Goal: Transaction & Acquisition: Purchase product/service

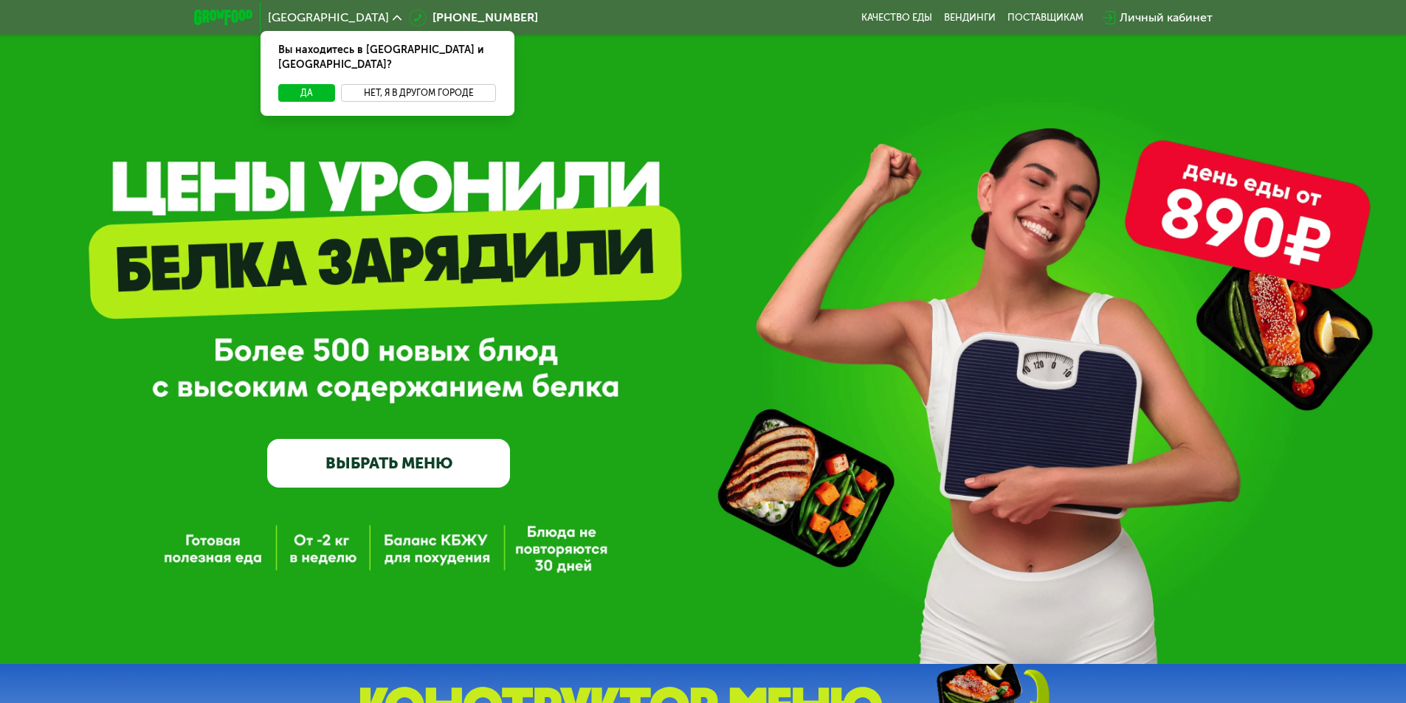
drag, startPoint x: 403, startPoint y: 79, endPoint x: 357, endPoint y: 91, distance: 48.0
click at [403, 84] on button "Нет, я в другом городе" at bounding box center [419, 93] width 156 height 18
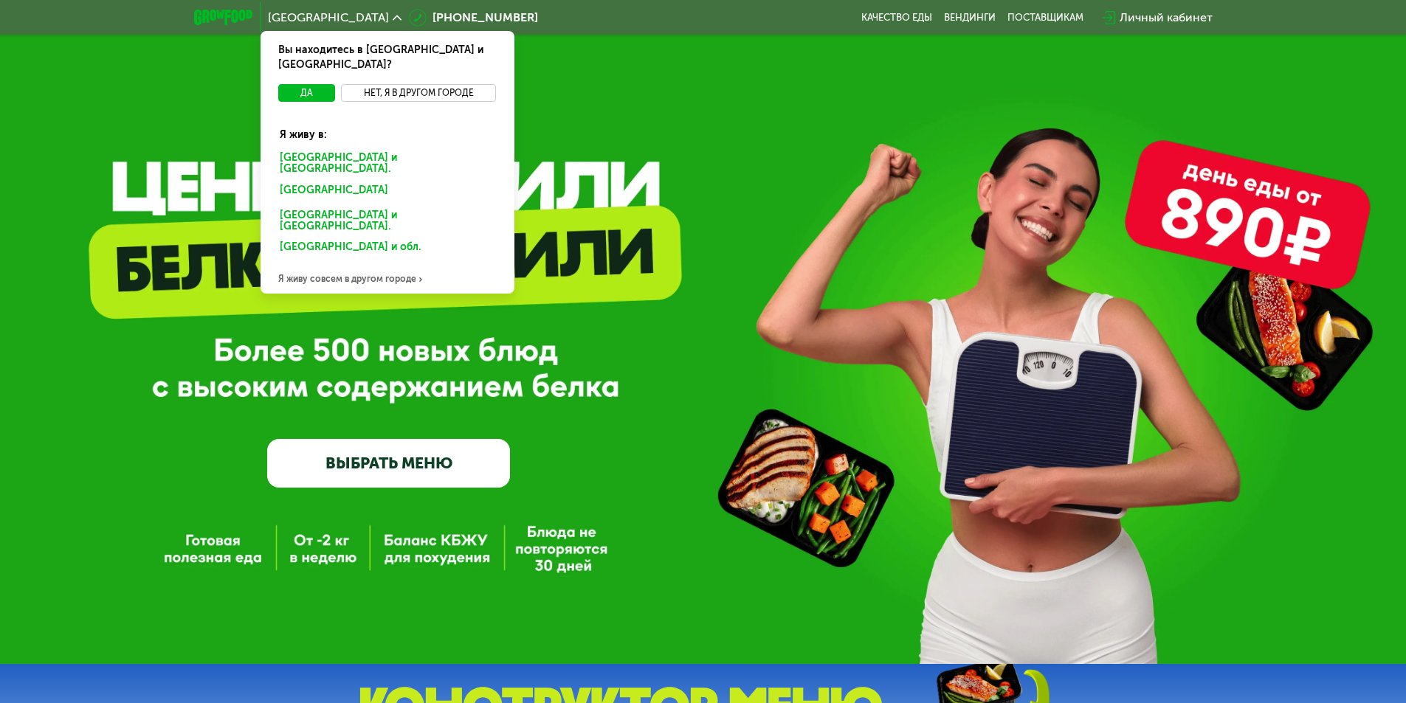
scroll to position [74, 0]
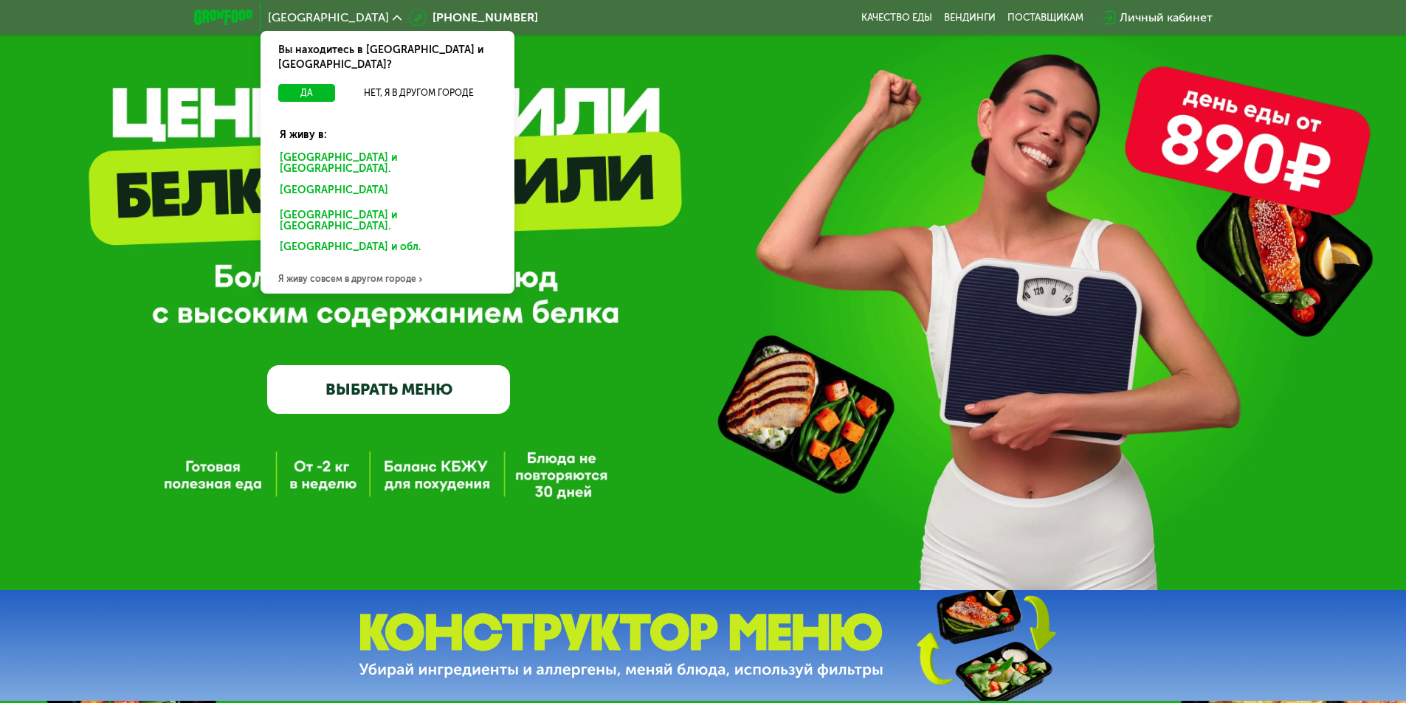
click at [366, 264] on div "Я живу совсем в другом городе" at bounding box center [388, 279] width 254 height 30
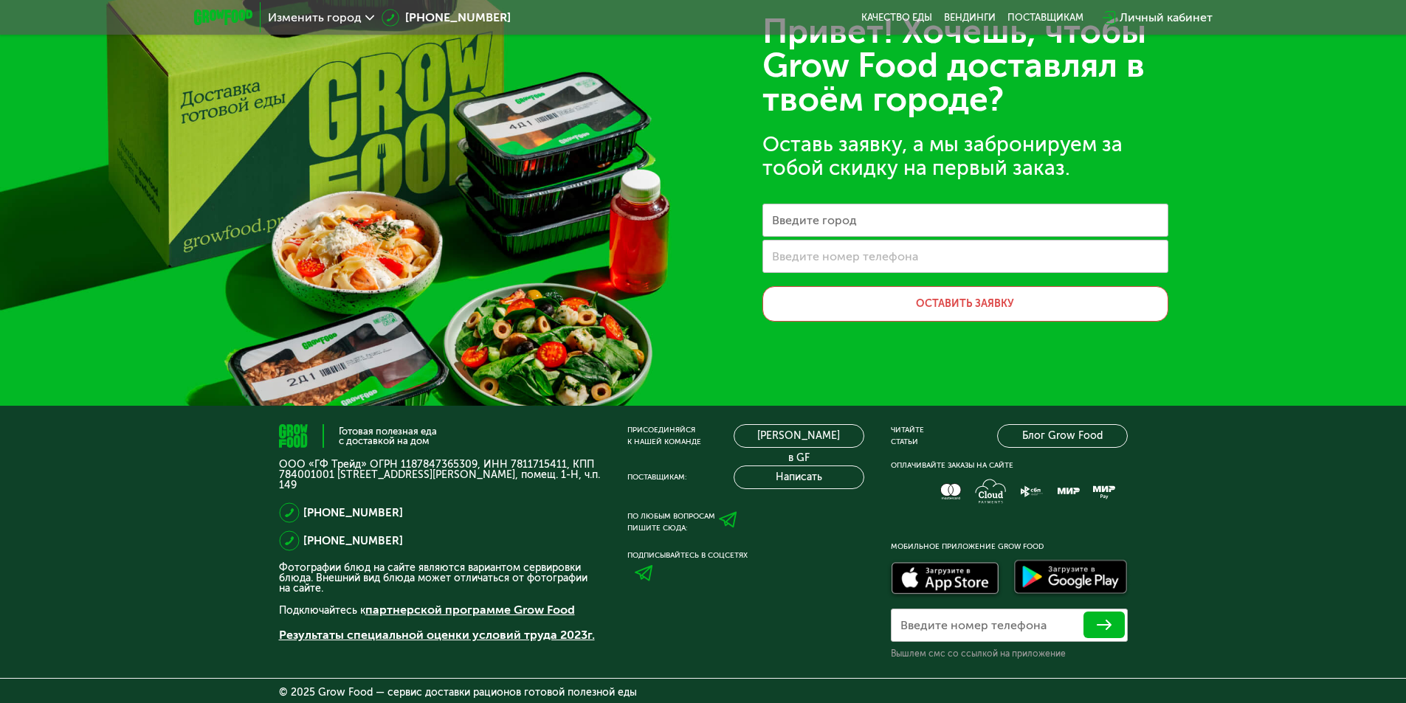
scroll to position [0, 0]
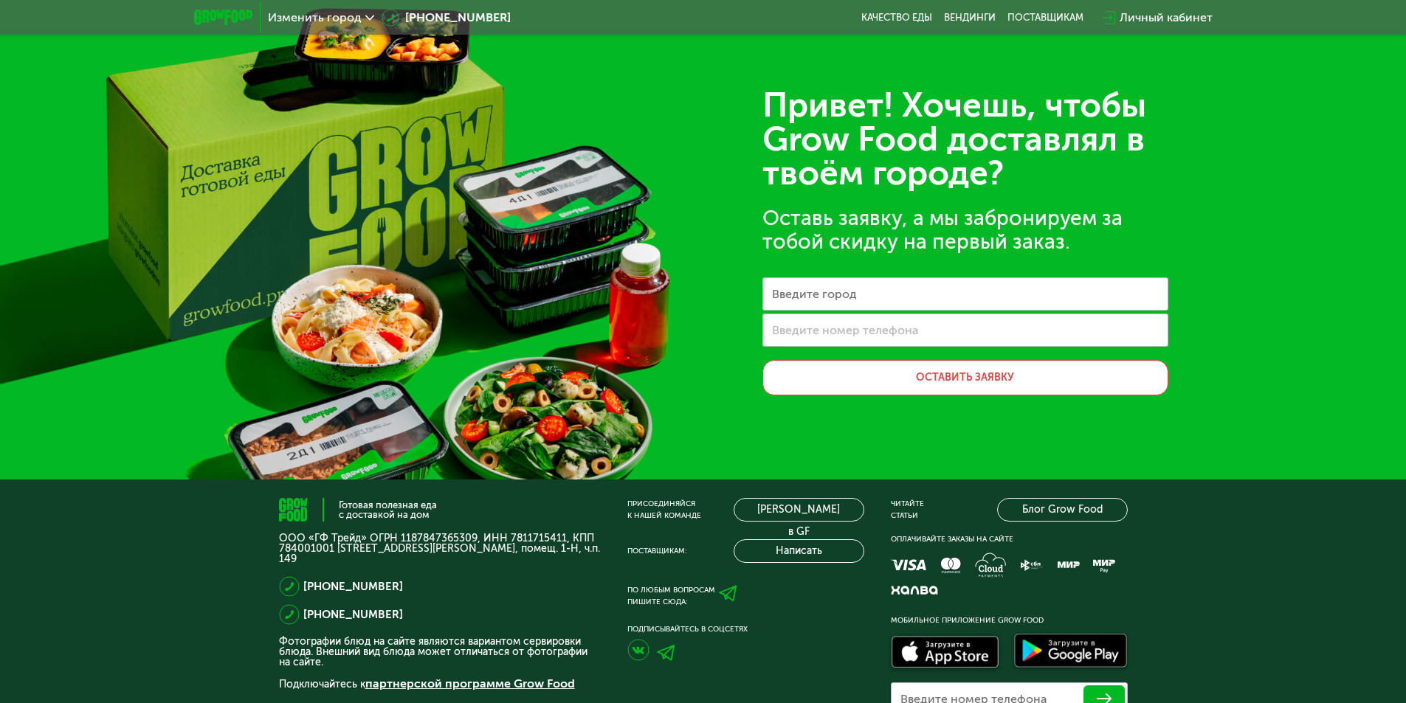
click at [318, 22] on span "Изменить город" at bounding box center [315, 18] width 94 height 12
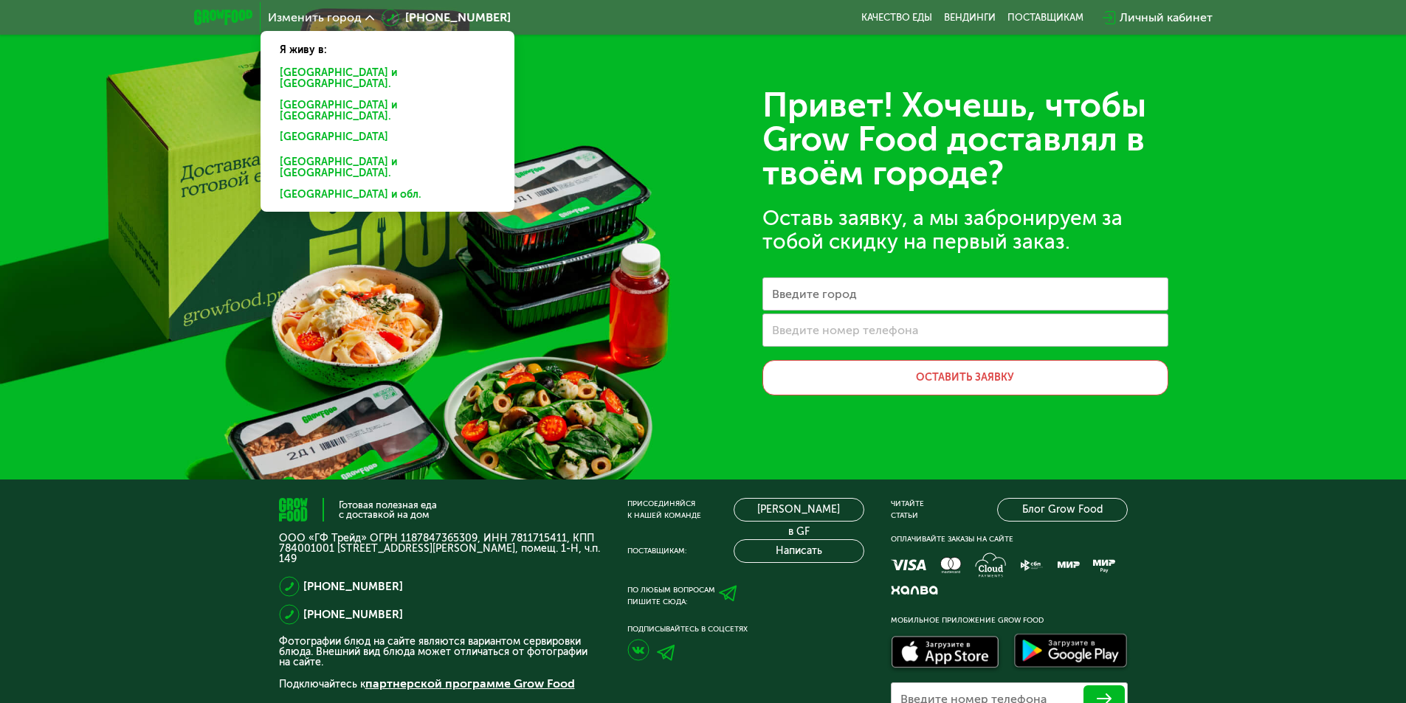
click at [326, 128] on div "[GEOGRAPHIC_DATA] и [GEOGRAPHIC_DATA]." at bounding box center [387, 140] width 236 height 24
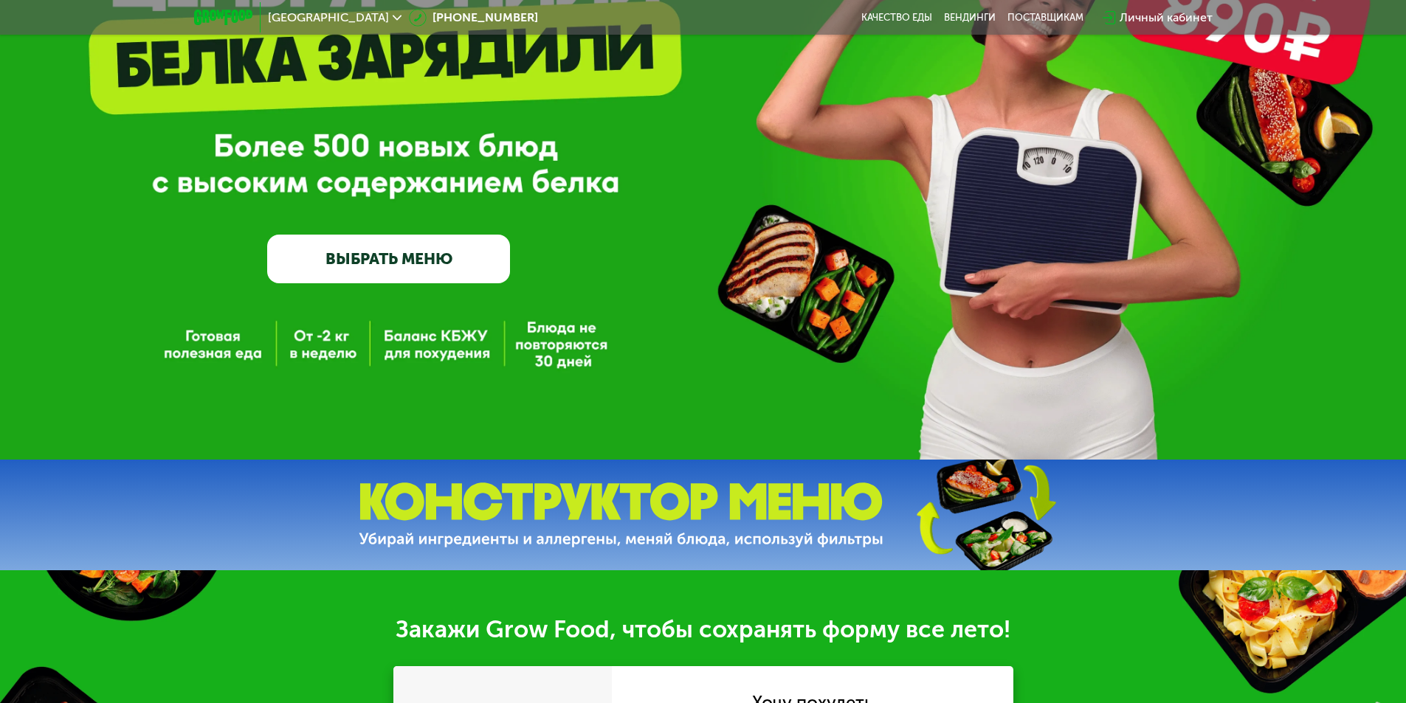
scroll to position [71, 0]
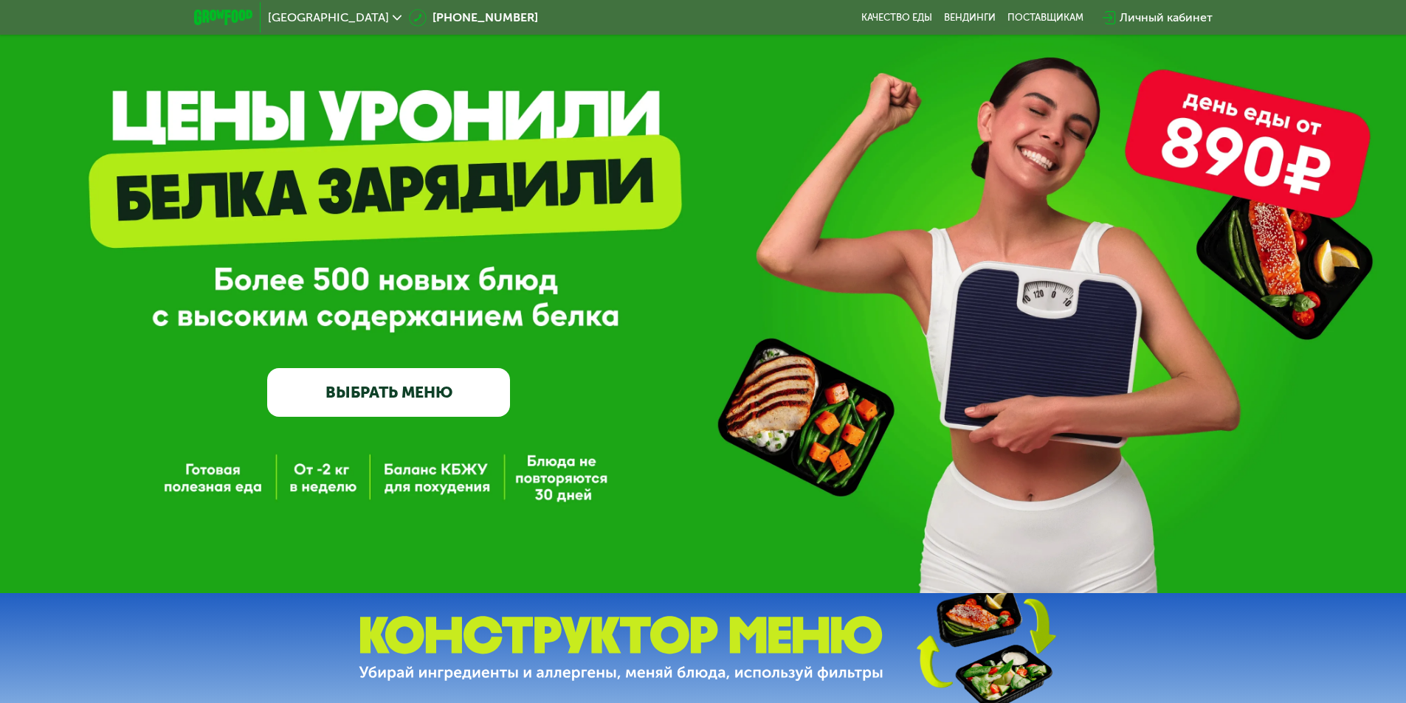
click at [318, 491] on div "GrowFood — доставка правильного питания ВЫБРАТЬ МЕНЮ" at bounding box center [703, 261] width 1406 height 664
click at [423, 405] on link "ВЫБРАТЬ МЕНЮ" at bounding box center [388, 392] width 243 height 49
click at [400, 399] on link "ВЫБРАТЬ МЕНЮ" at bounding box center [388, 392] width 243 height 49
click at [331, 487] on div "GrowFood — доставка правильного питания ВЫБРАТЬ МЕНЮ" at bounding box center [703, 261] width 1406 height 664
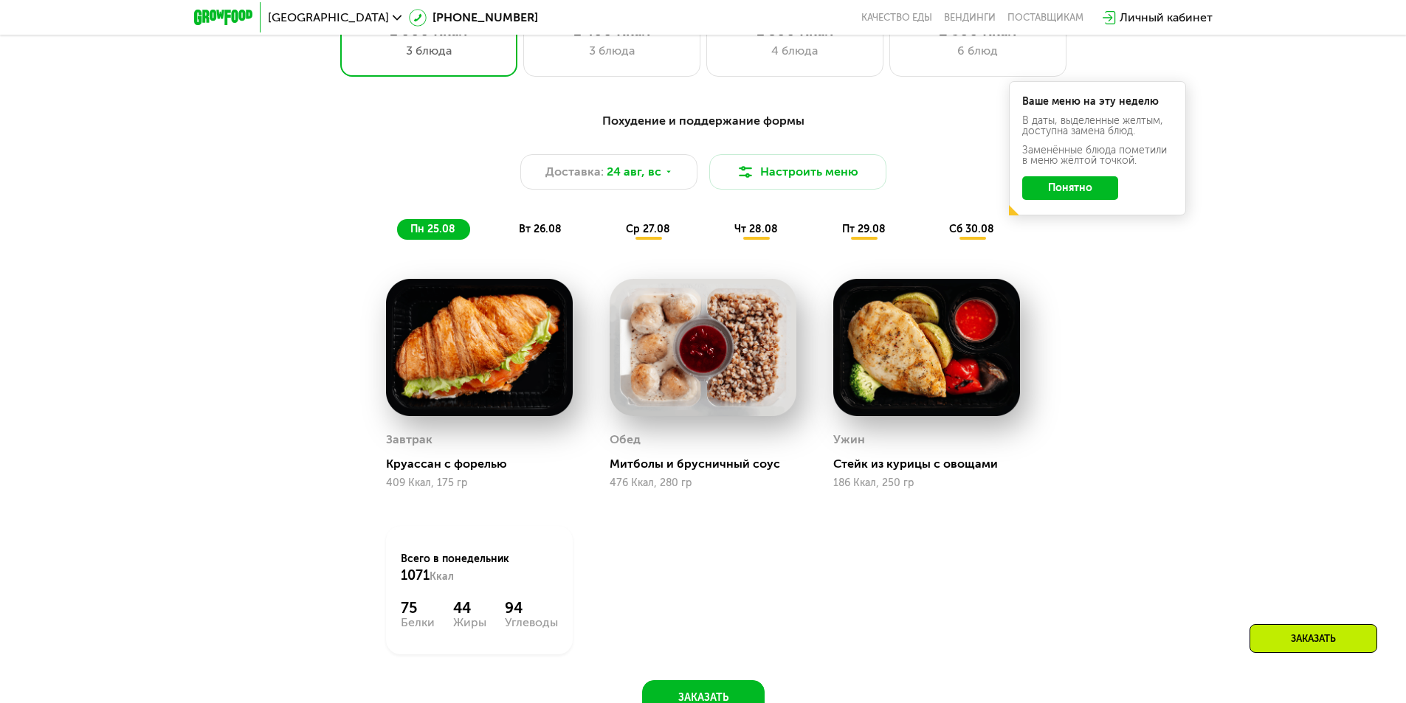
scroll to position [738, 0]
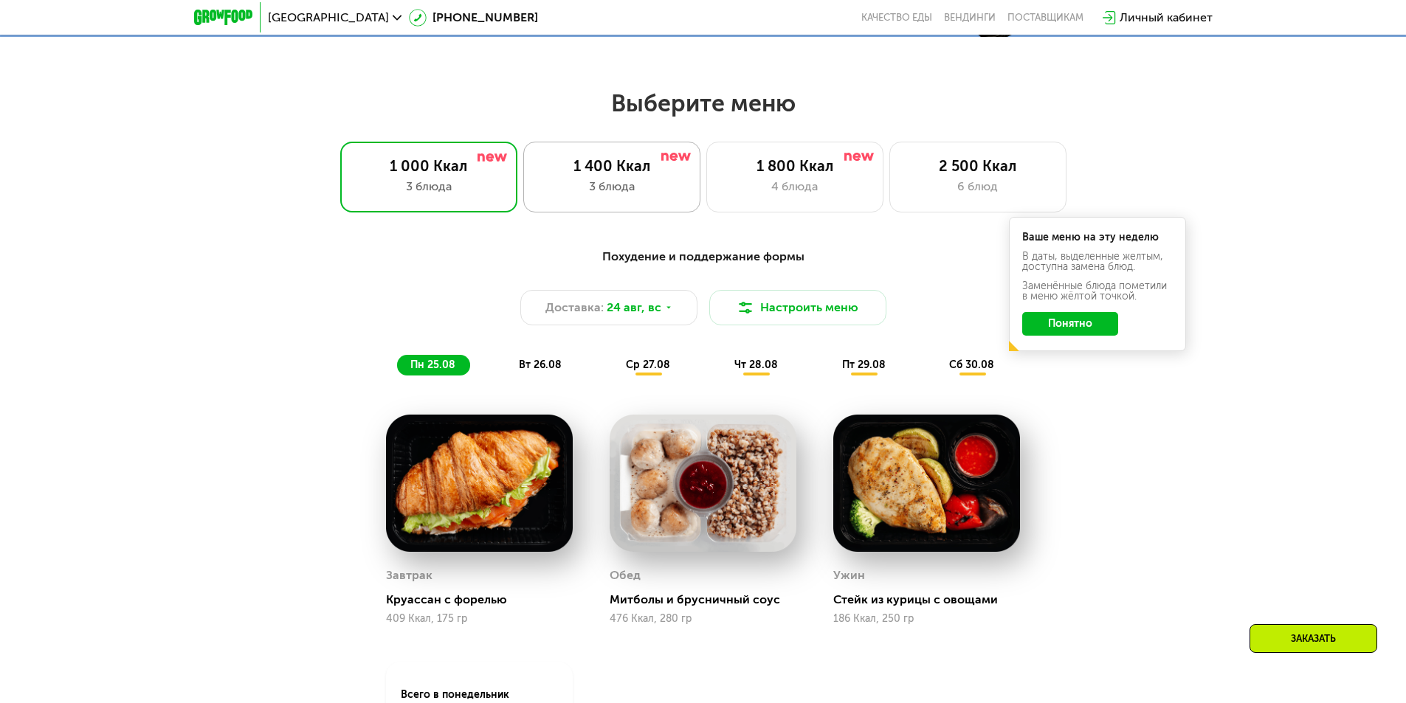
click at [624, 186] on div "3 блюда" at bounding box center [612, 187] width 146 height 18
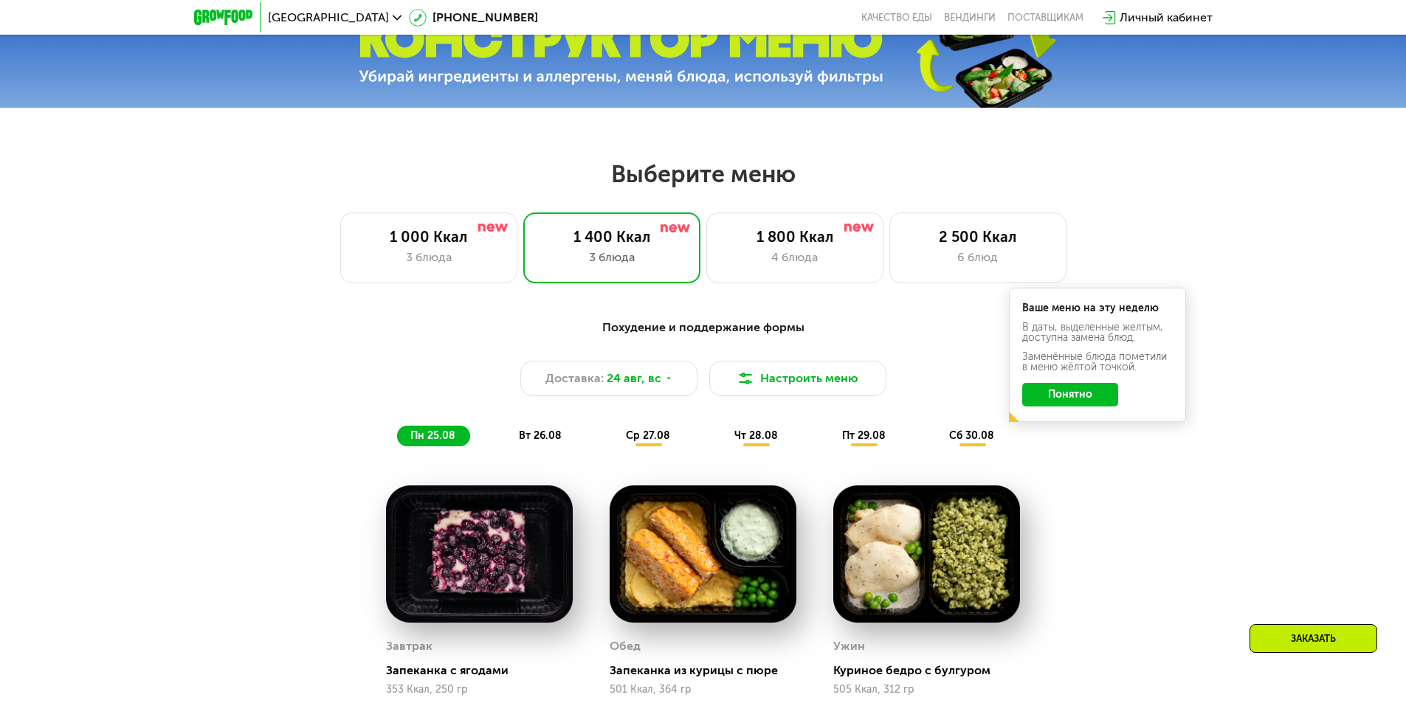
scroll to position [664, 0]
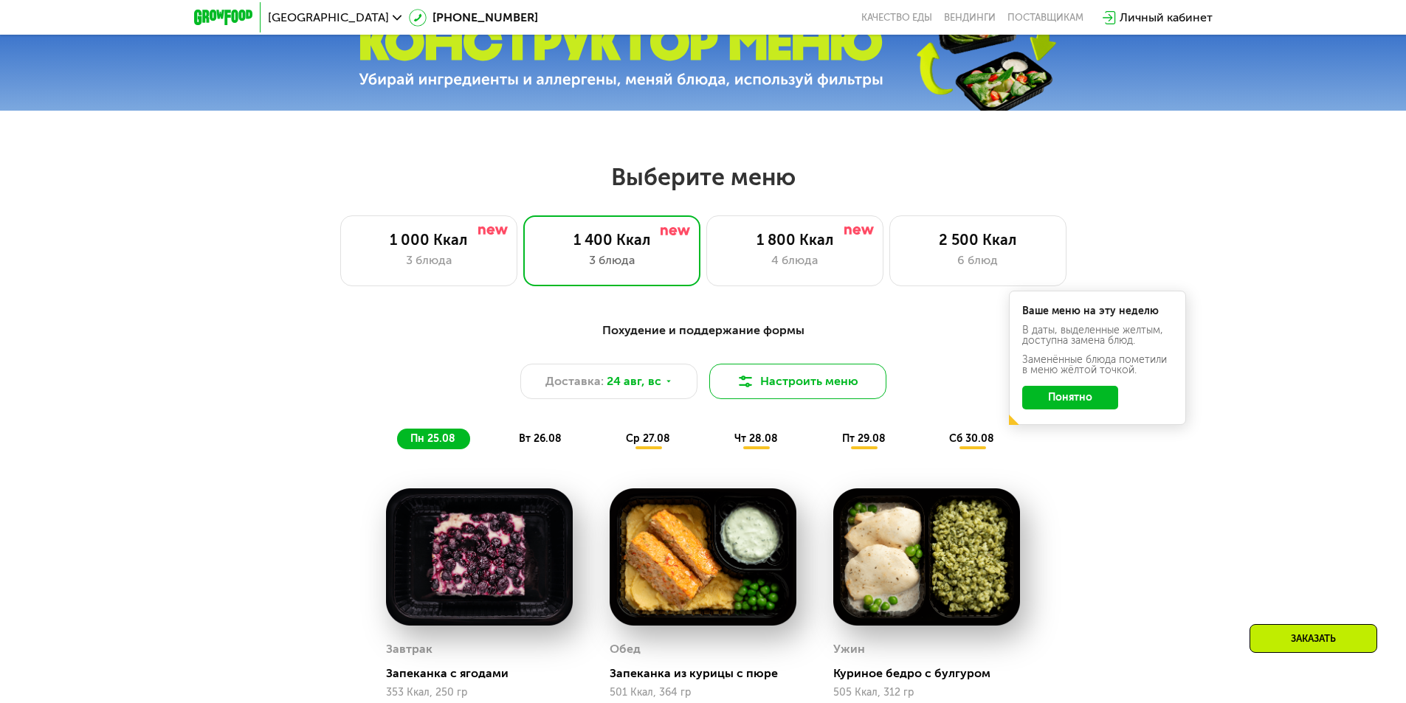
click at [790, 388] on button "Настроить меню" at bounding box center [797, 381] width 177 height 35
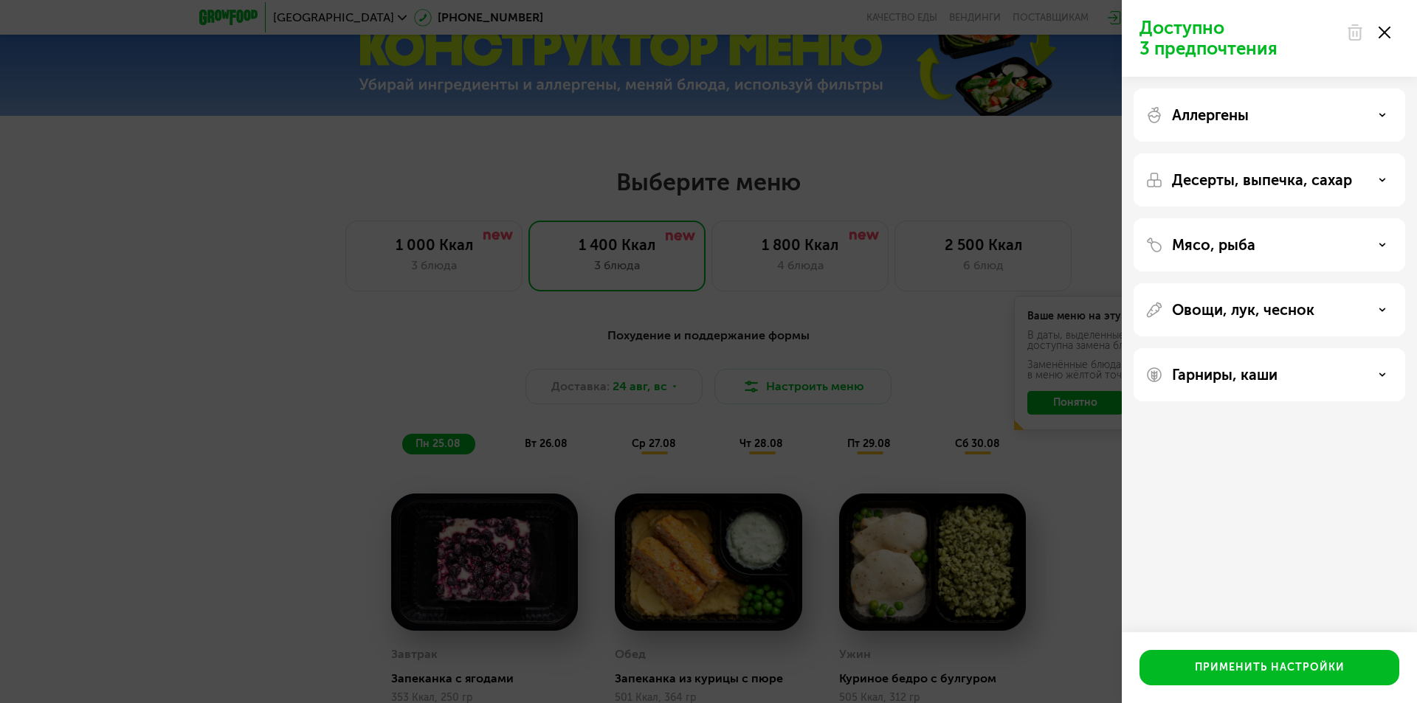
click at [1388, 34] on icon at bounding box center [1385, 33] width 12 height 12
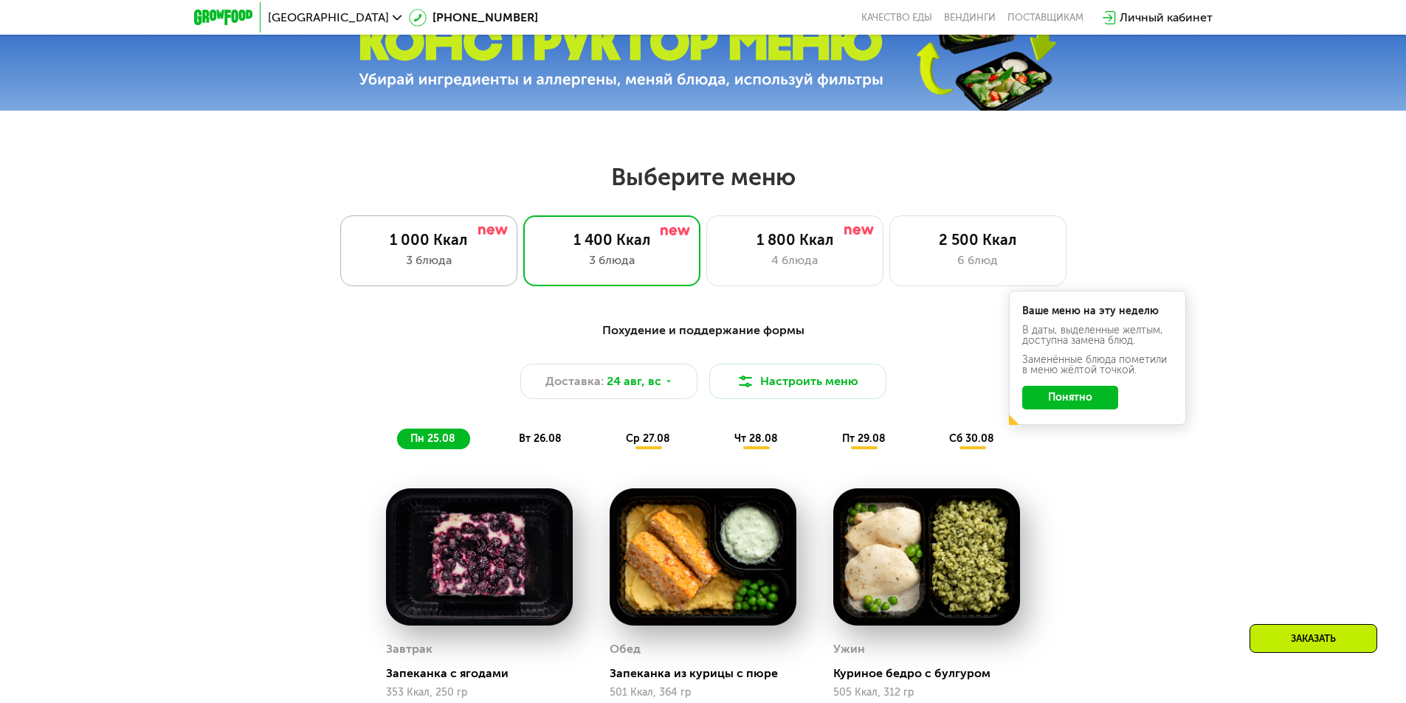
click at [408, 247] on div "1 000 Ккал" at bounding box center [429, 240] width 146 height 18
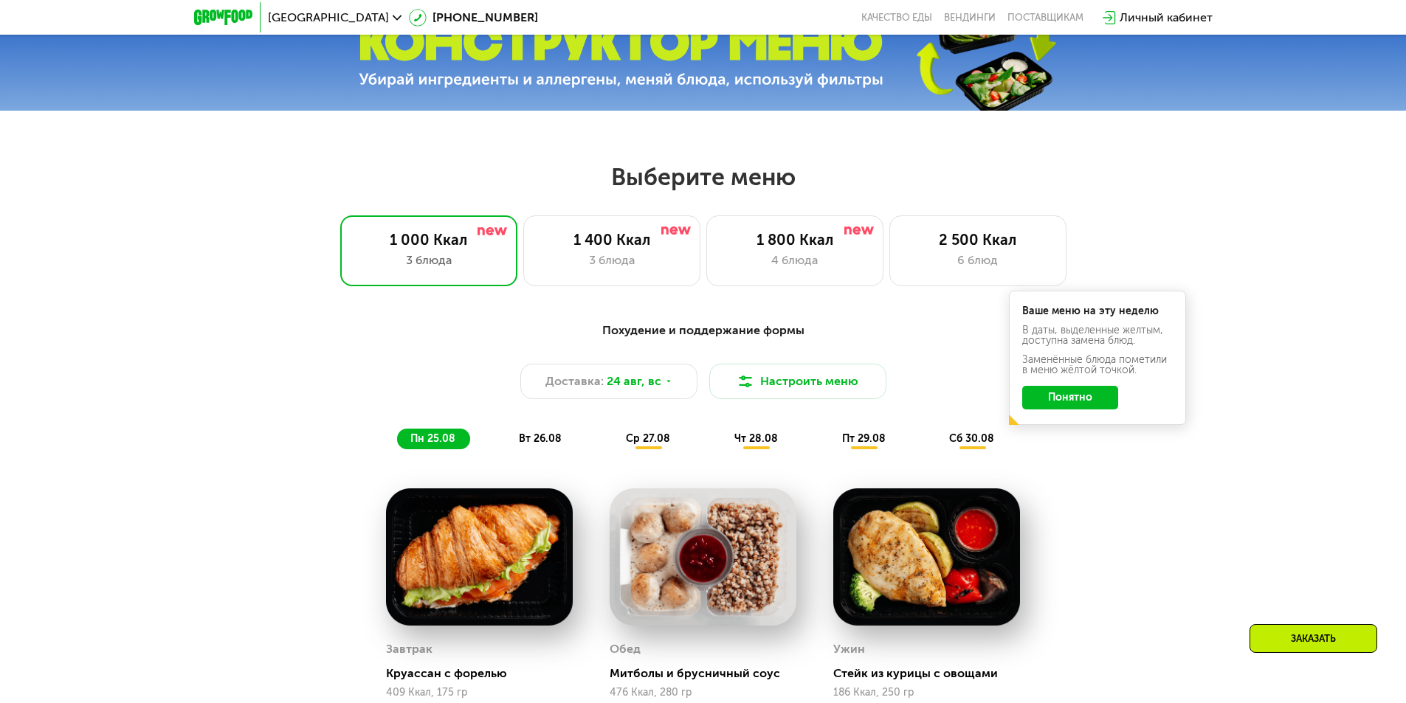
scroll to position [812, 0]
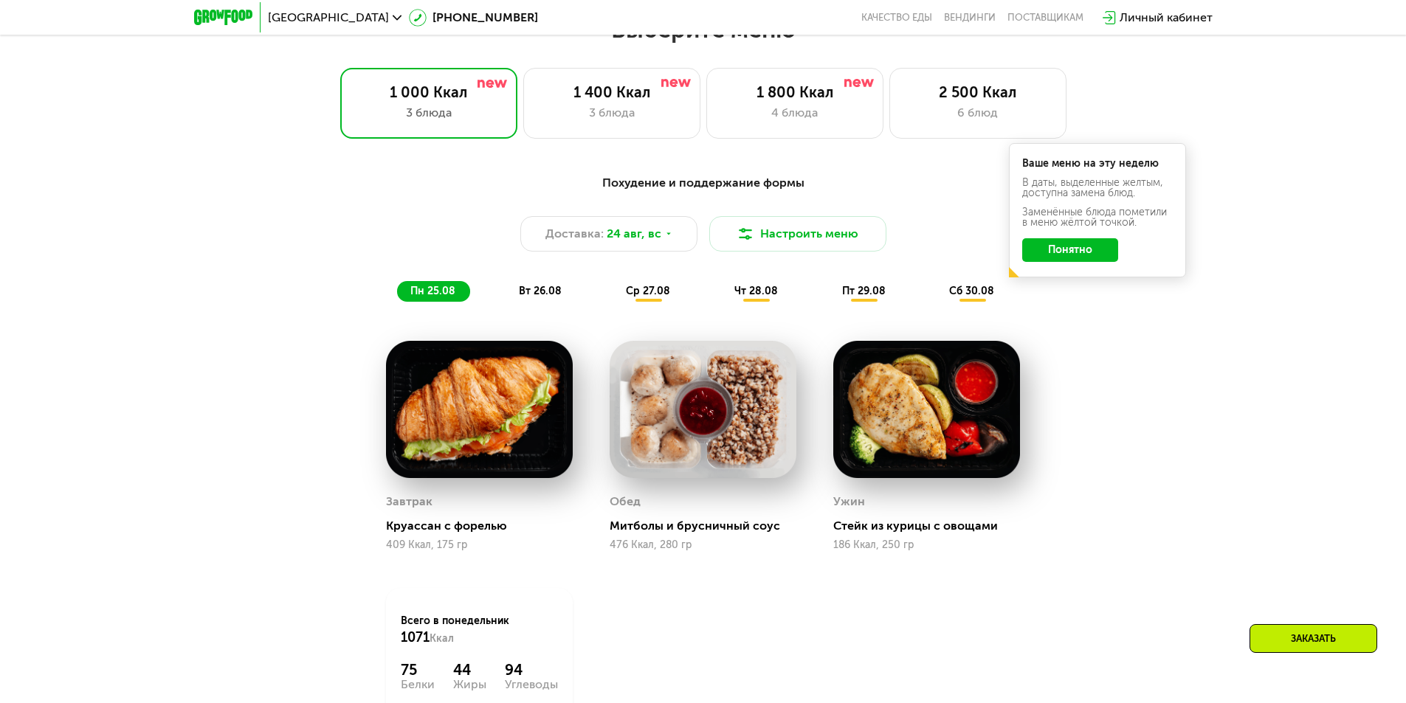
click at [769, 294] on span "чт 28.08" at bounding box center [756, 291] width 44 height 13
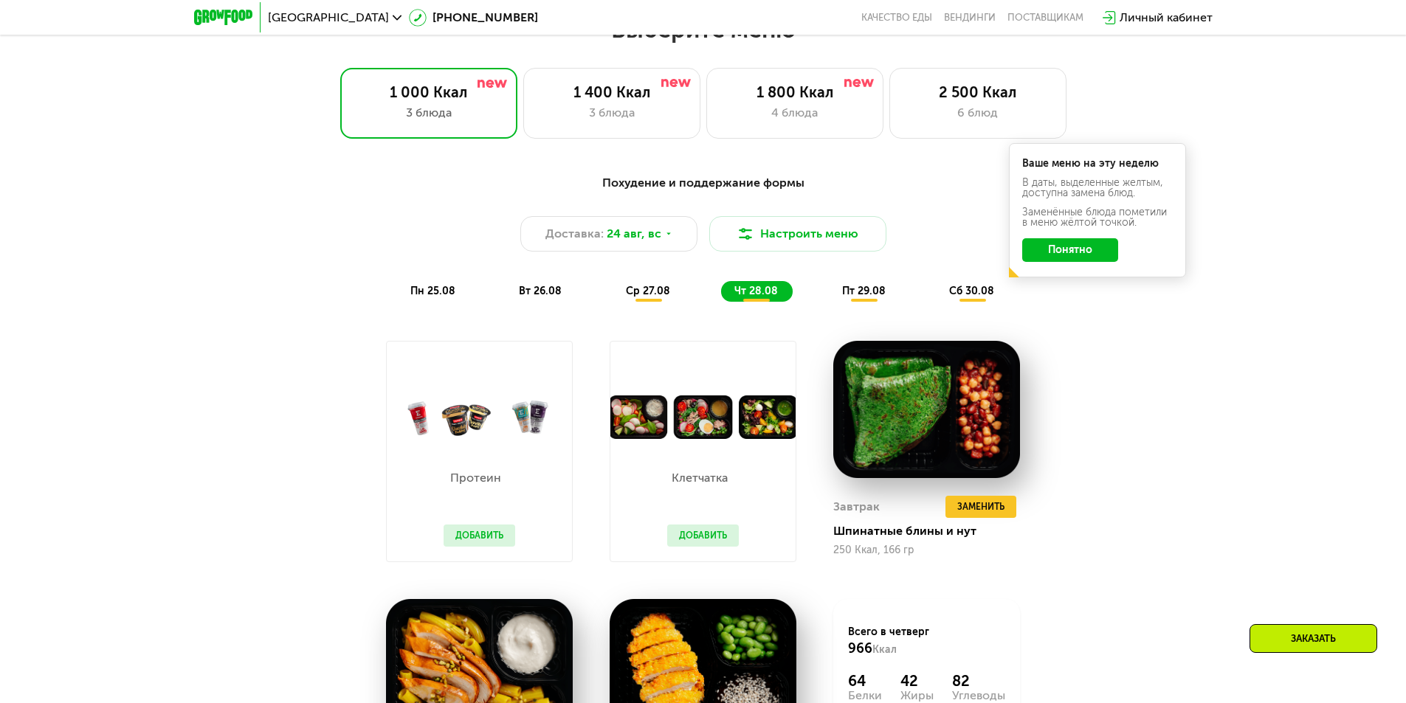
click at [936, 288] on div "пт 29.08" at bounding box center [972, 291] width 73 height 21
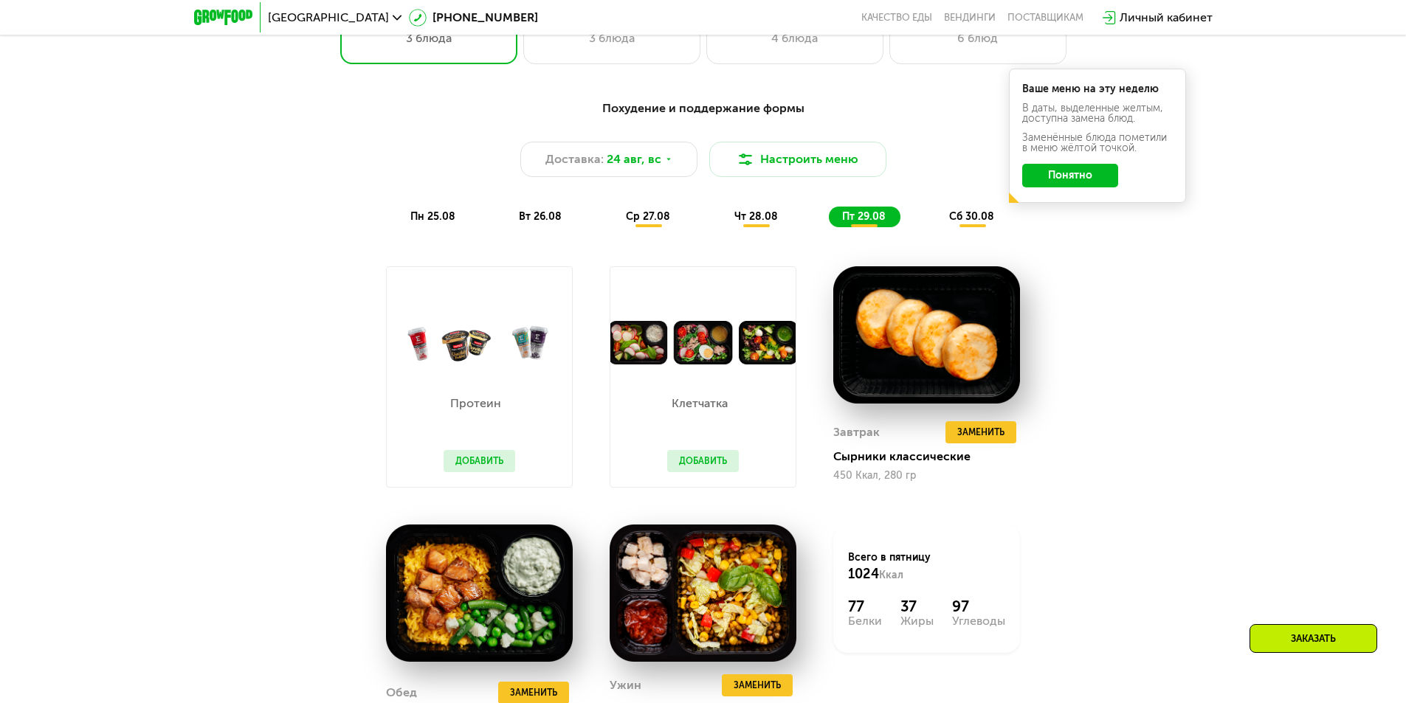
scroll to position [886, 0]
click at [979, 221] on span "сб 30.08" at bounding box center [971, 217] width 45 height 13
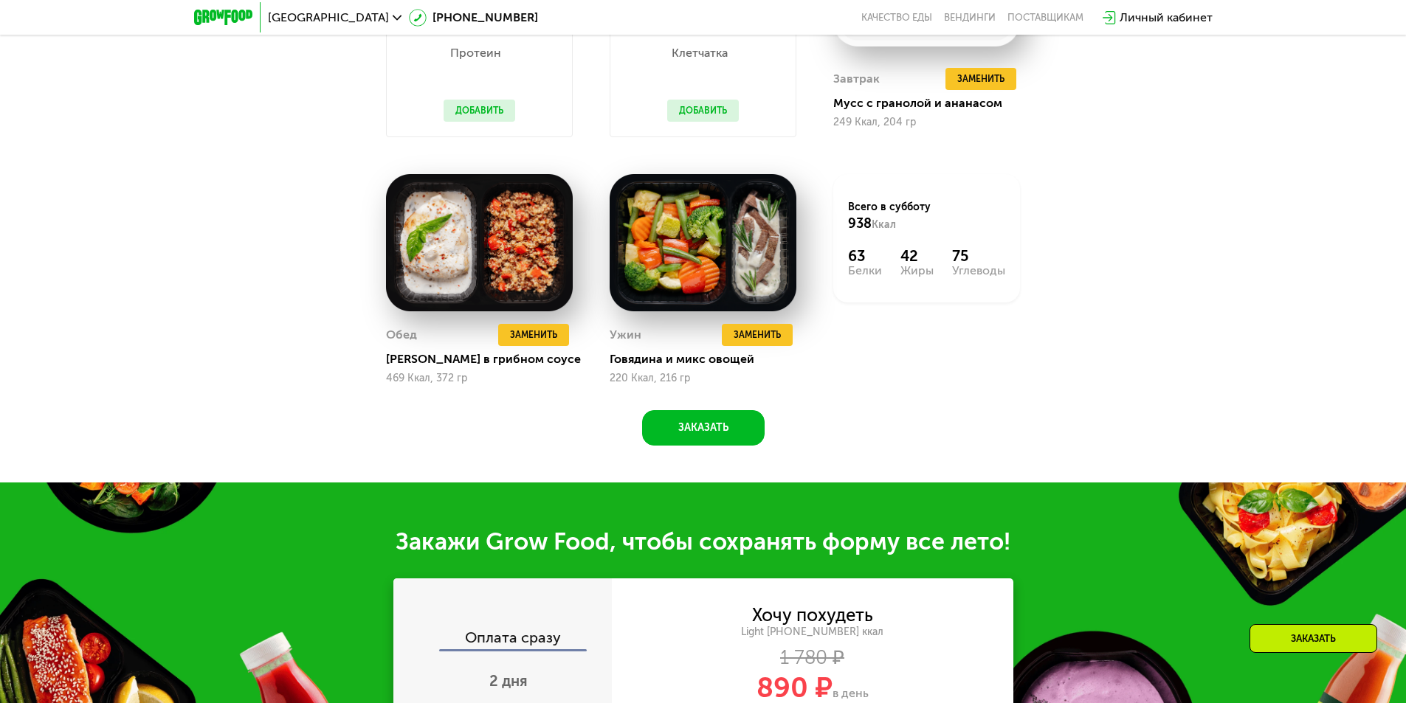
scroll to position [1255, 0]
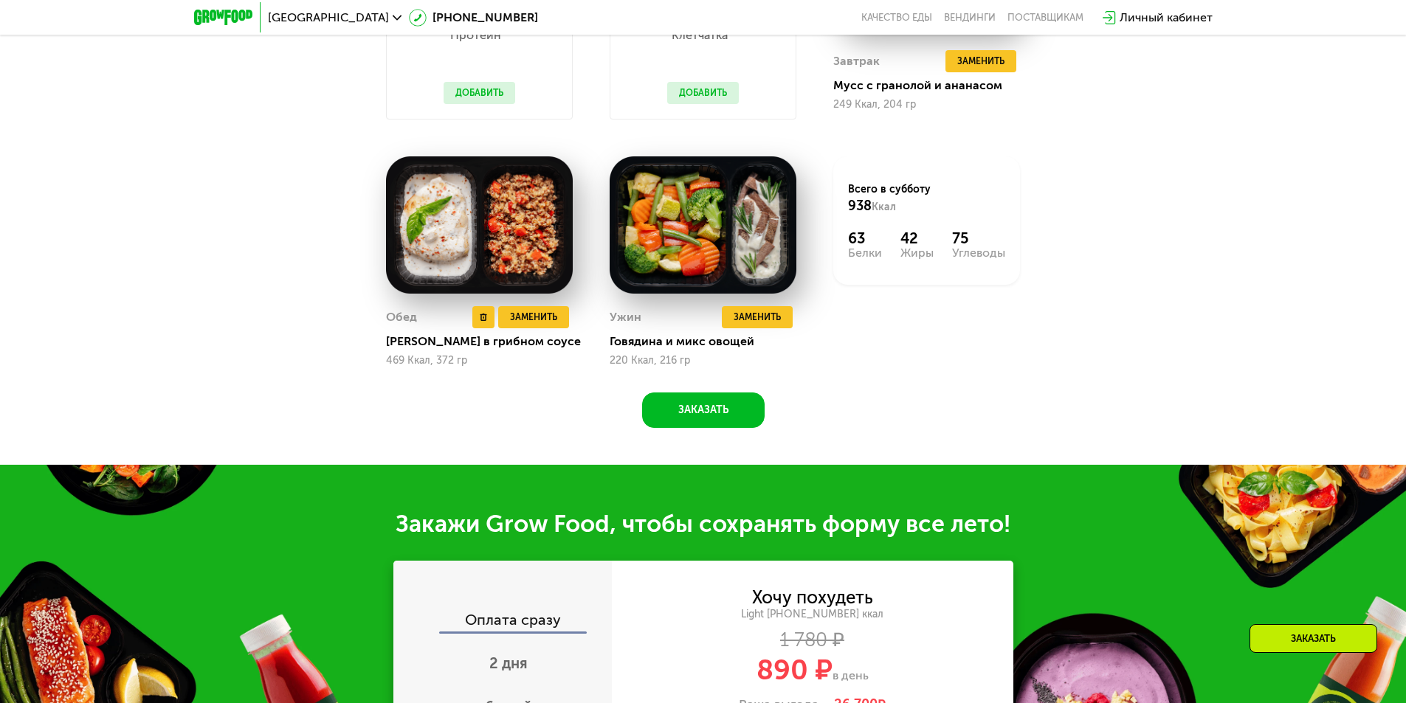
click at [424, 235] on img at bounding box center [479, 225] width 187 height 138
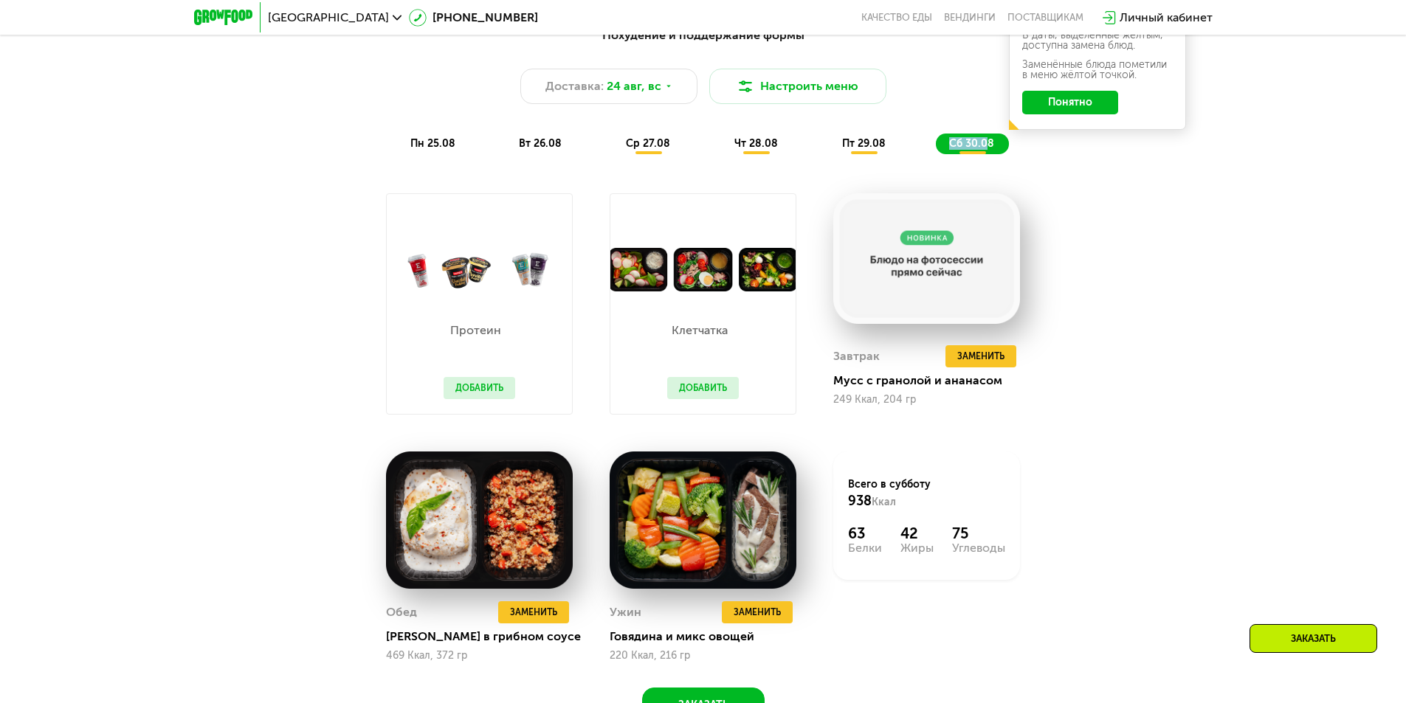
drag, startPoint x: 990, startPoint y: 154, endPoint x: 881, endPoint y: 145, distance: 109.6
click at [910, 145] on div "пн 25.08 вт 26.08 ср 27.08 чт 28.08 пт 29.08 сб 30.08" at bounding box center [703, 144] width 613 height 21
click at [638, 147] on span "ср 27.08" at bounding box center [648, 143] width 44 height 13
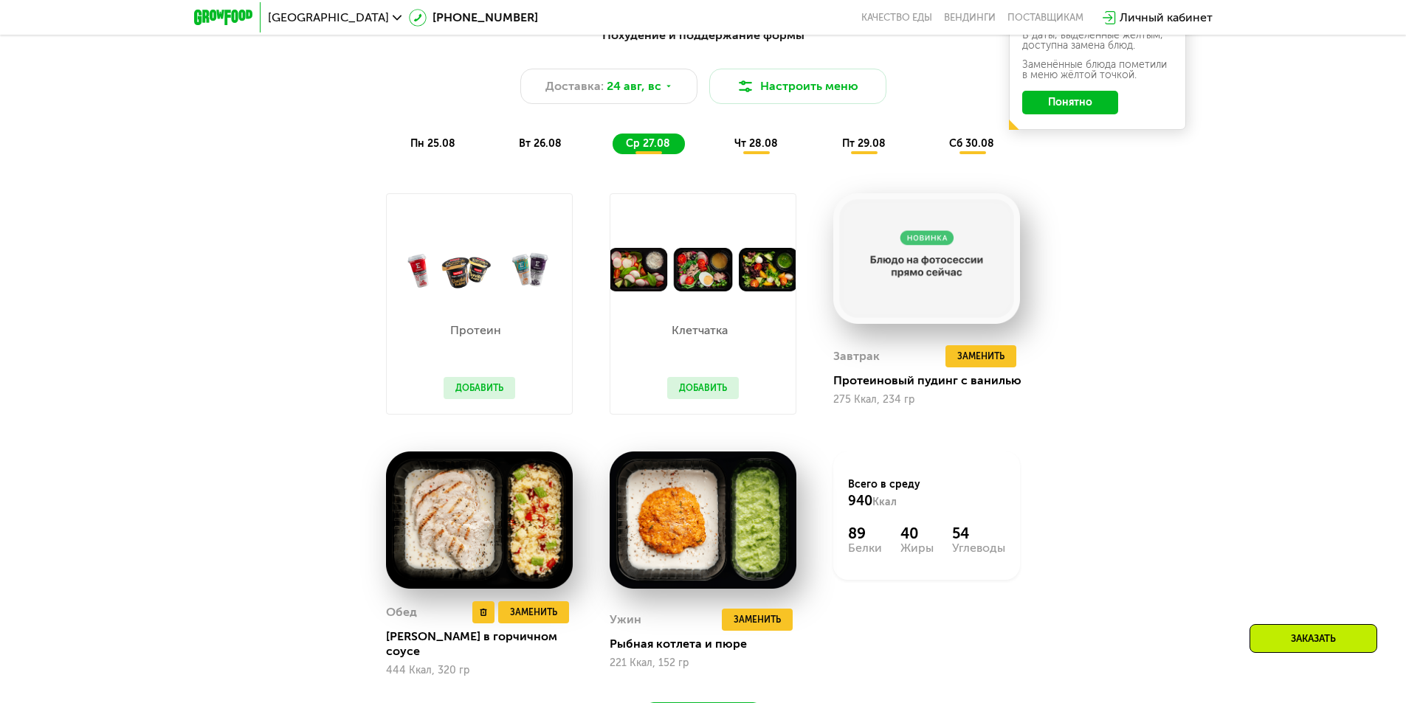
click at [440, 528] on img at bounding box center [479, 521] width 187 height 138
click at [765, 150] on span "чт 28.08" at bounding box center [756, 143] width 44 height 13
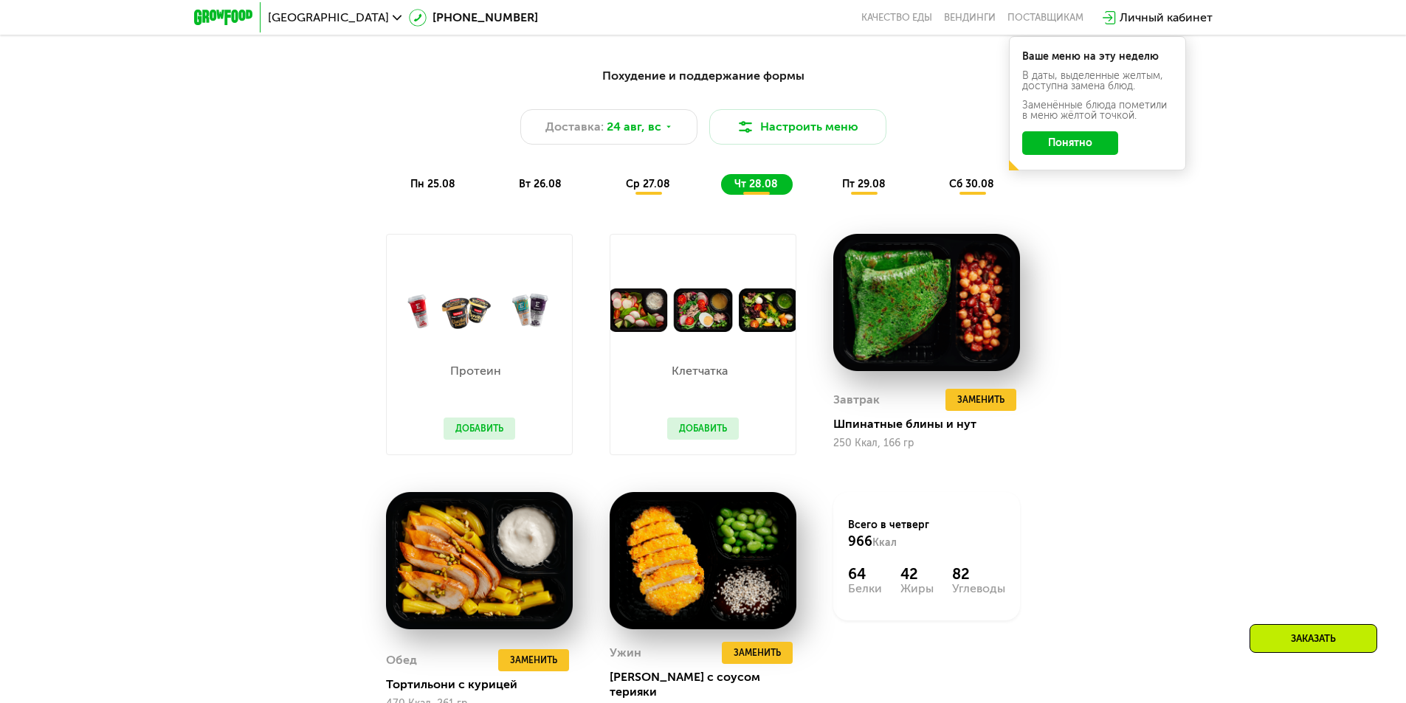
scroll to position [886, 0]
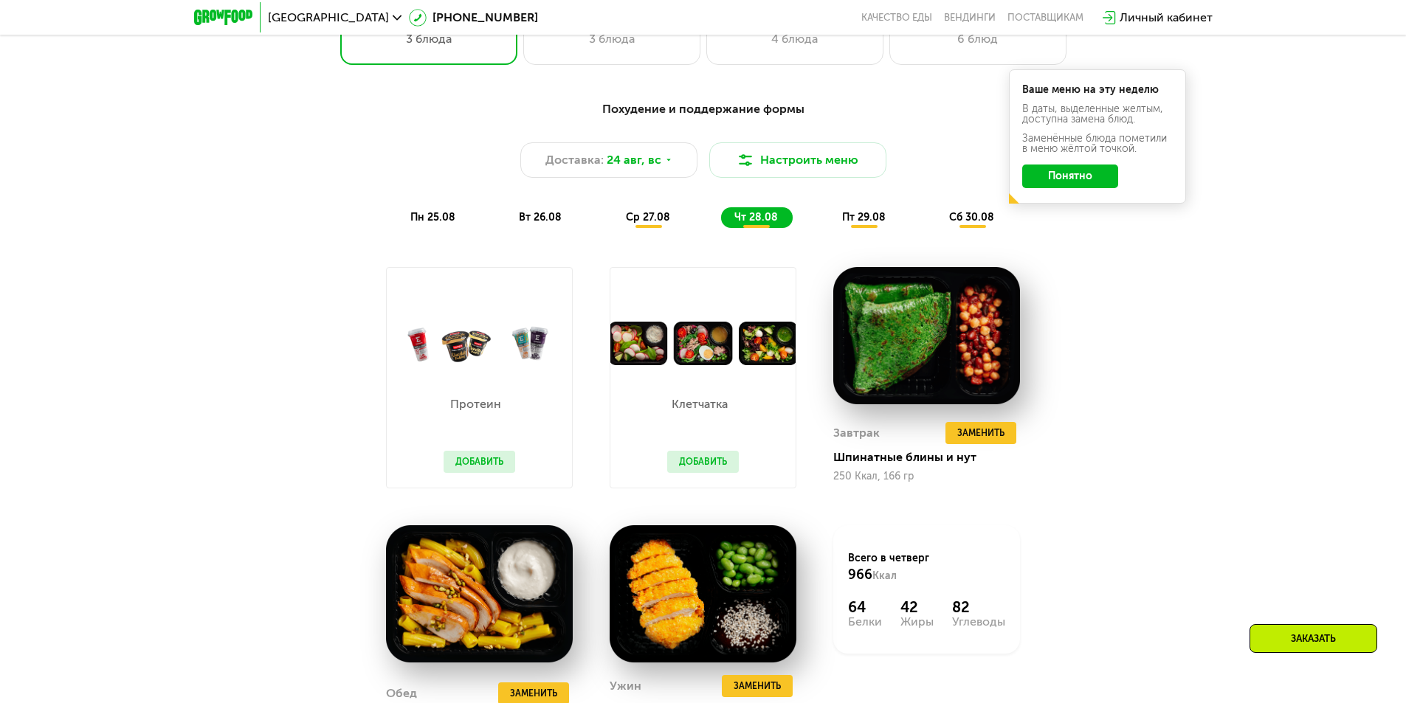
drag, startPoint x: 705, startPoint y: 472, endPoint x: 543, endPoint y: 475, distance: 162.4
click at [702, 471] on button "Добавить" at bounding box center [703, 462] width 72 height 22
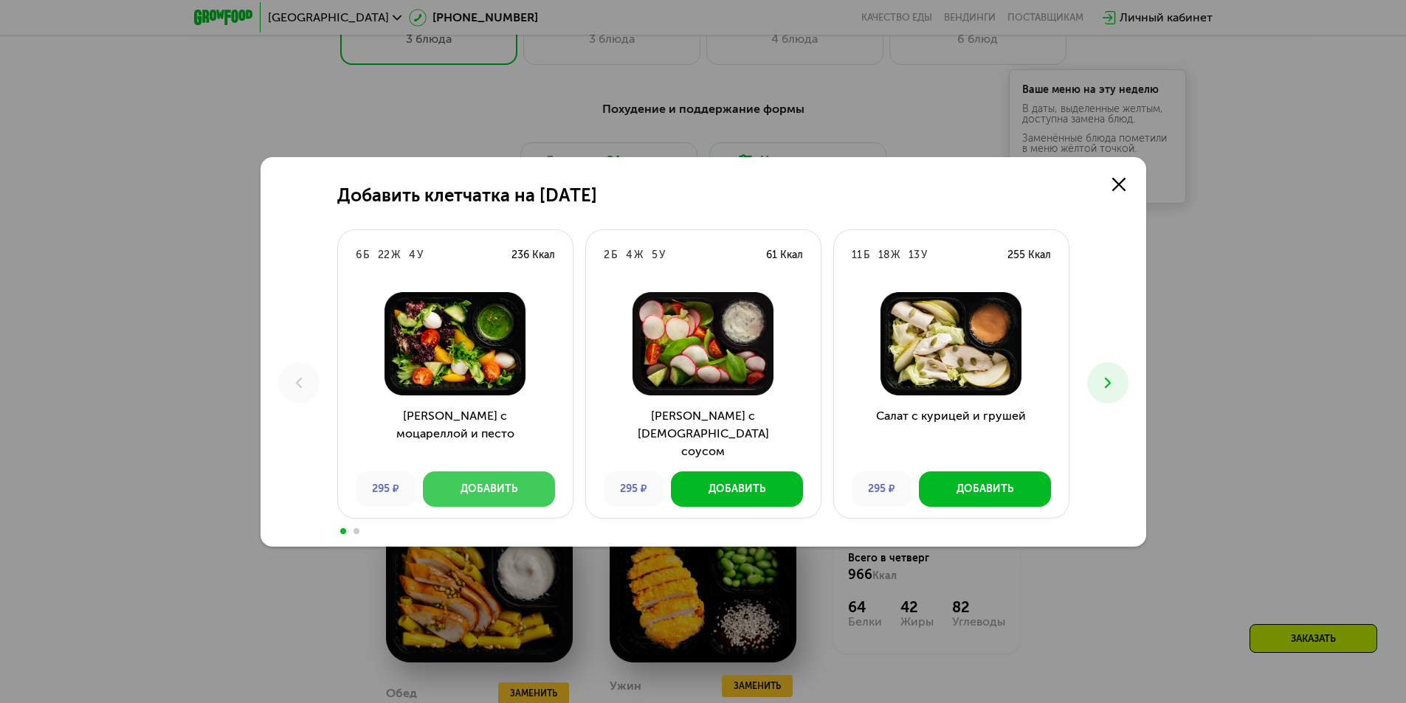
click at [509, 483] on div "Добавить" at bounding box center [489, 489] width 57 height 15
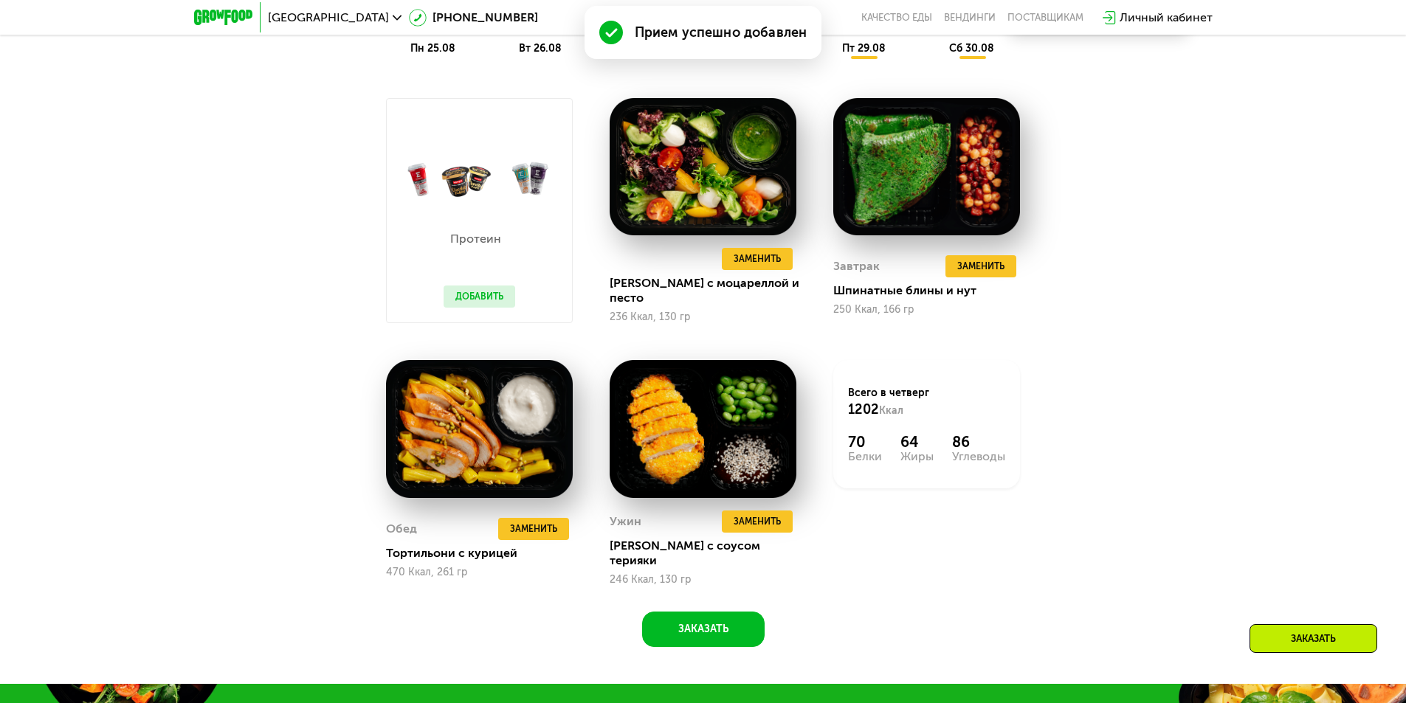
scroll to position [960, 0]
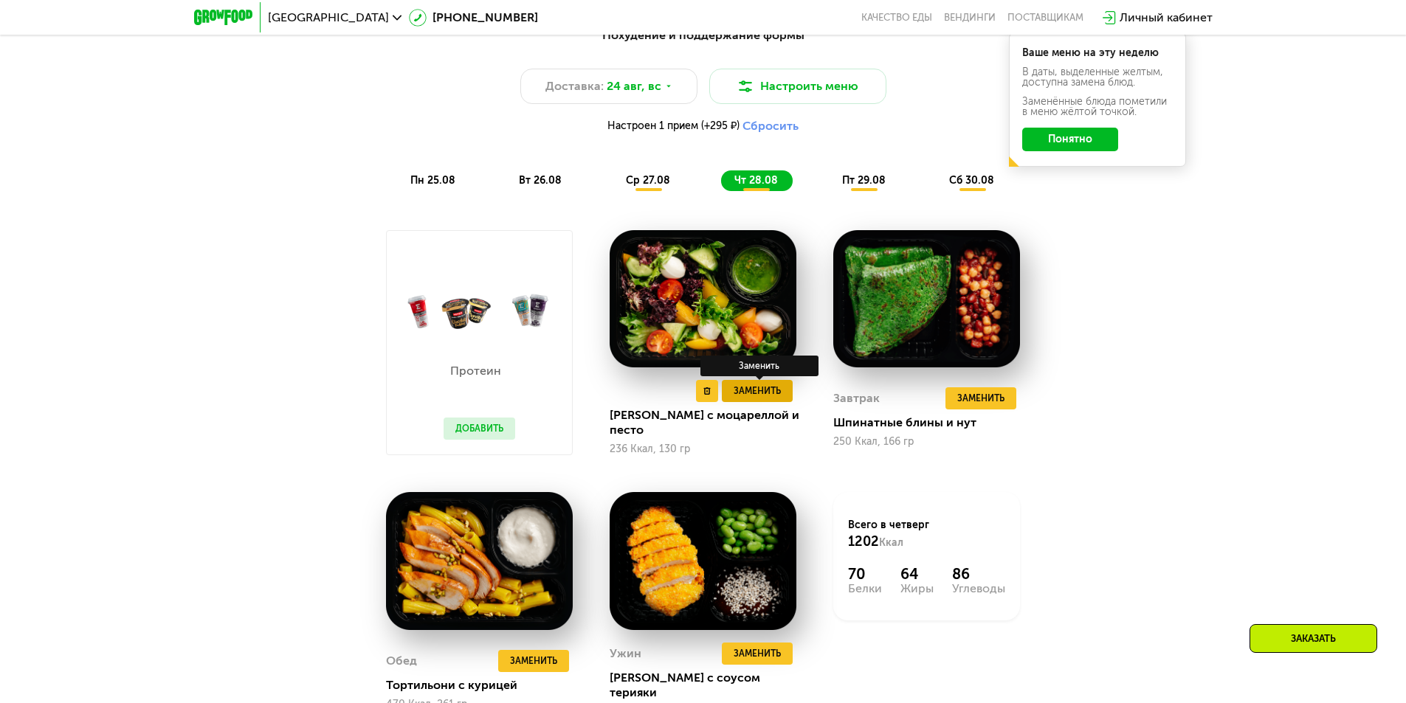
click at [760, 399] on span "Заменить" at bounding box center [757, 391] width 47 height 15
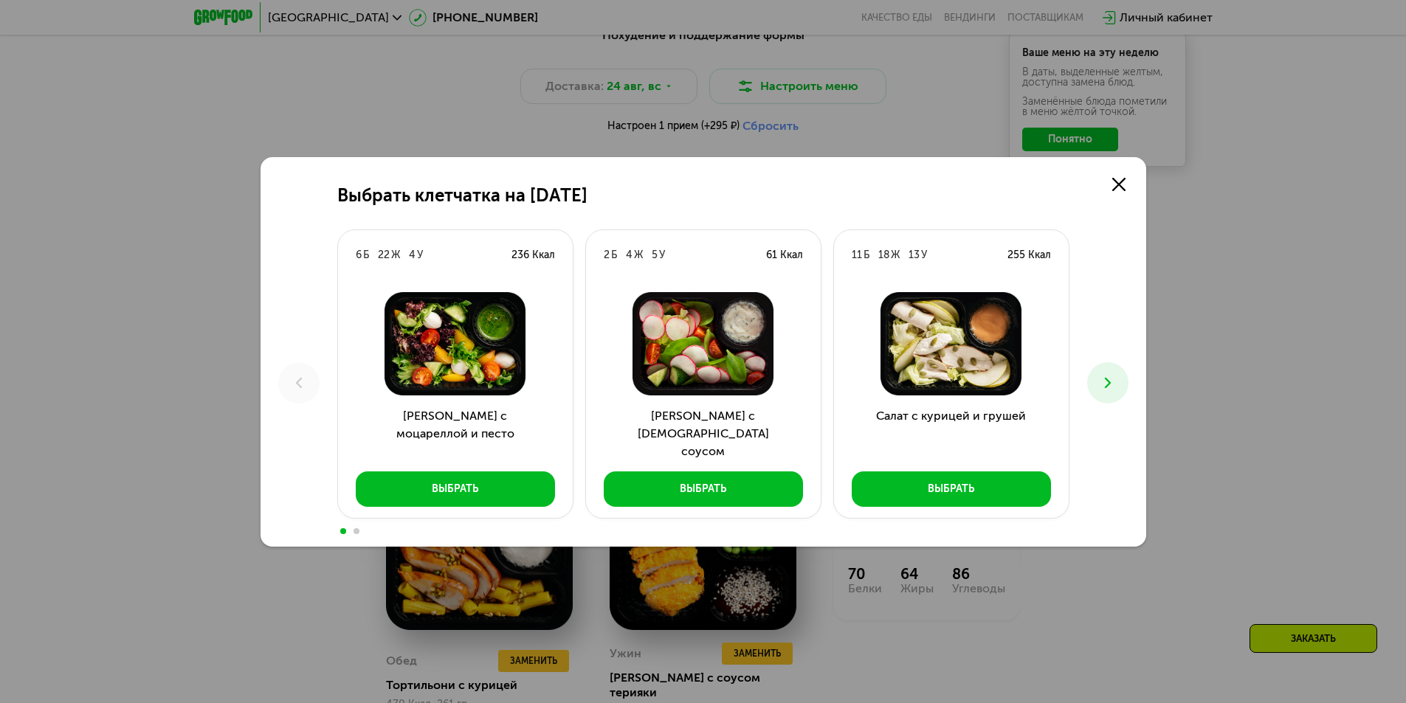
click at [1112, 387] on icon at bounding box center [1108, 383] width 18 height 18
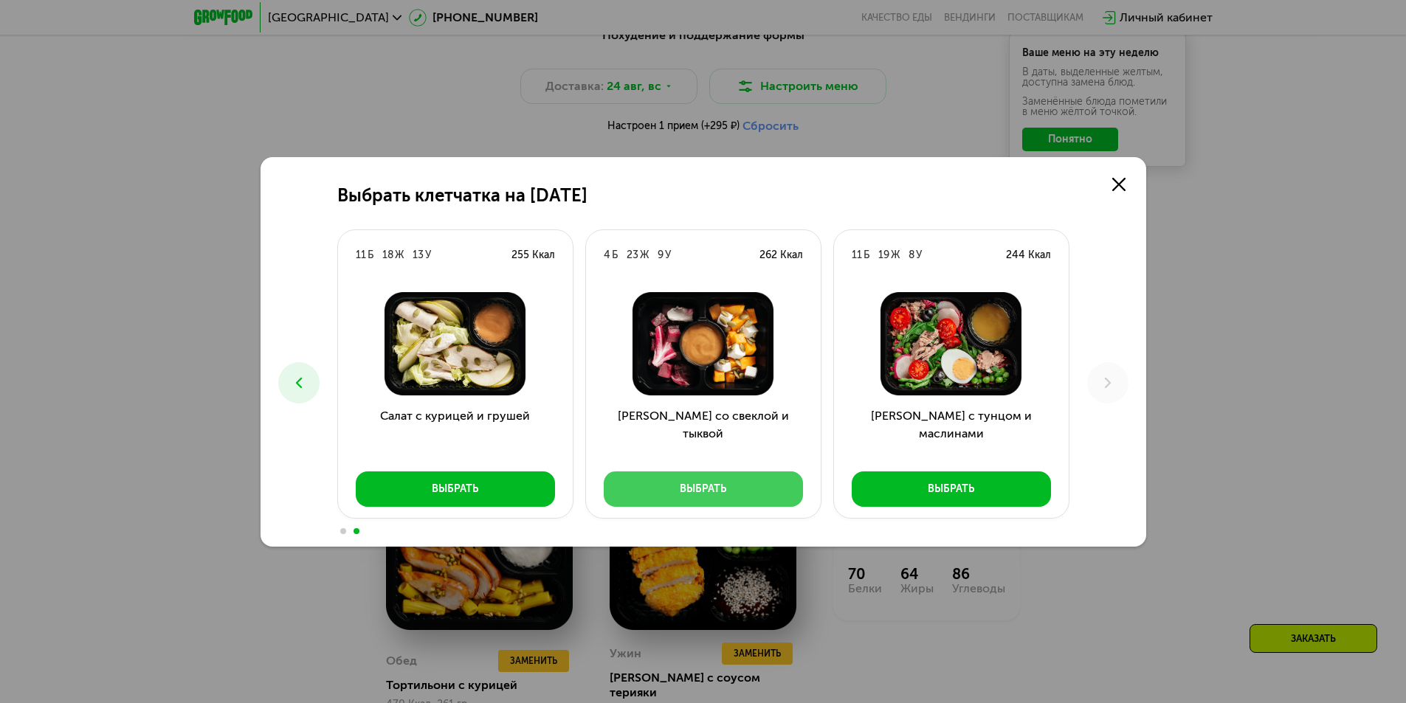
click at [698, 489] on div "Выбрать" at bounding box center [703, 489] width 47 height 15
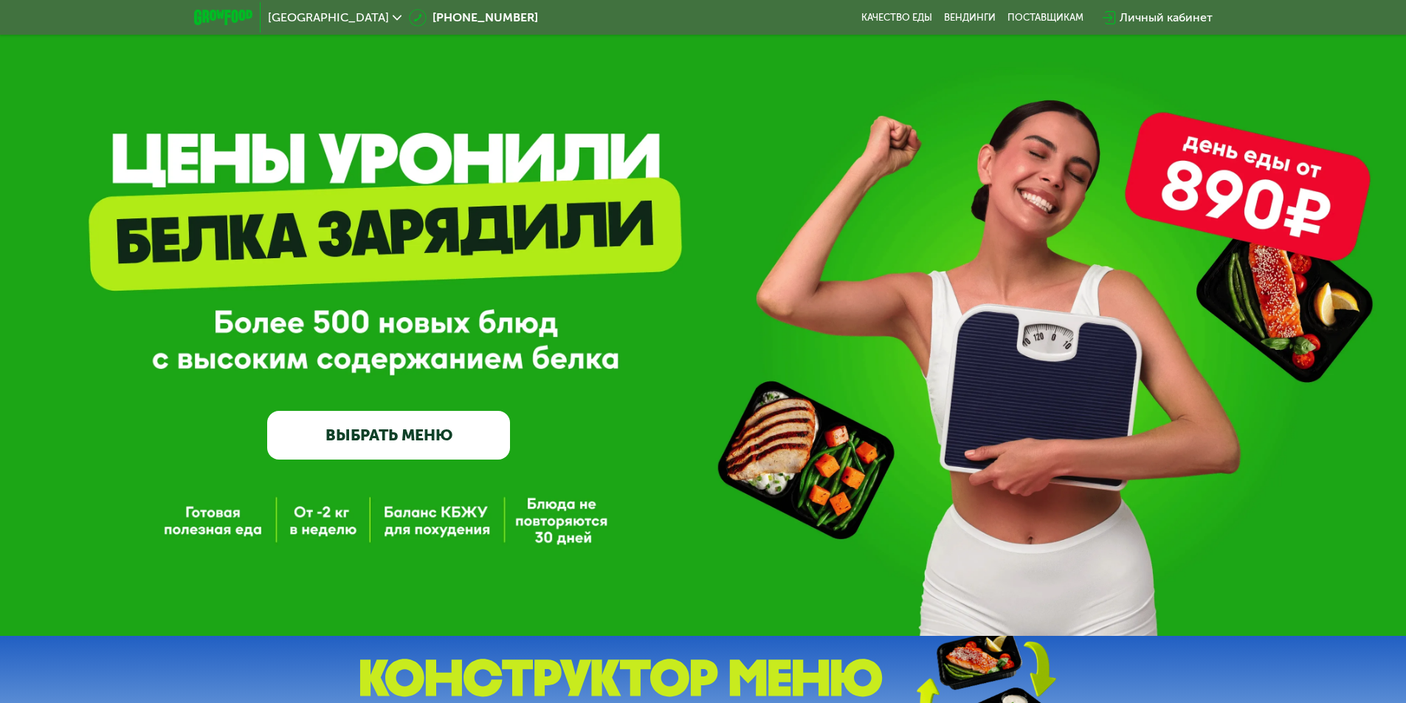
scroll to position [0, 0]
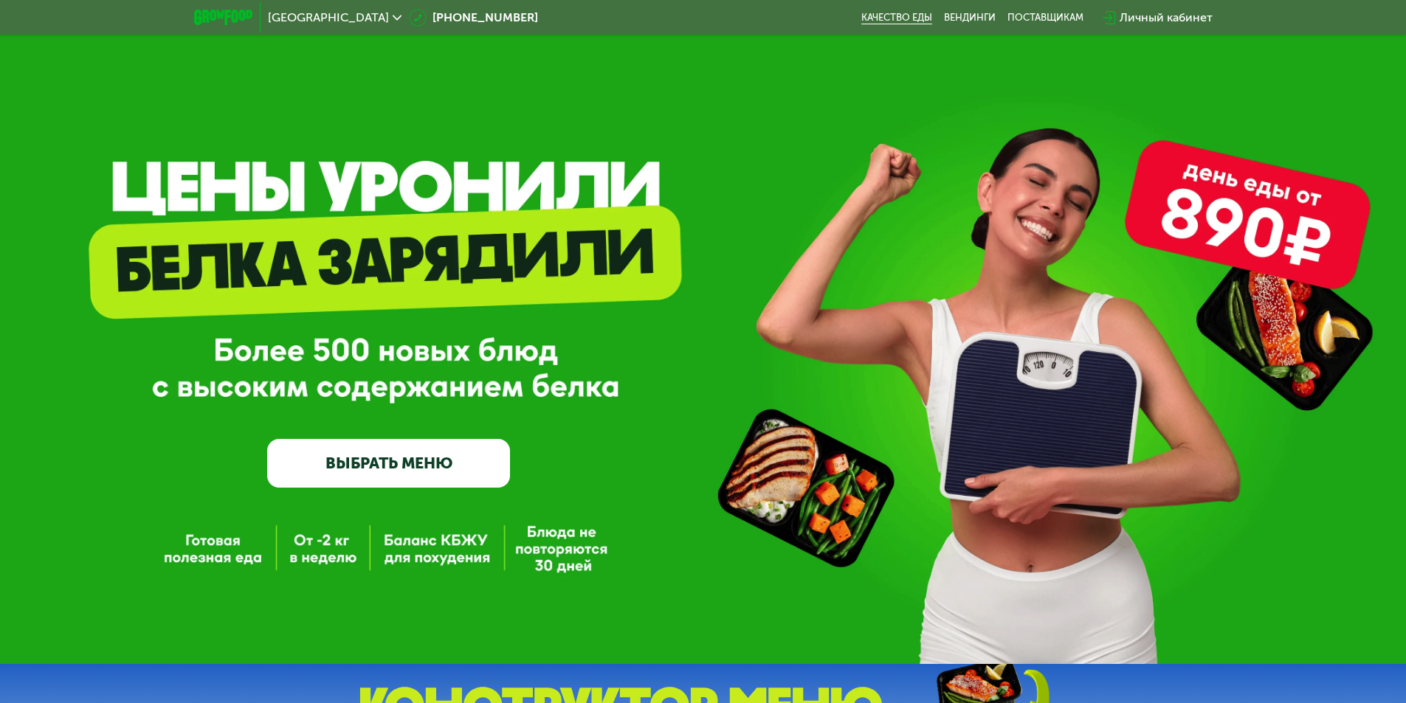
click at [922, 16] on link "Качество еды" at bounding box center [896, 18] width 71 height 12
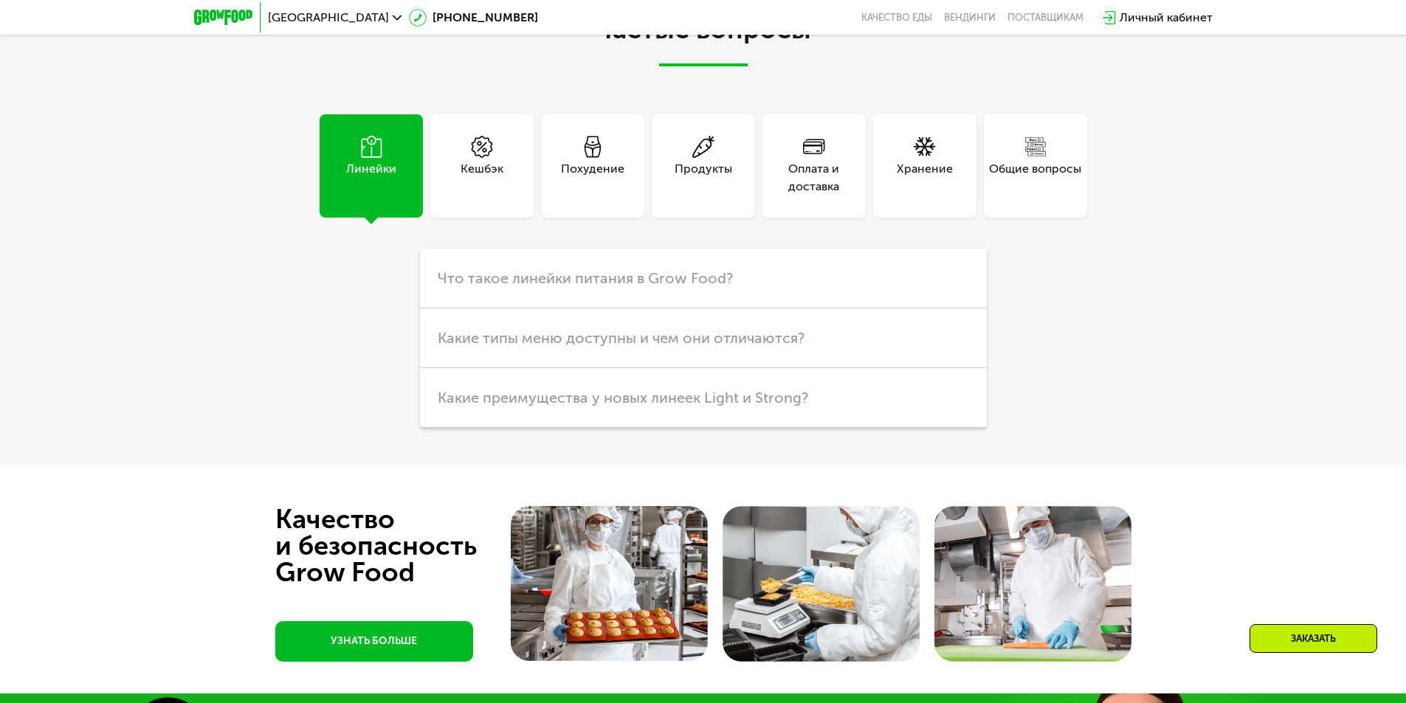
scroll to position [3912, 0]
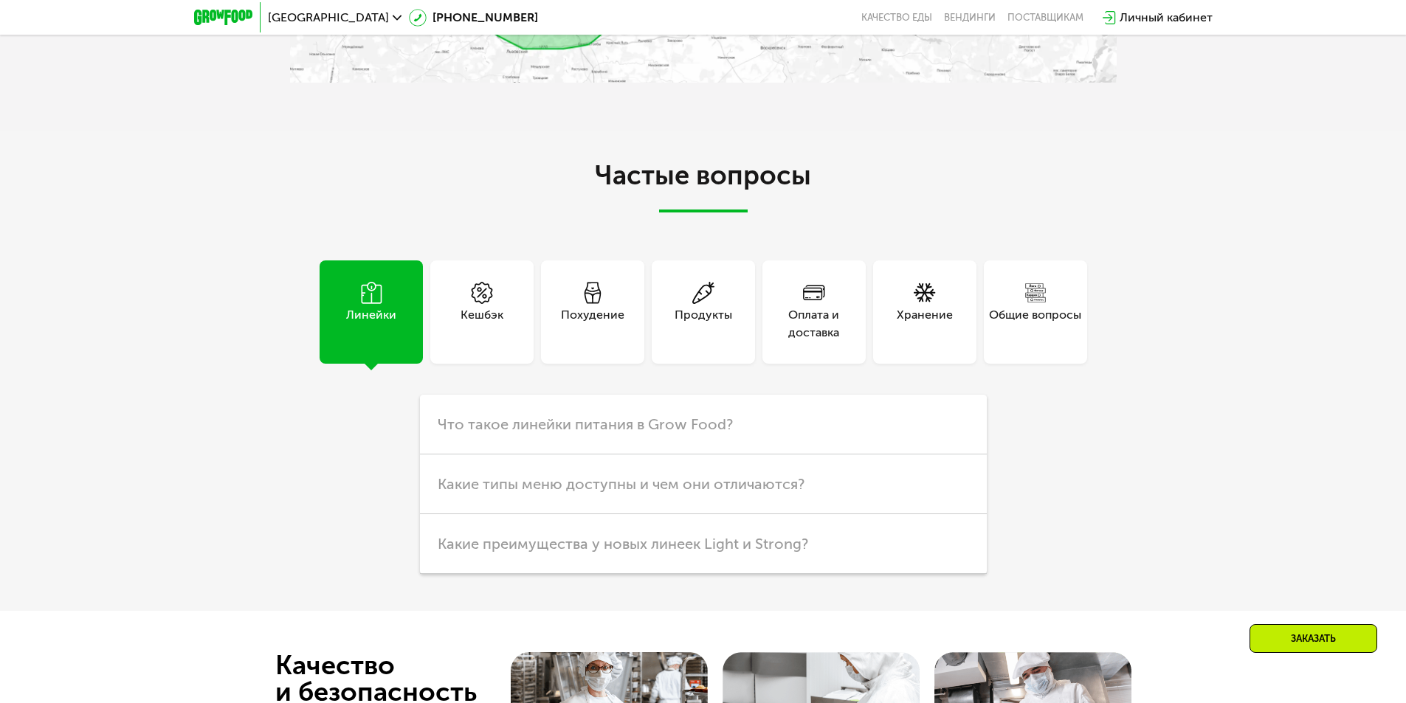
click at [785, 306] on div "Оплата и доставка" at bounding box center [814, 323] width 103 height 35
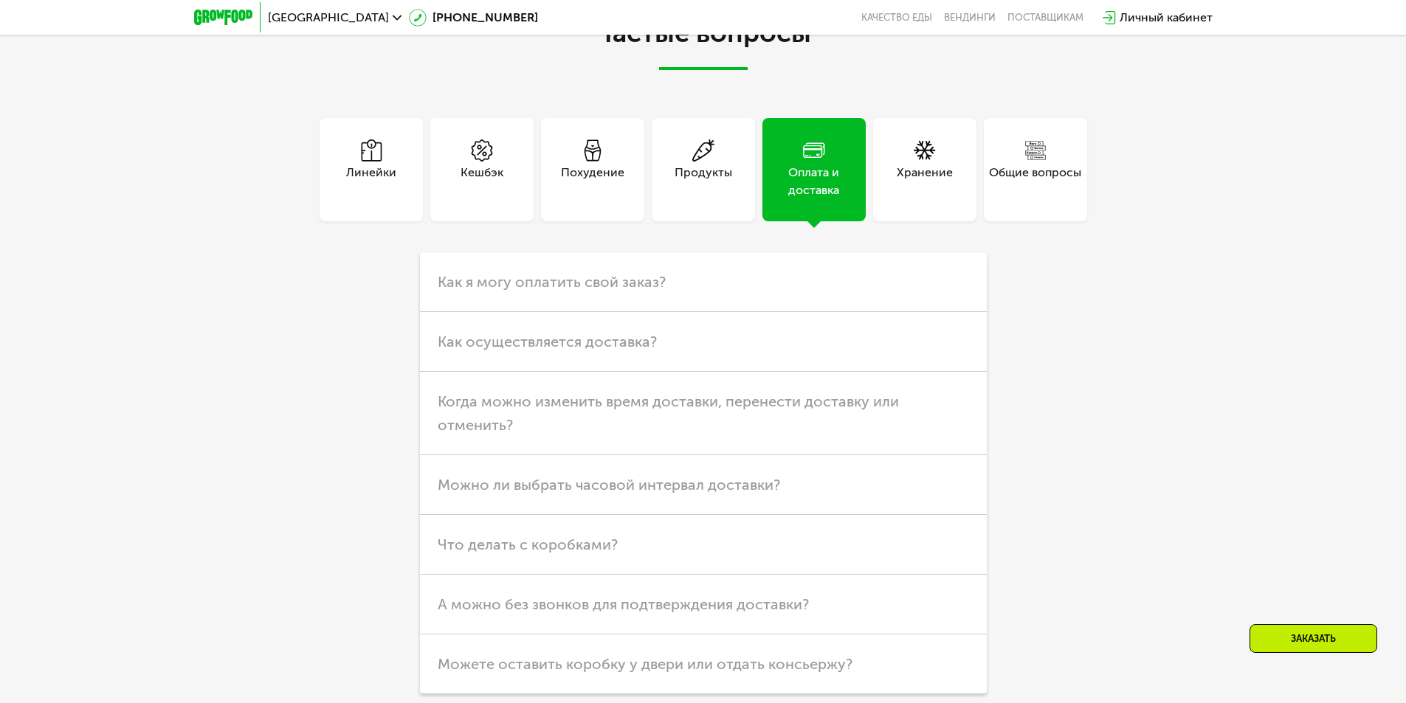
scroll to position [4060, 0]
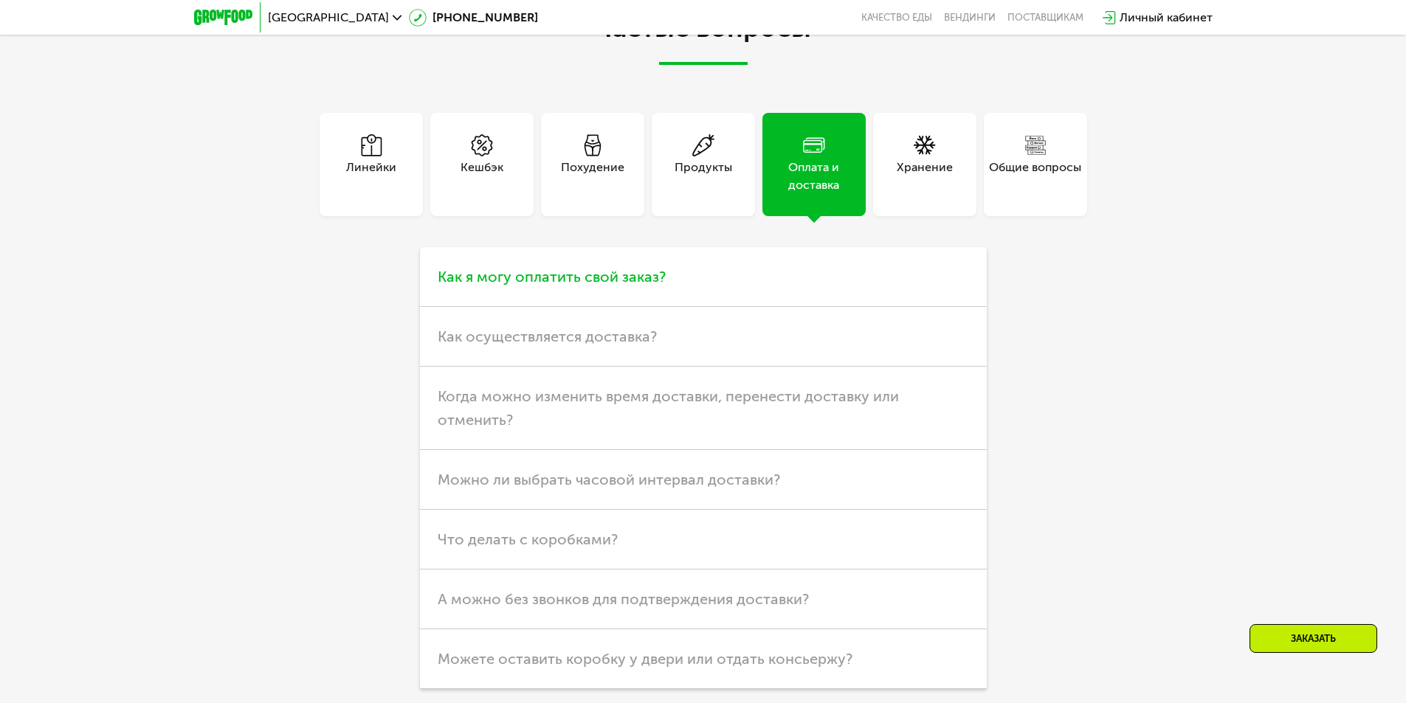
click at [637, 268] on span "Как я могу оплатить свой заказ?" at bounding box center [552, 277] width 228 height 18
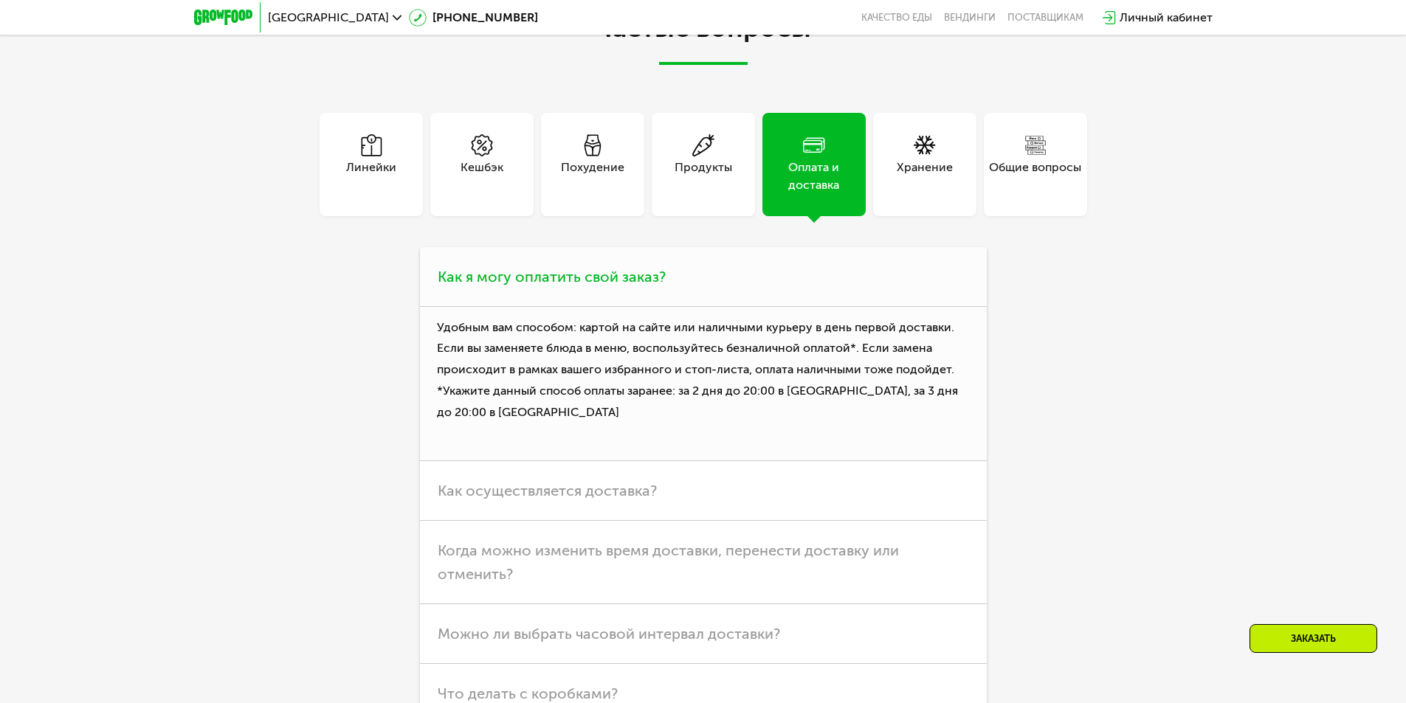
click at [637, 268] on span "Как я могу оплатить свой заказ?" at bounding box center [552, 277] width 228 height 18
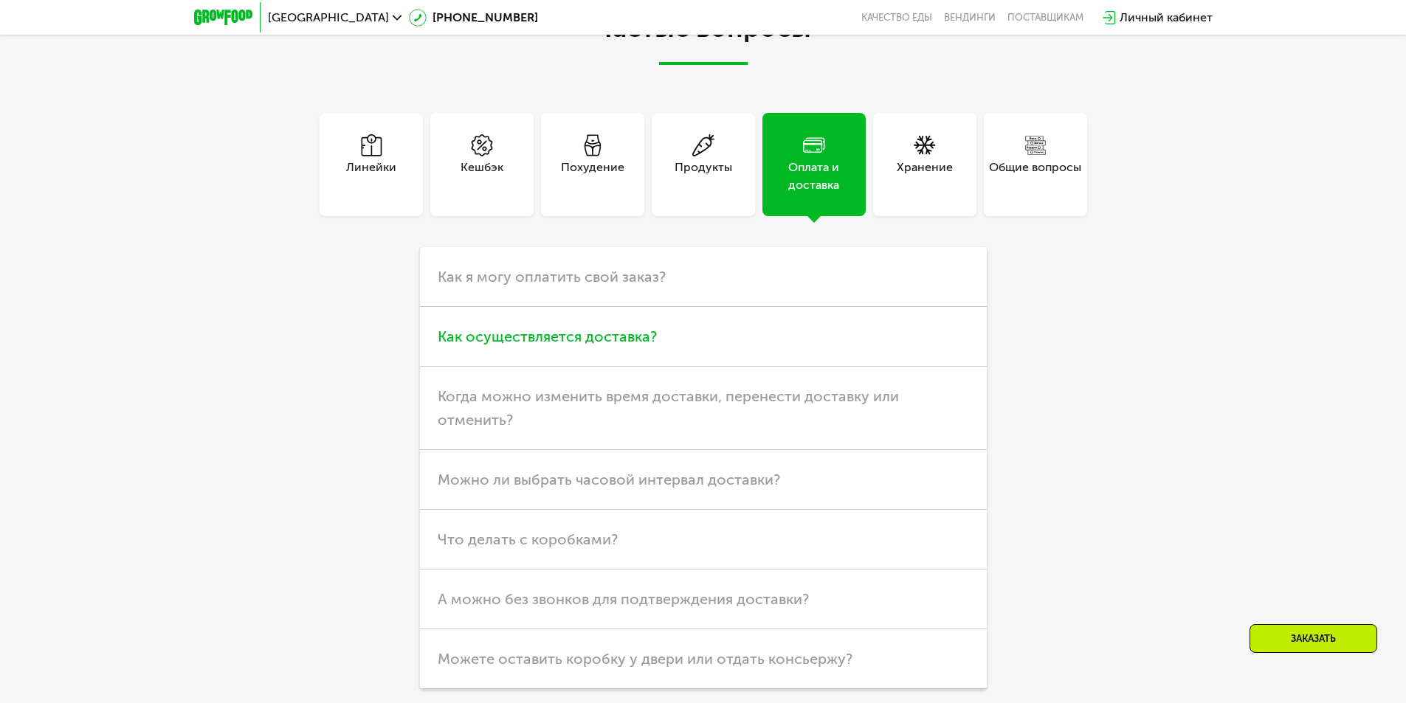
click at [601, 328] on span "Как осуществляется доставка?" at bounding box center [547, 337] width 219 height 18
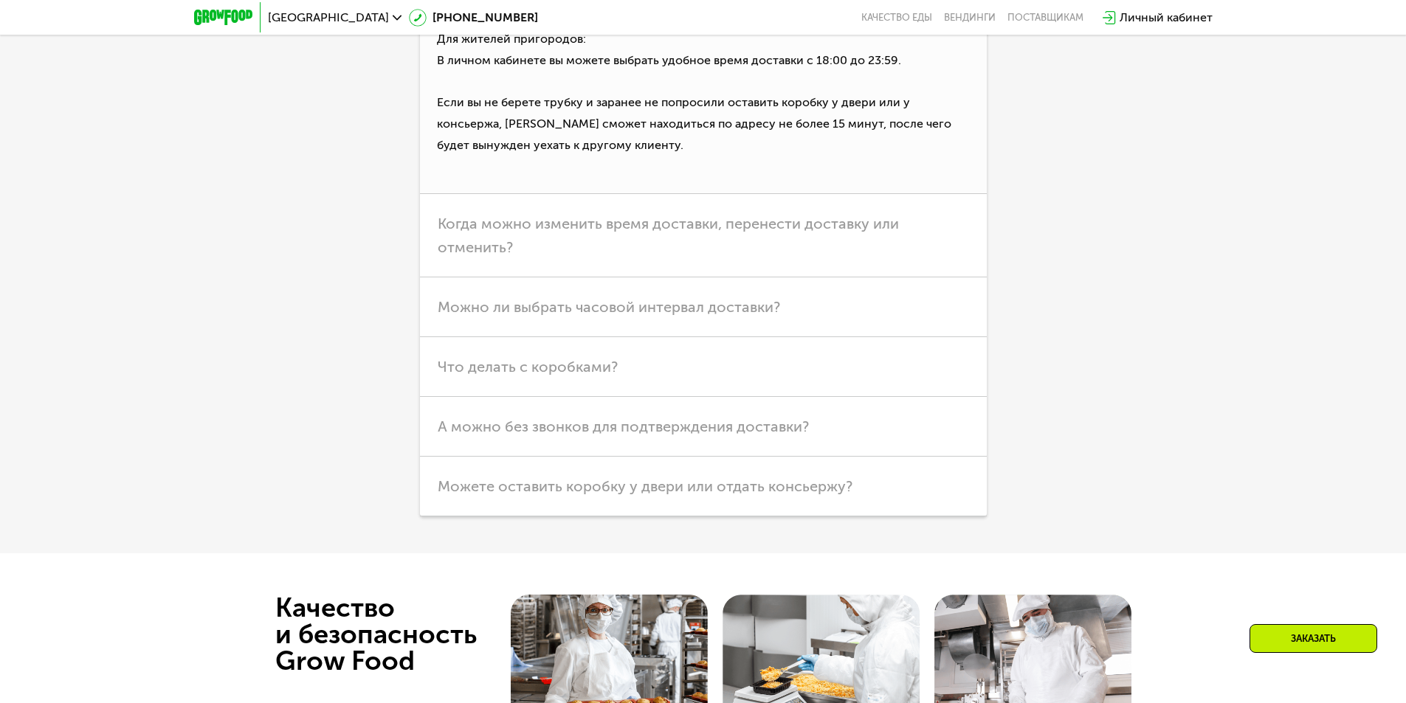
scroll to position [4577, 0]
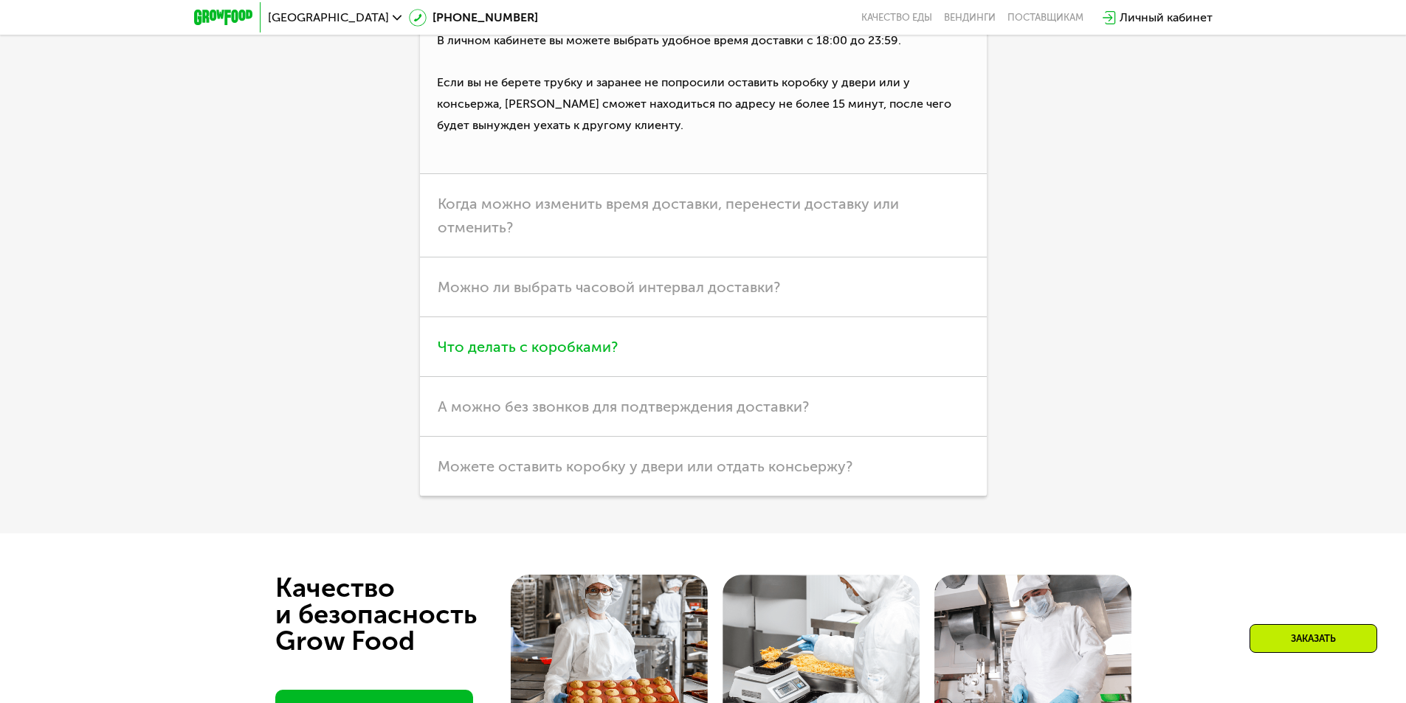
click at [562, 338] on span "Что делать с коробками?" at bounding box center [528, 347] width 180 height 18
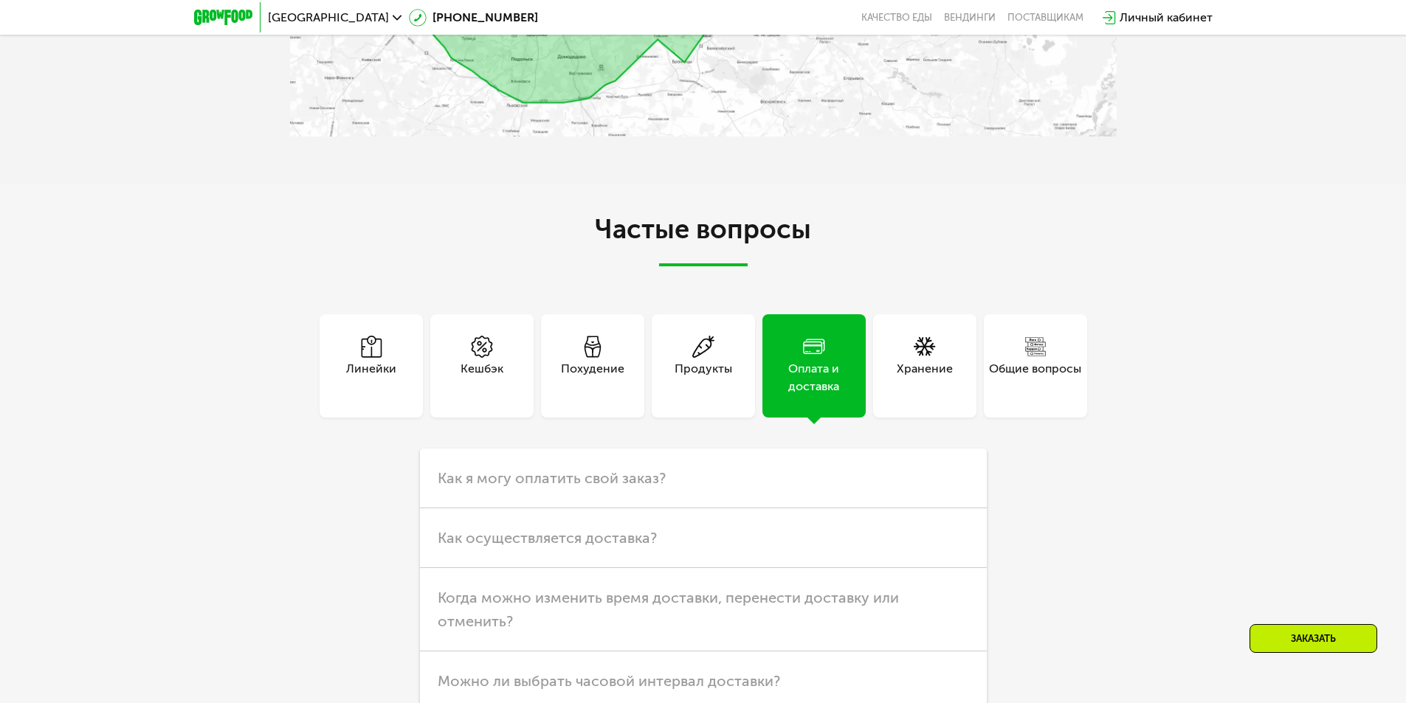
scroll to position [3718, 0]
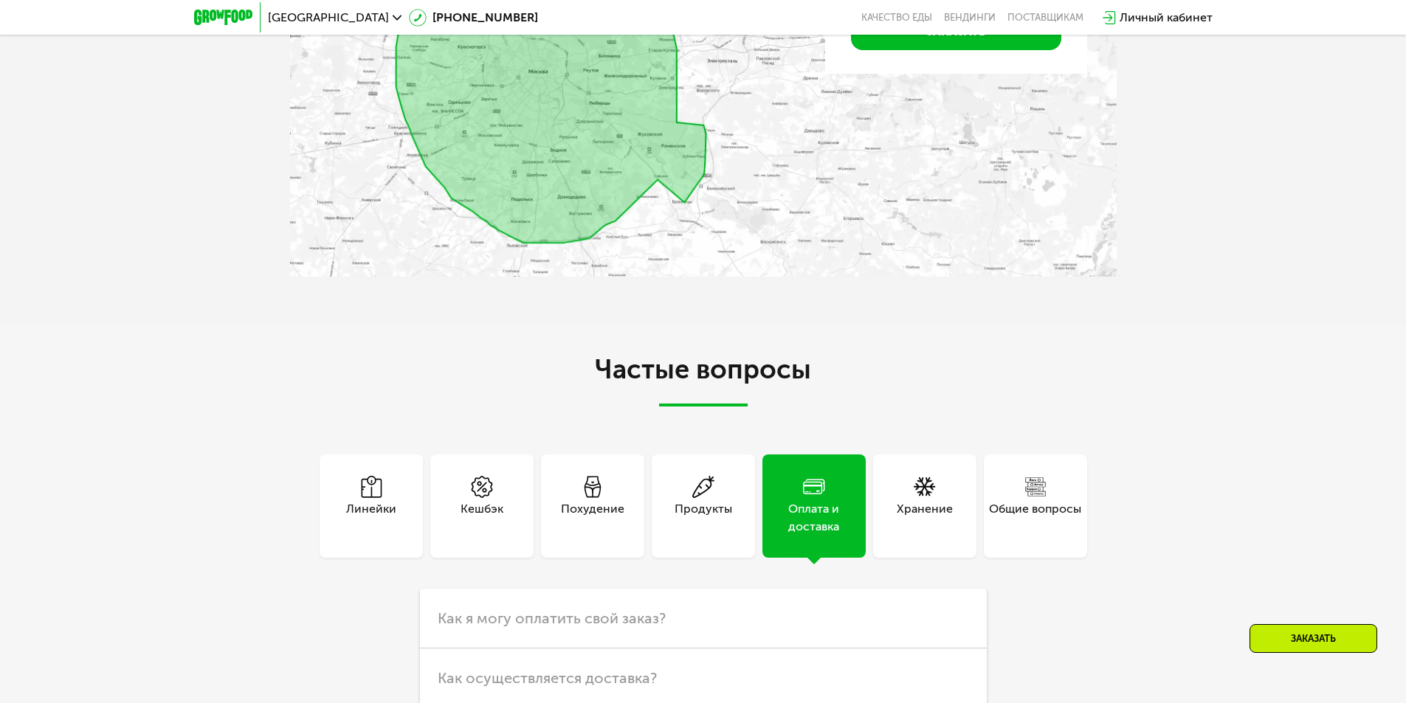
click at [932, 500] on div "Хранение" at bounding box center [925, 517] width 56 height 35
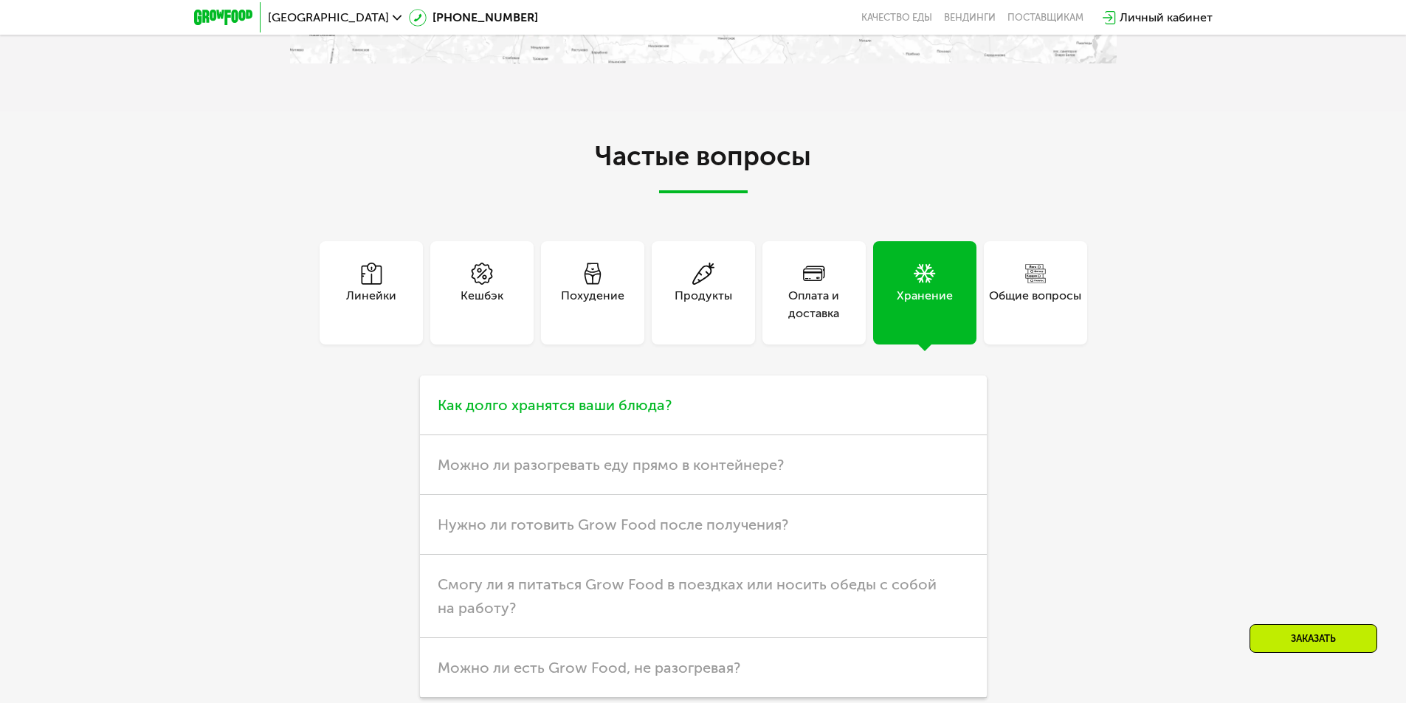
scroll to position [3940, 0]
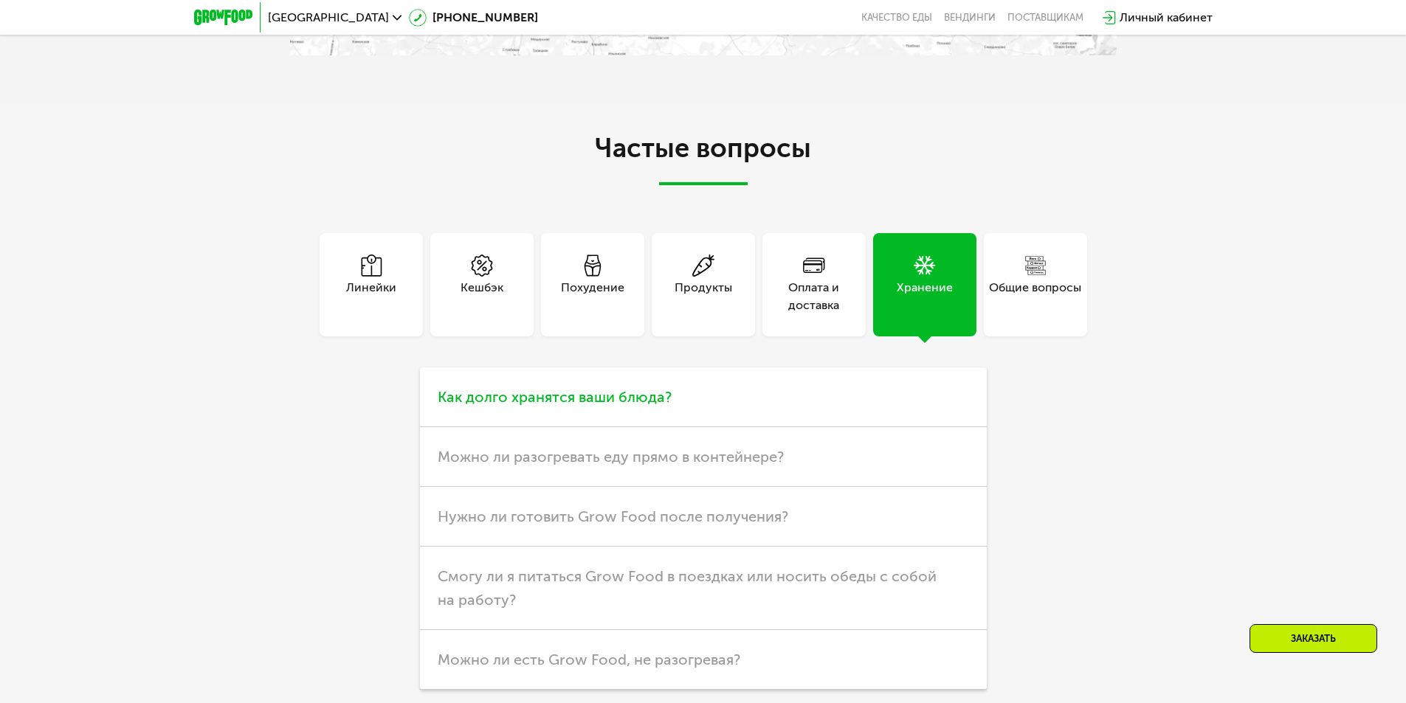
click at [647, 388] on span "Как долго хранятся ваши блюда?" at bounding box center [555, 397] width 234 height 18
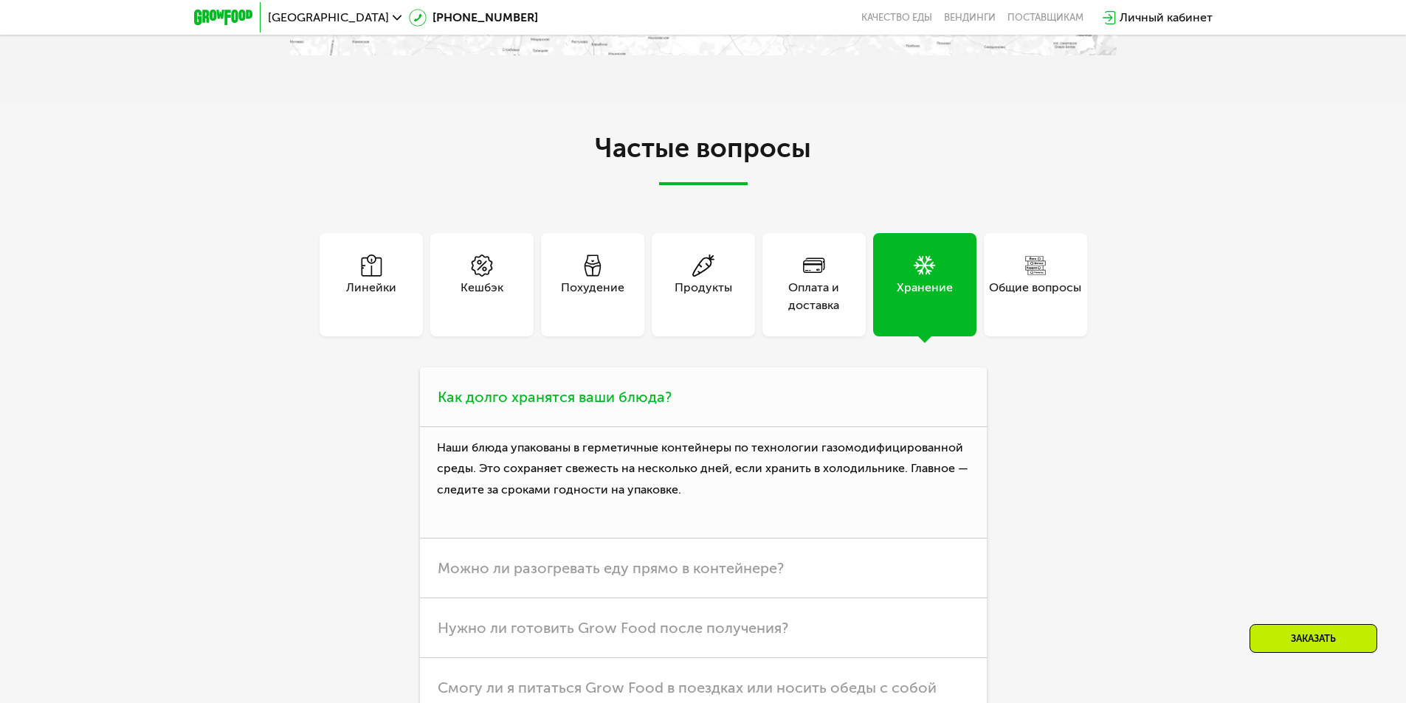
click at [646, 388] on span "Как долго хранятся ваши блюда?" at bounding box center [555, 397] width 234 height 18
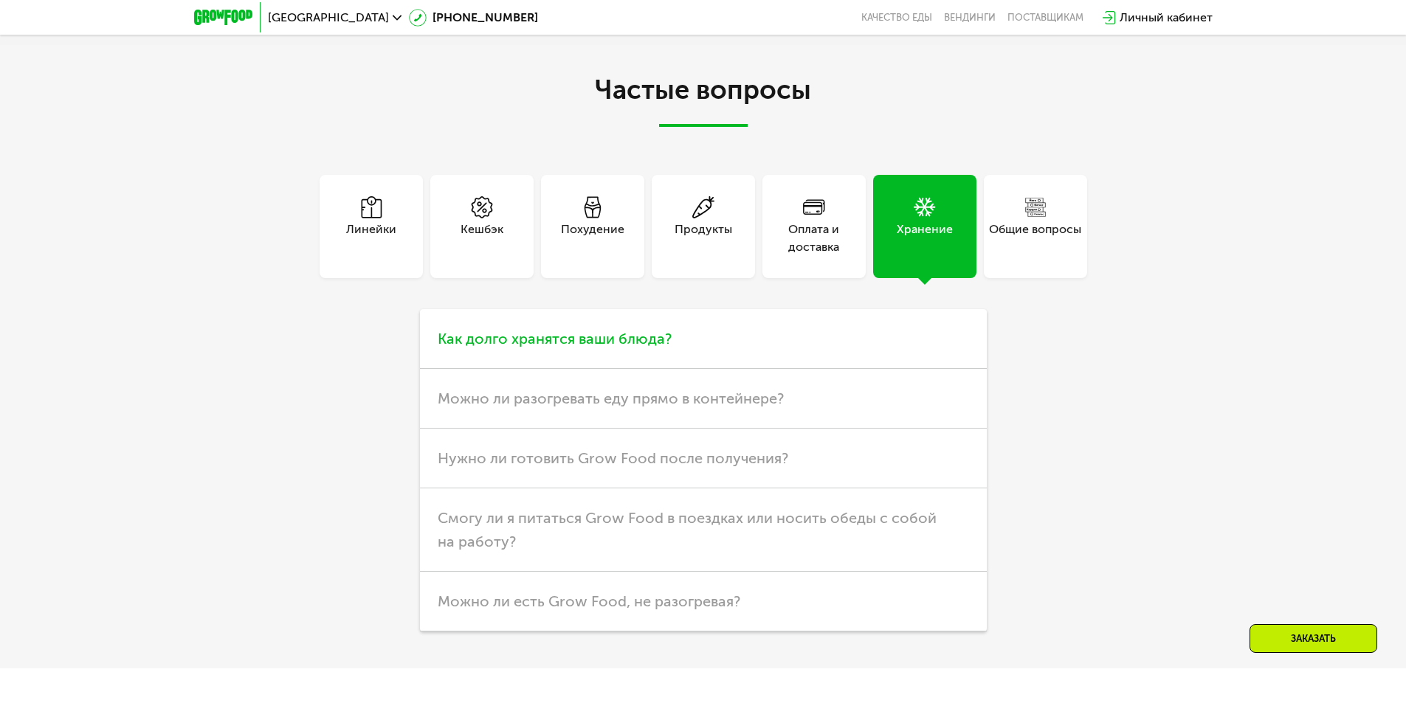
scroll to position [4087, 0]
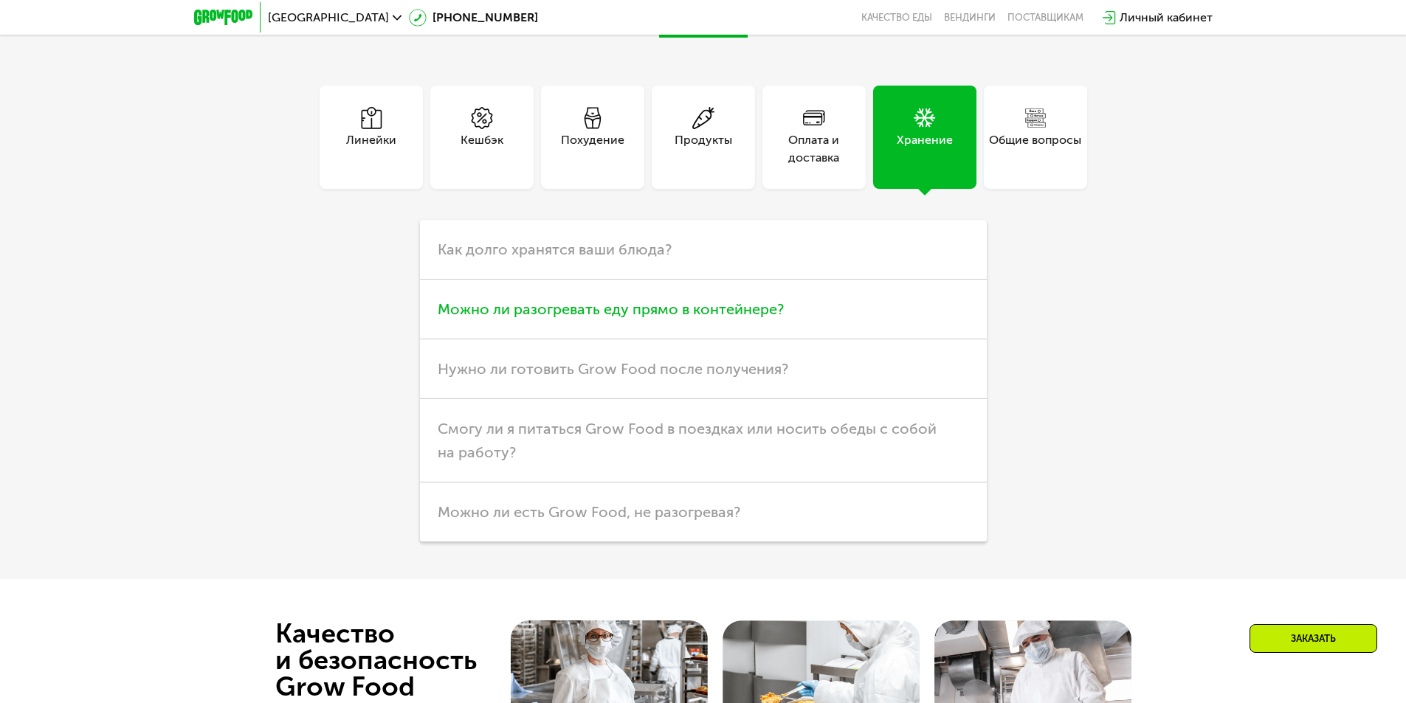
click at [681, 283] on h3 "Можно ли разогревать еду прямо в контейнере?" at bounding box center [703, 310] width 567 height 60
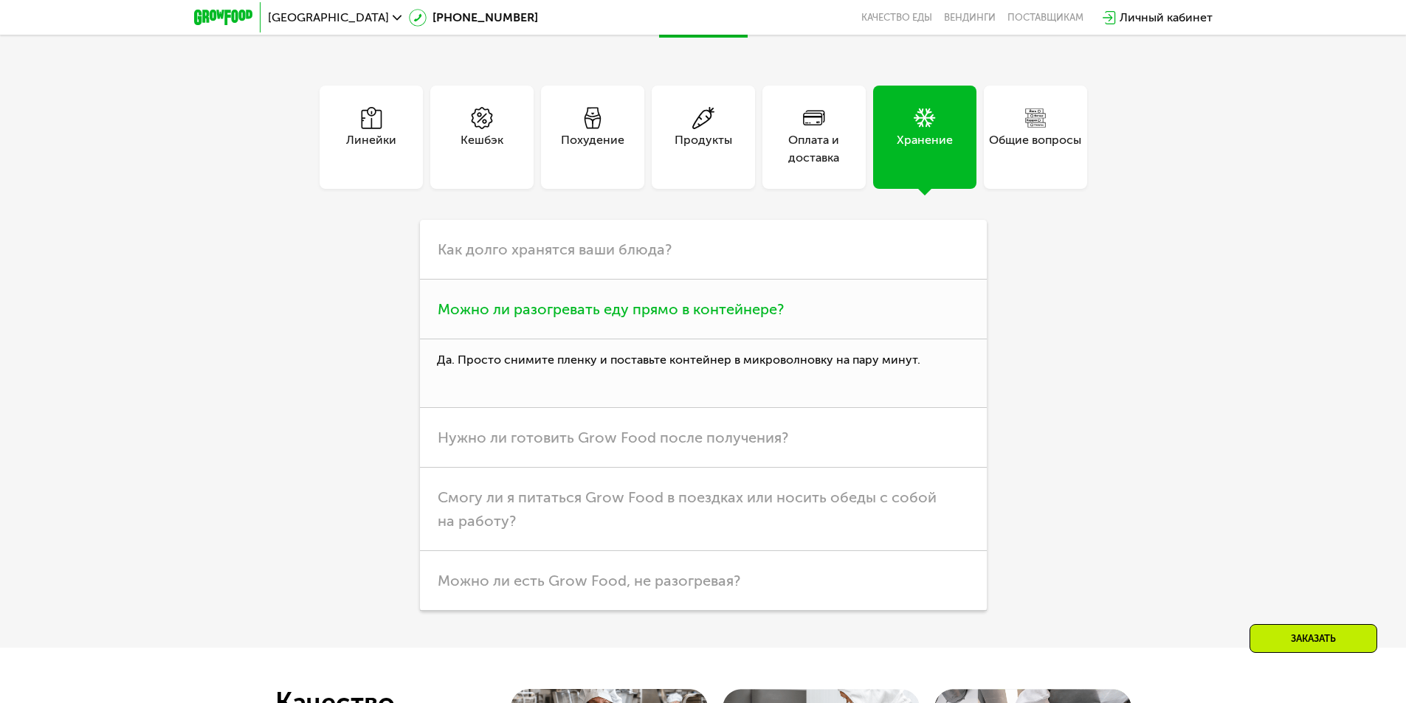
click at [677, 300] on span "Можно ли разогревать еду прямо в контейнере?" at bounding box center [611, 309] width 346 height 18
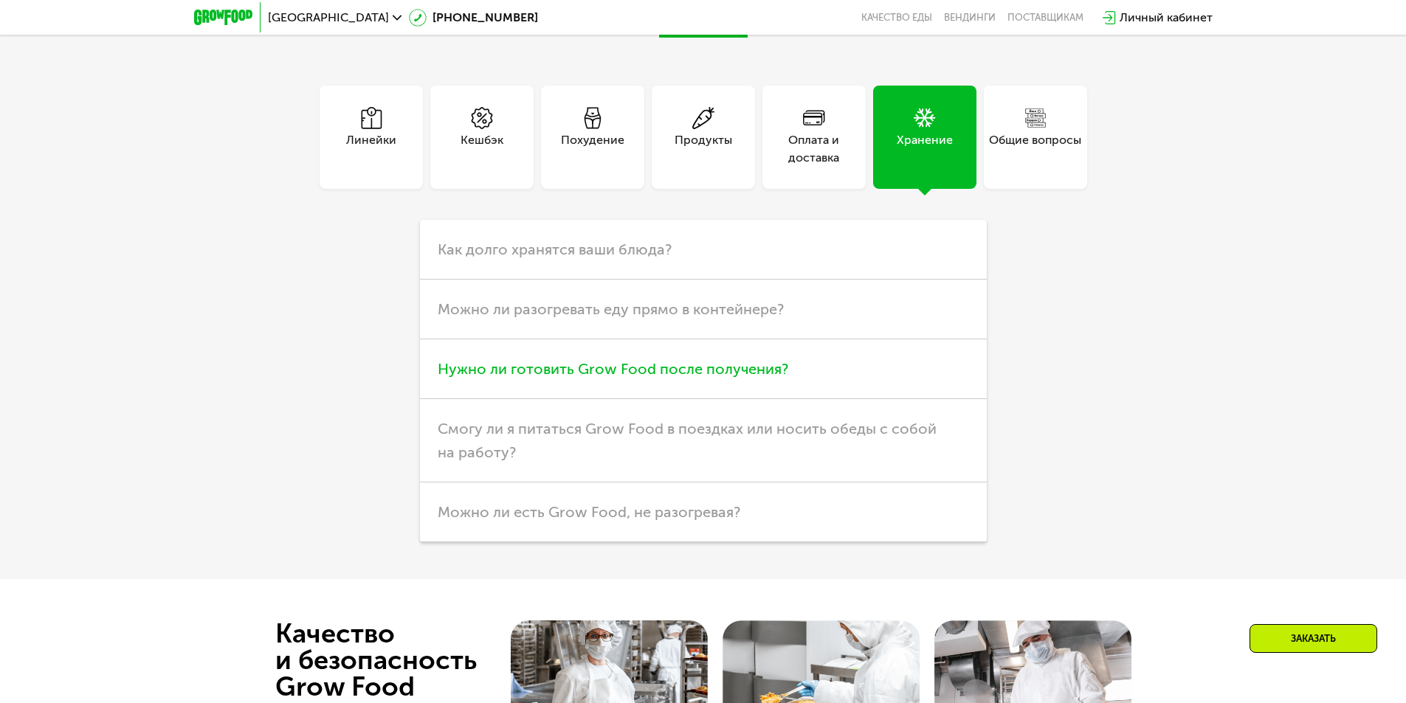
click at [664, 360] on span "Нужно ли готовить Grow Food после получения?" at bounding box center [613, 369] width 351 height 18
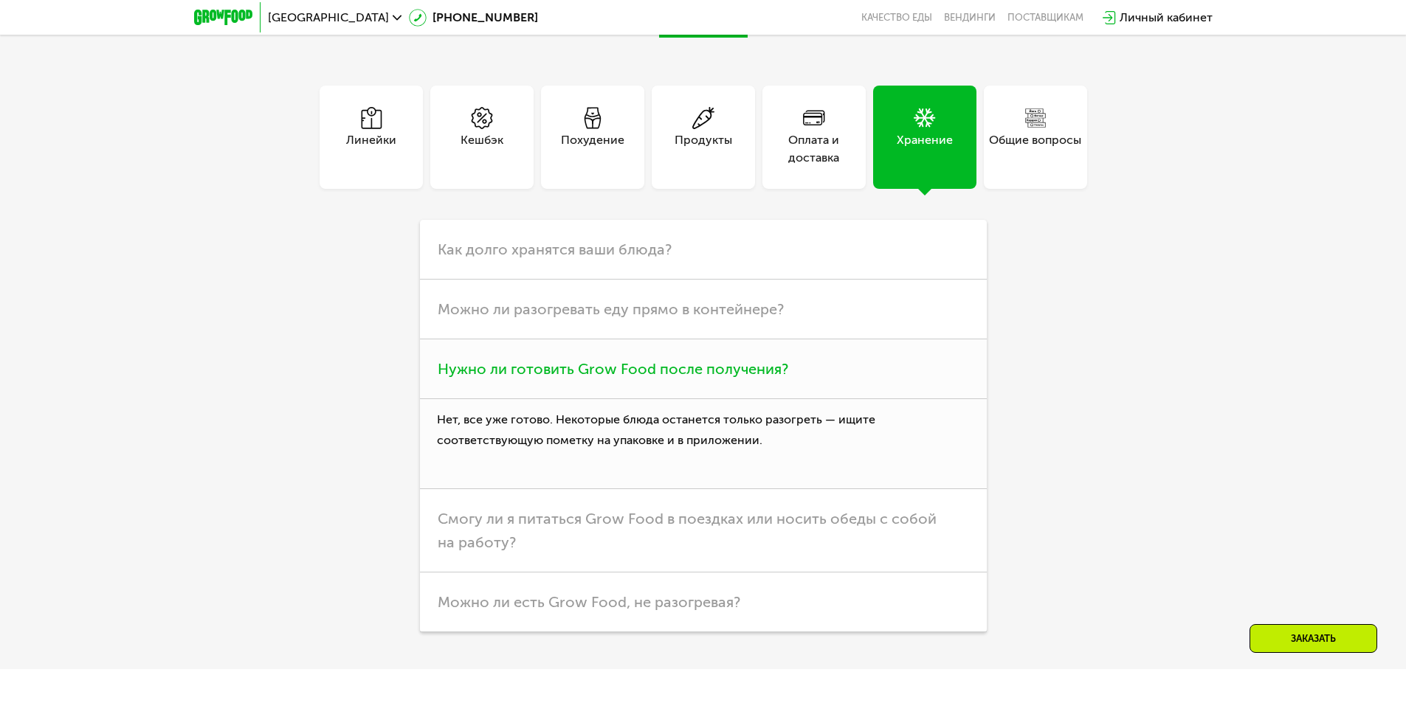
click at [664, 360] on span "Нужно ли готовить Grow Food после получения?" at bounding box center [613, 369] width 351 height 18
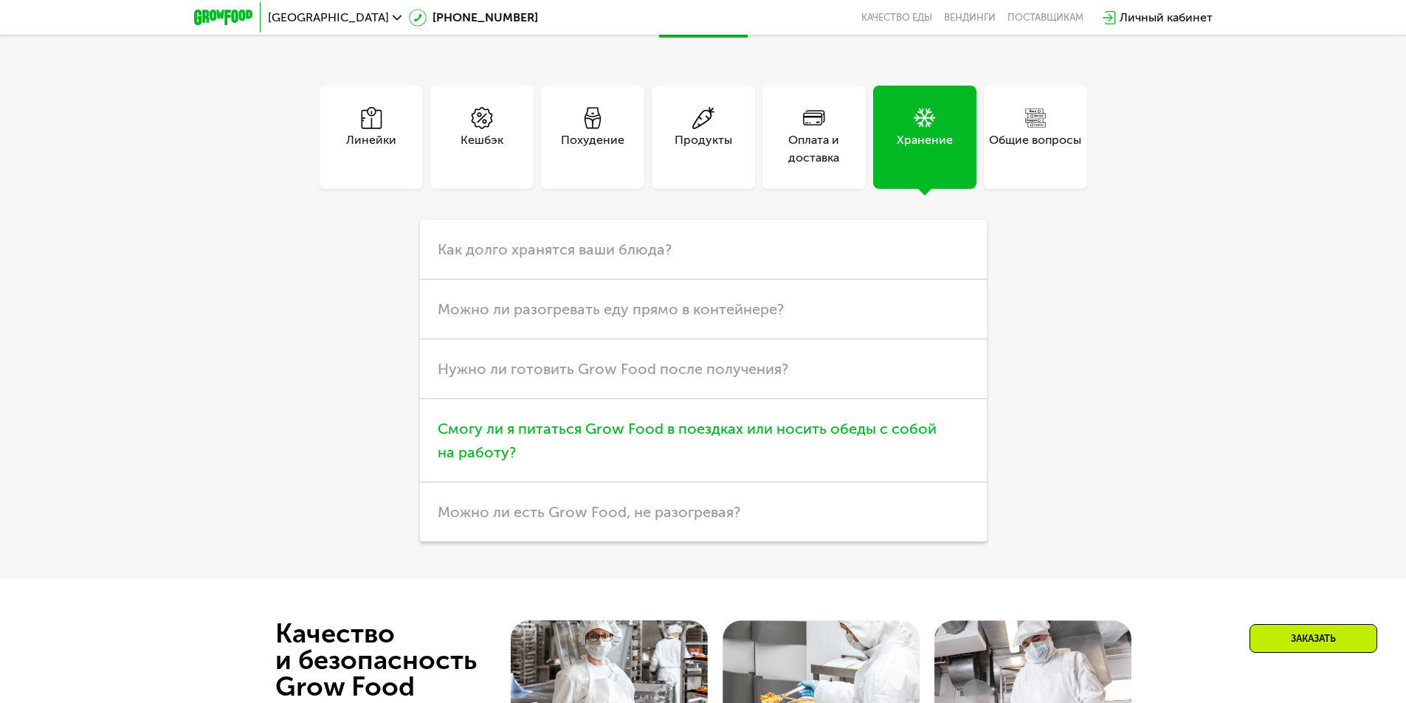
click at [668, 402] on h3 "Смогу ли я питаться Grow Food в поездках или носить обеды с собой на работу?" at bounding box center [703, 440] width 567 height 83
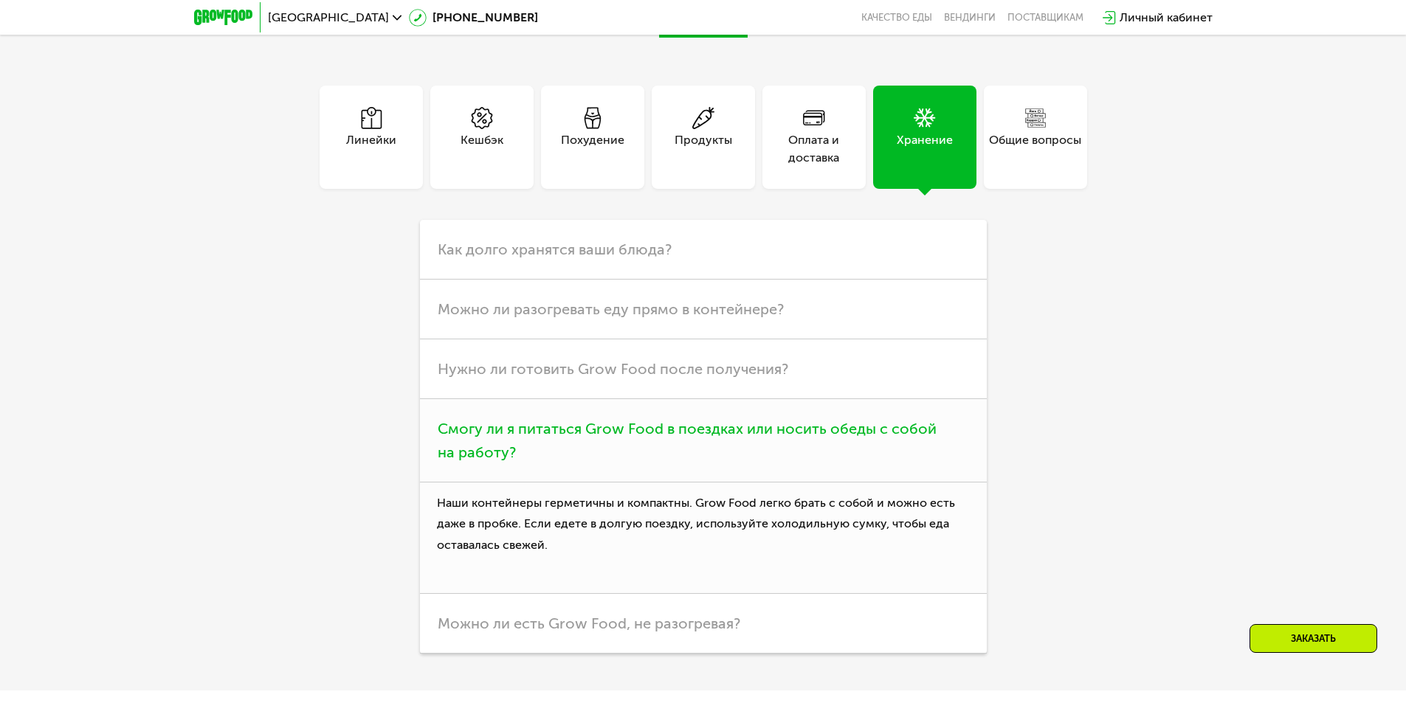
click at [665, 399] on h3 "Смогу ли я питаться Grow Food в поездках или носить обеды с собой на работу?" at bounding box center [703, 440] width 567 height 83
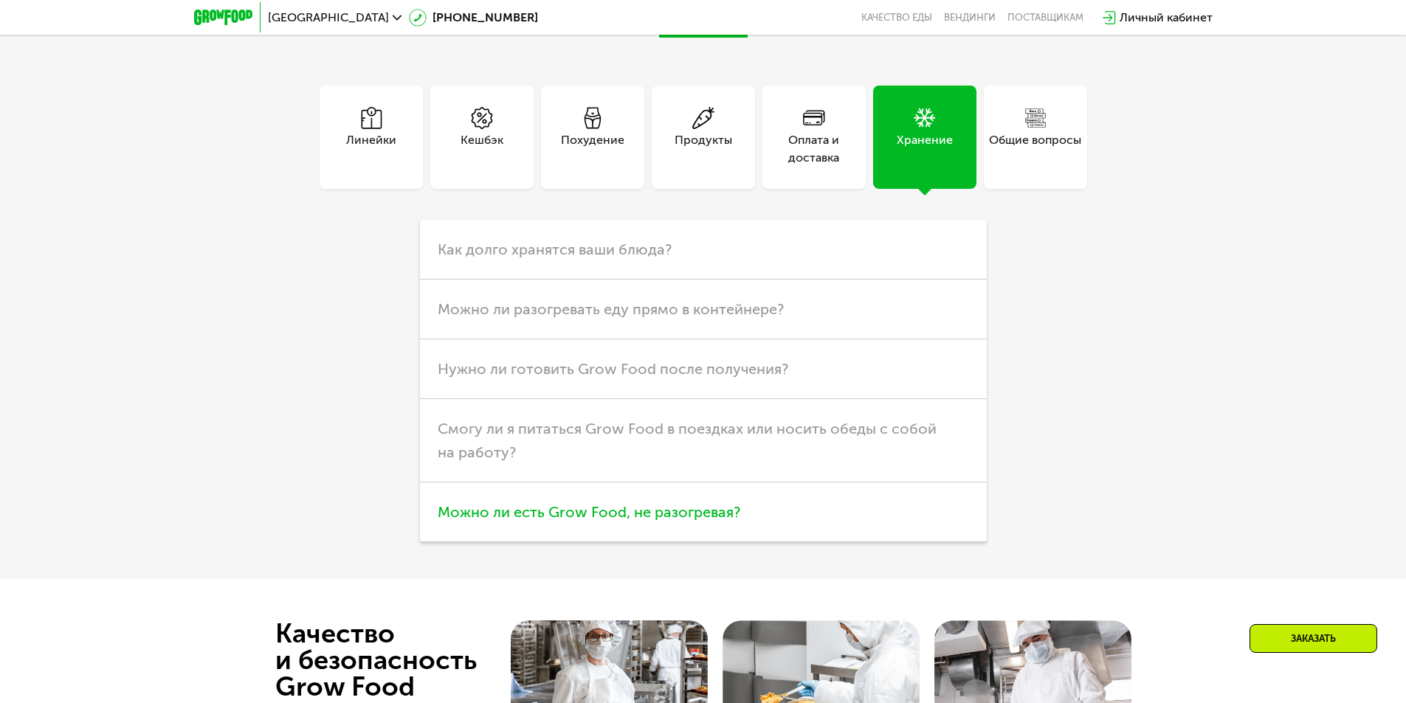
click at [684, 503] on span "Можно ли есть Grow Food, не разогревая?" at bounding box center [589, 512] width 303 height 18
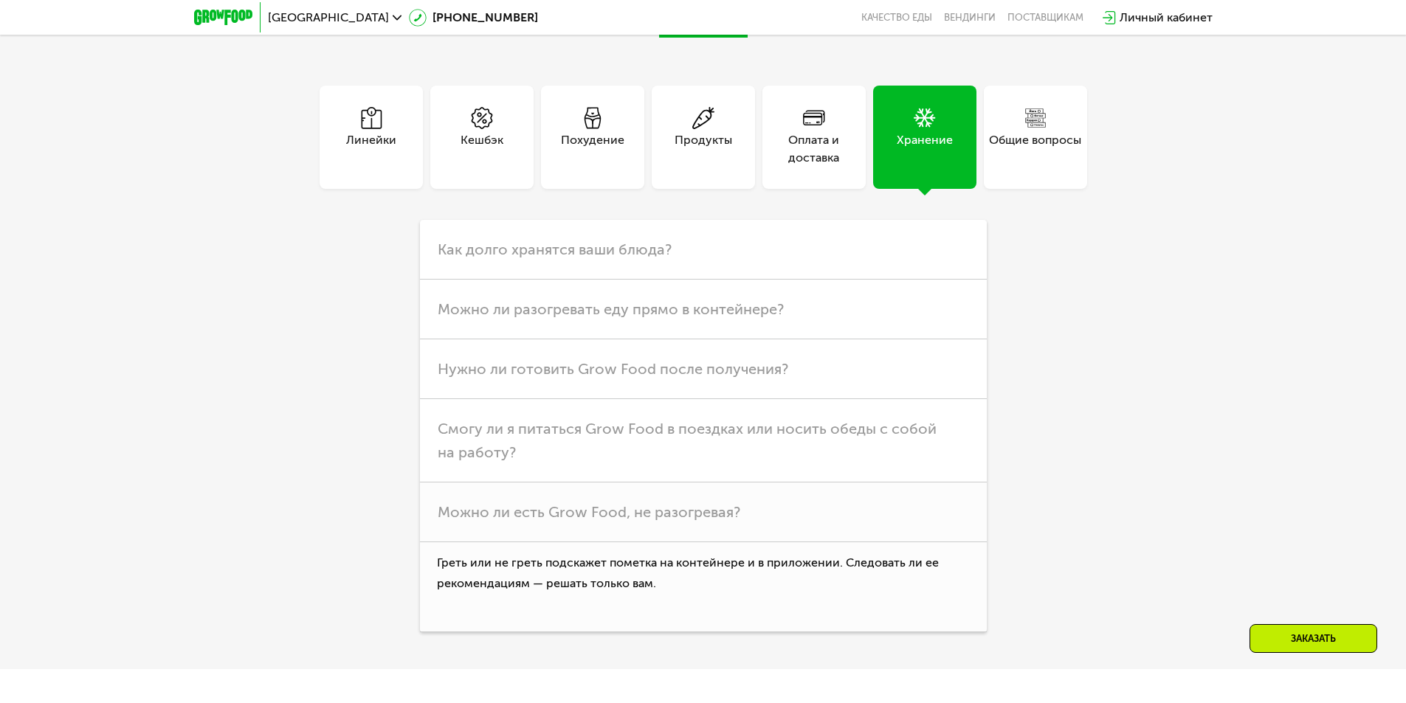
click at [724, 131] on div "Продукты" at bounding box center [704, 148] width 58 height 35
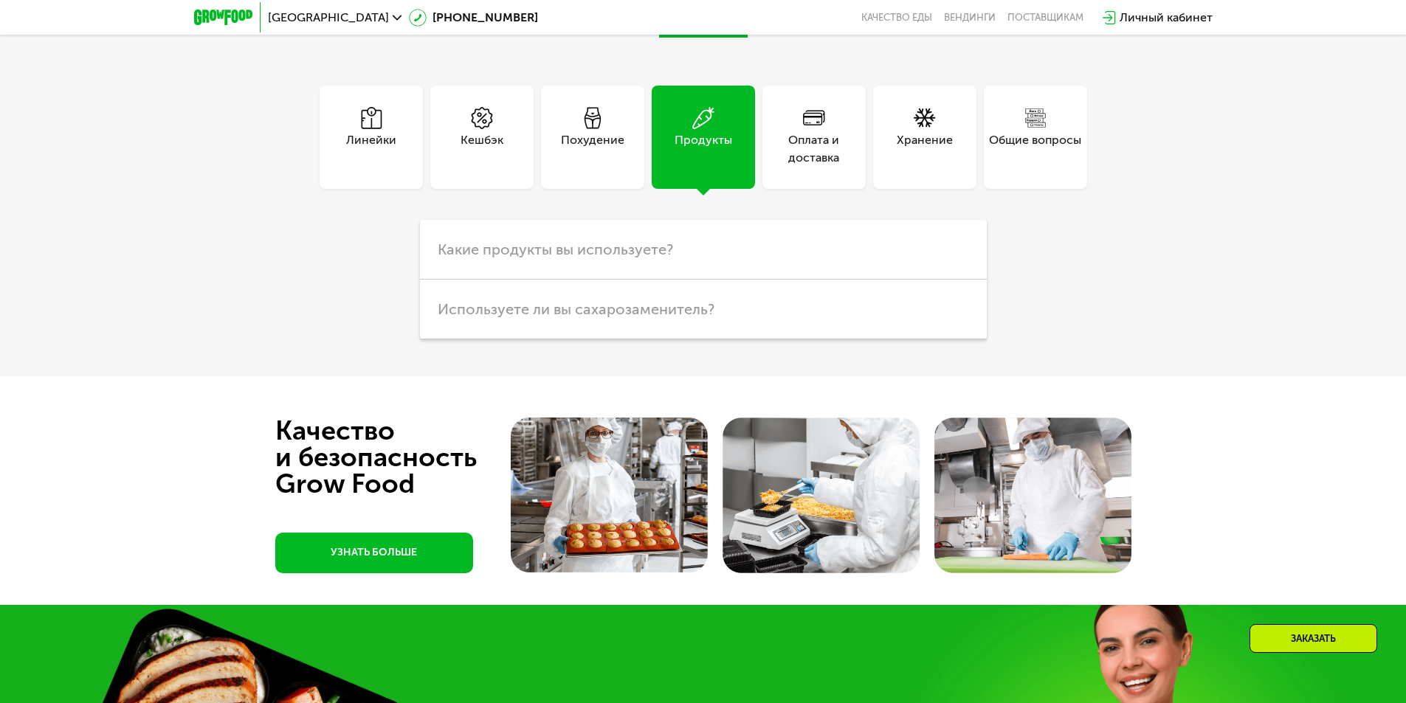
click at [608, 131] on div "Похудение" at bounding box center [592, 148] width 63 height 35
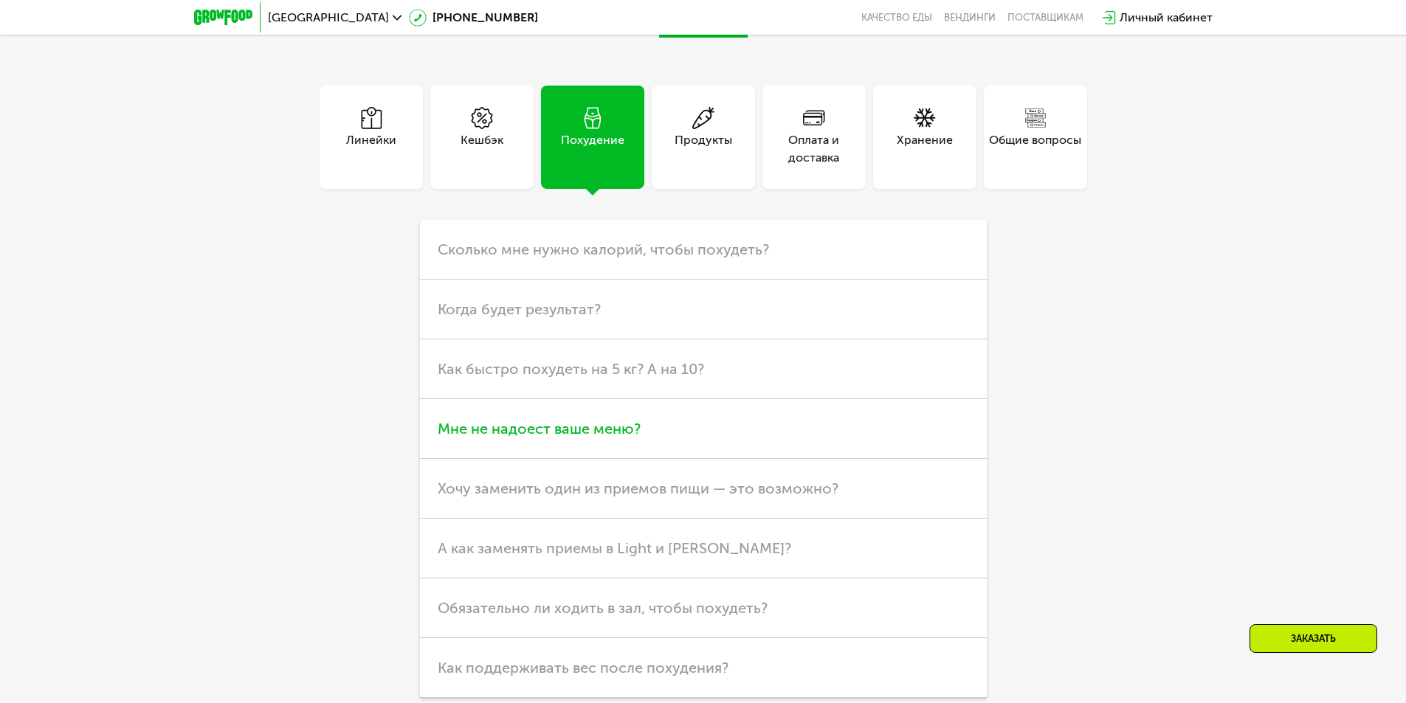
click at [542, 420] on span "Мне не надоест ваше меню?" at bounding box center [539, 429] width 203 height 18
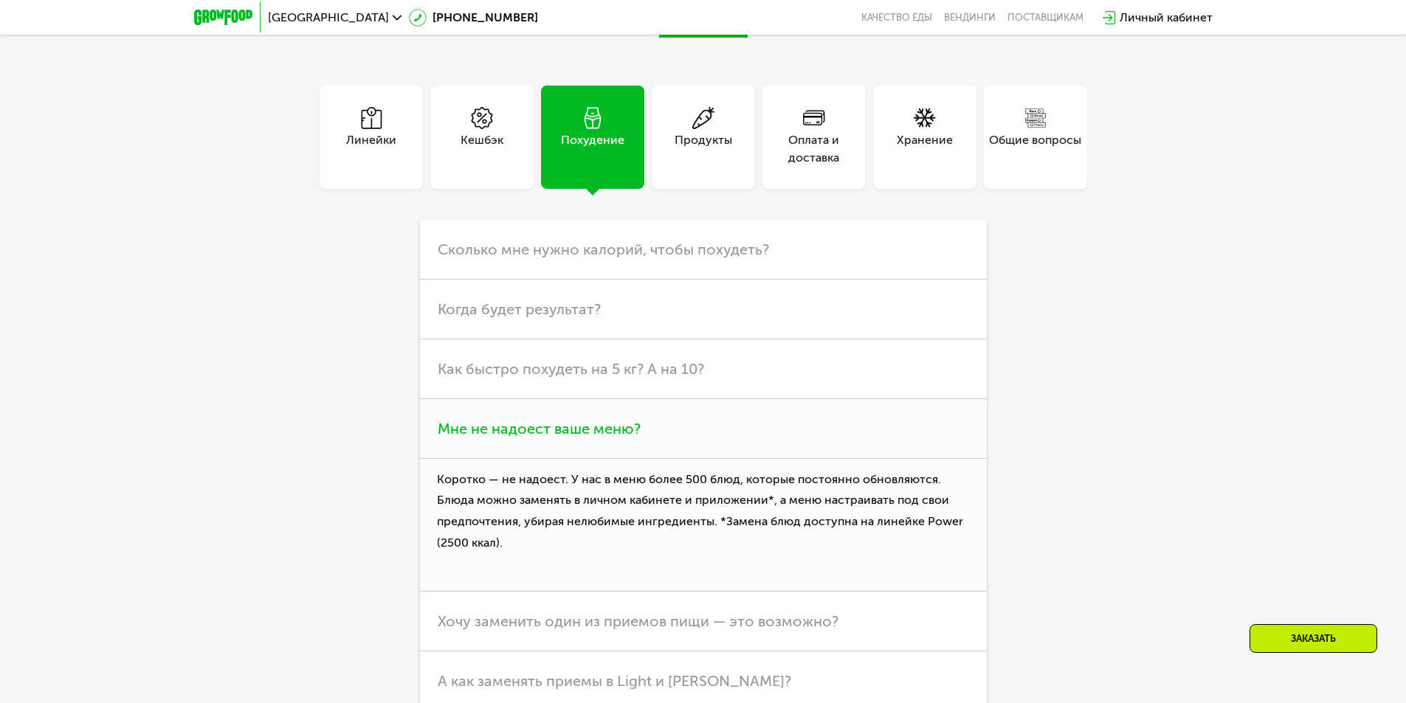
click at [542, 420] on span "Мне не надоест ваше меню?" at bounding box center [539, 429] width 203 height 18
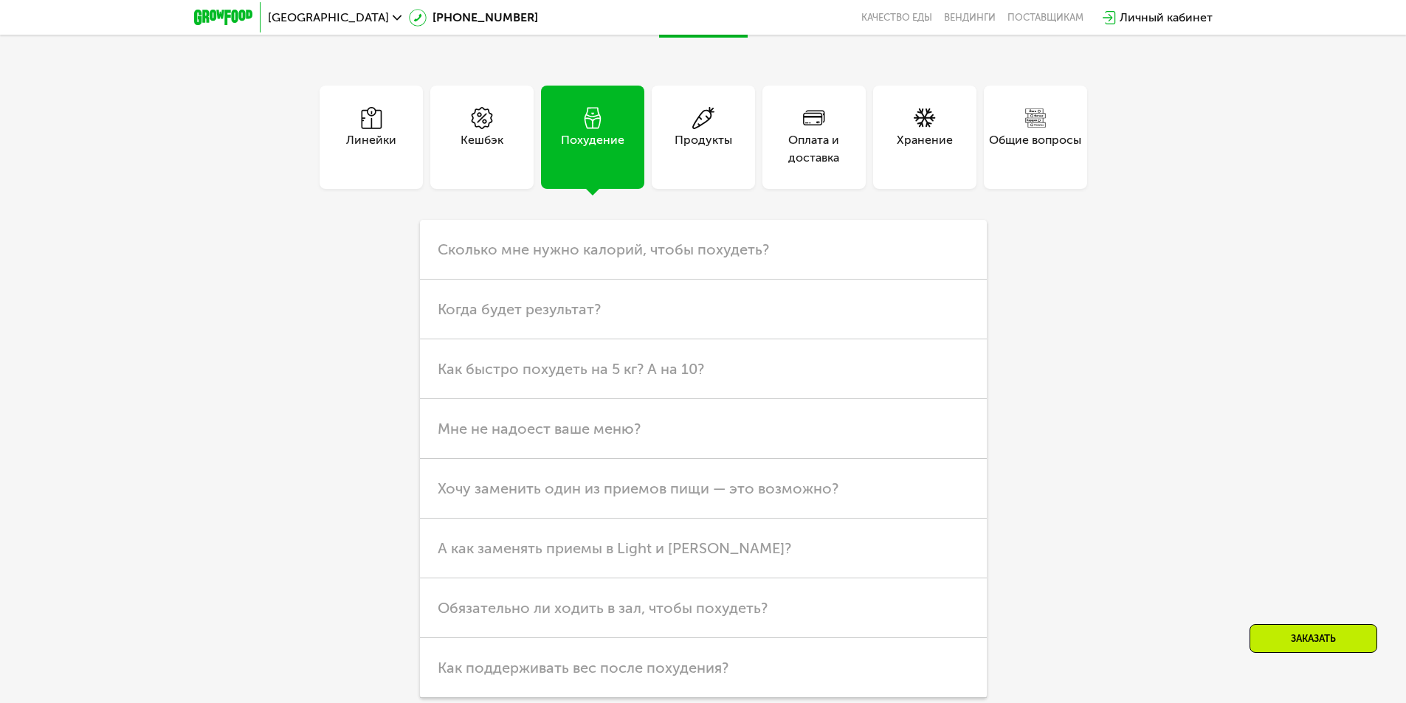
click at [475, 131] on div "Кешбэк" at bounding box center [482, 148] width 43 height 35
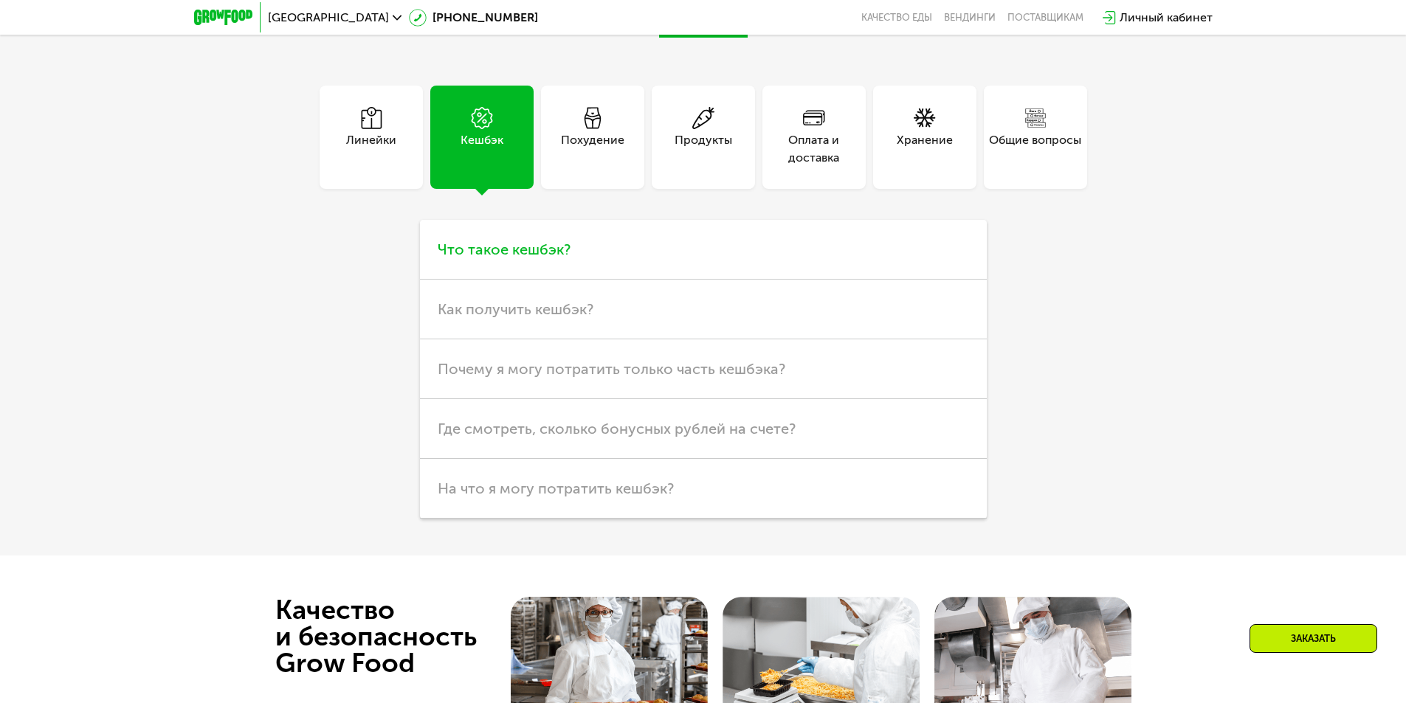
click at [524, 242] on span "Что такое кешбэк?" at bounding box center [504, 250] width 133 height 18
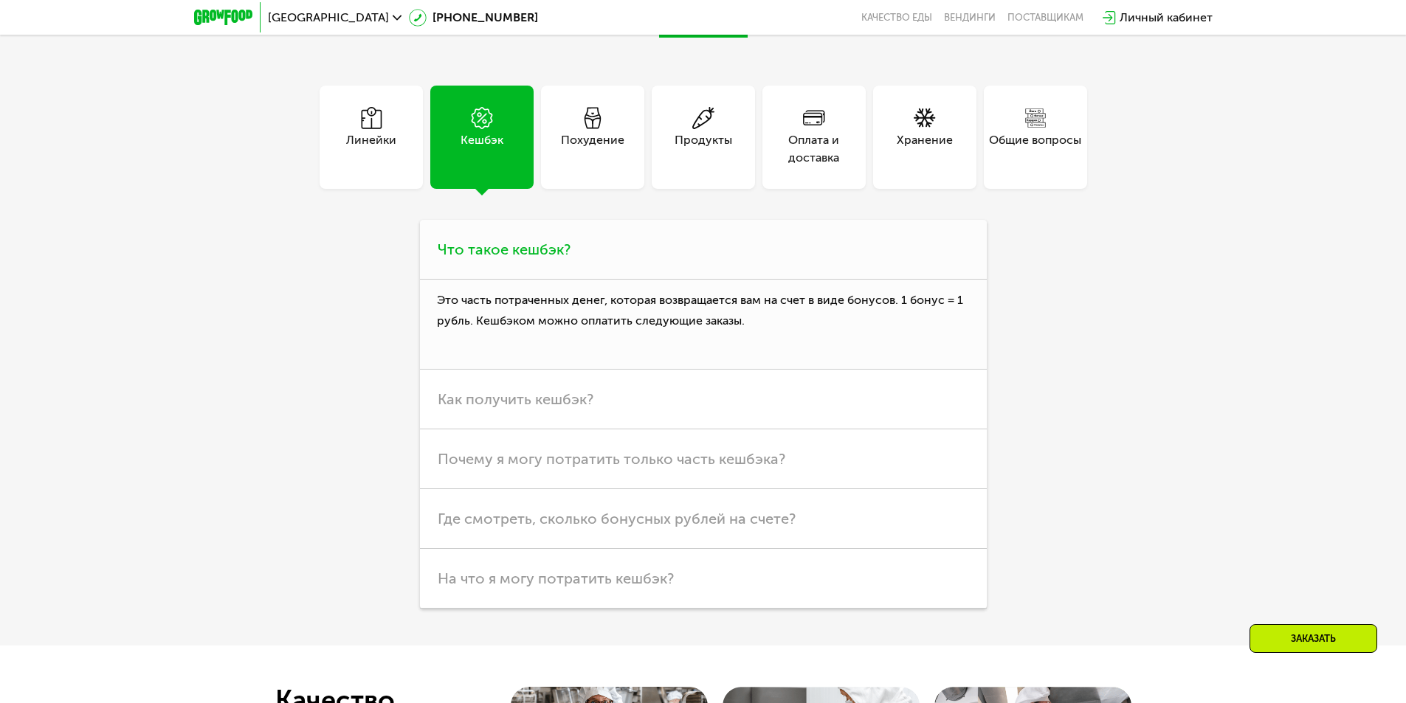
click at [524, 242] on span "Что такое кешбэк?" at bounding box center [504, 250] width 133 height 18
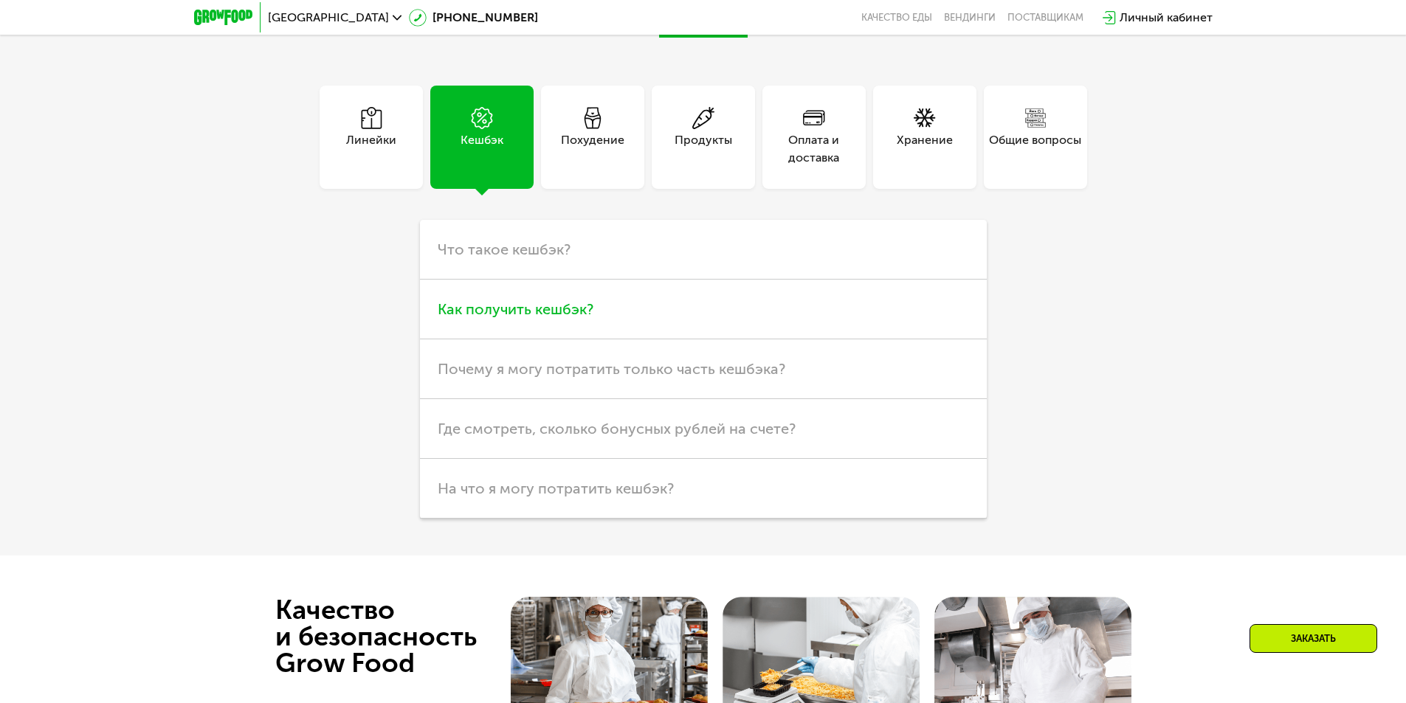
click at [528, 282] on h3 "Как получить кешбэк?" at bounding box center [703, 310] width 567 height 60
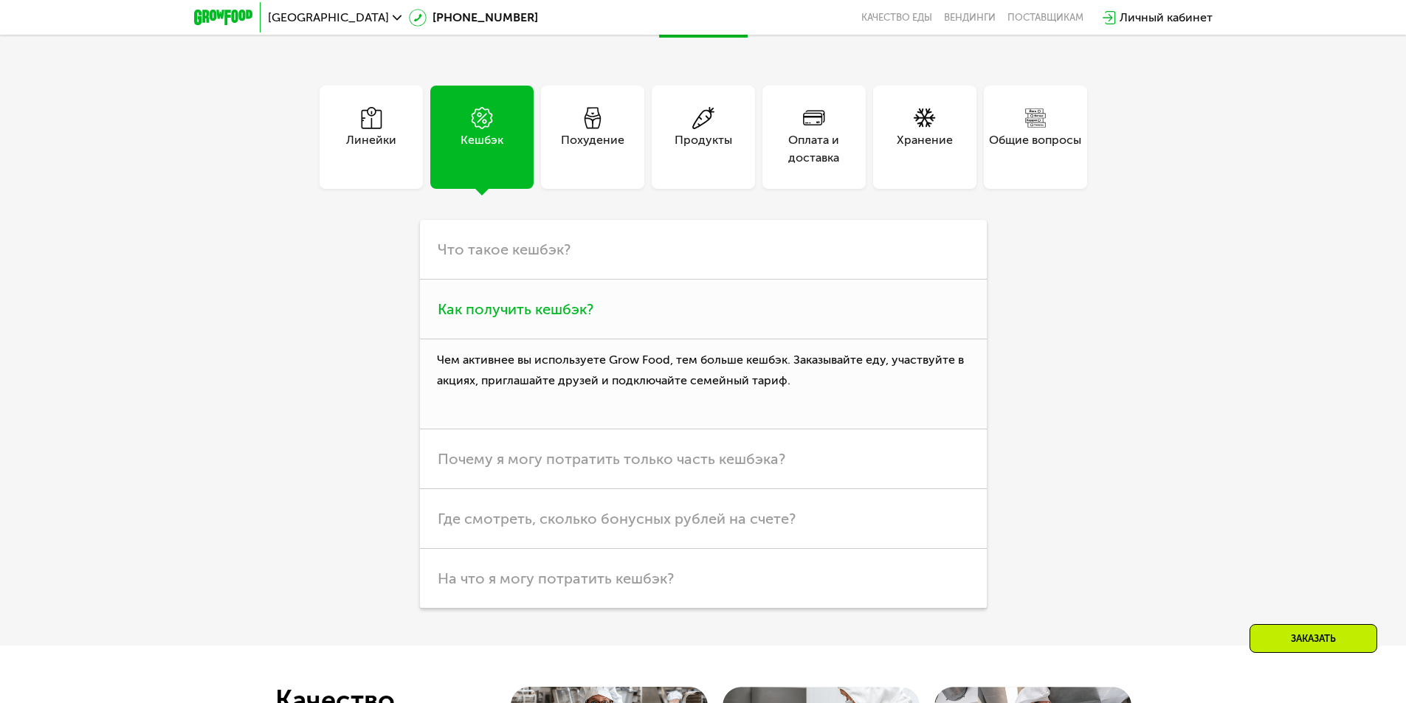
click at [527, 283] on h3 "Как получить кешбэк?" at bounding box center [703, 310] width 567 height 60
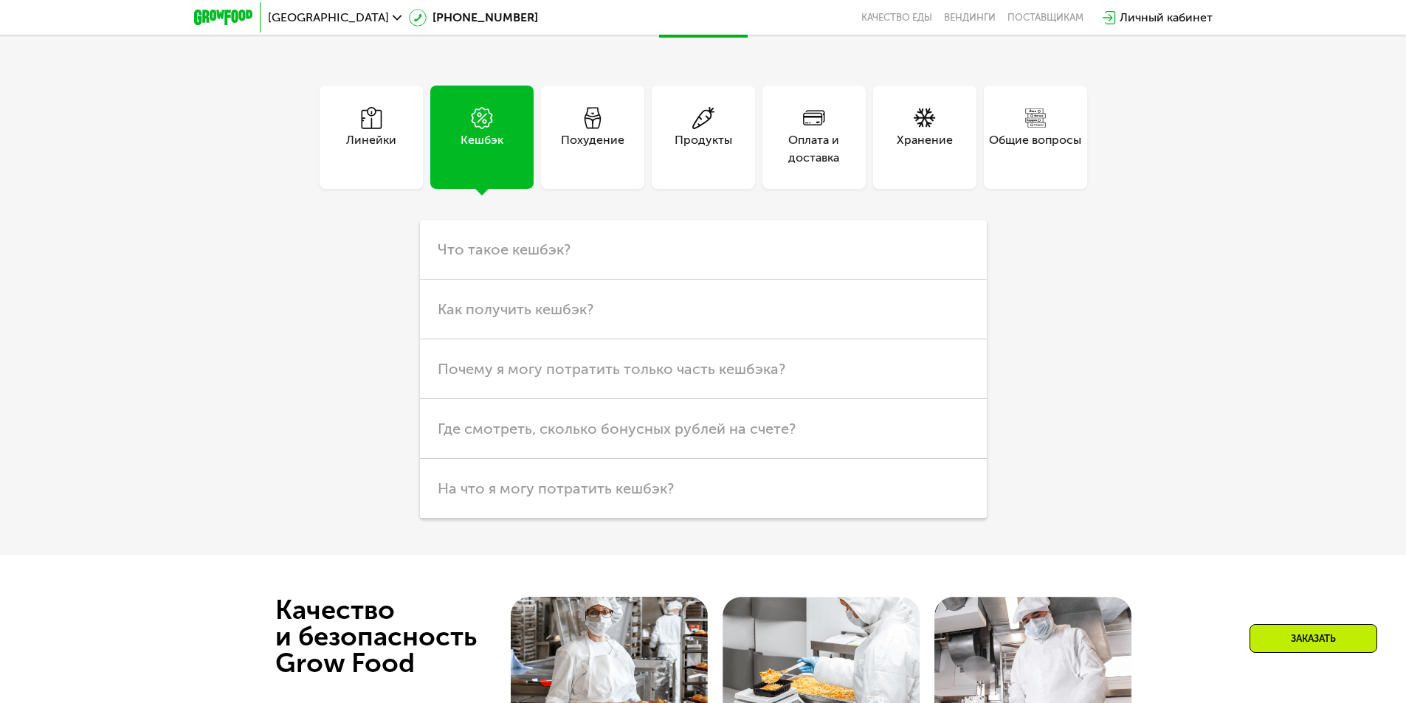
click at [814, 131] on div "Оплата и доставка" at bounding box center [814, 148] width 103 height 35
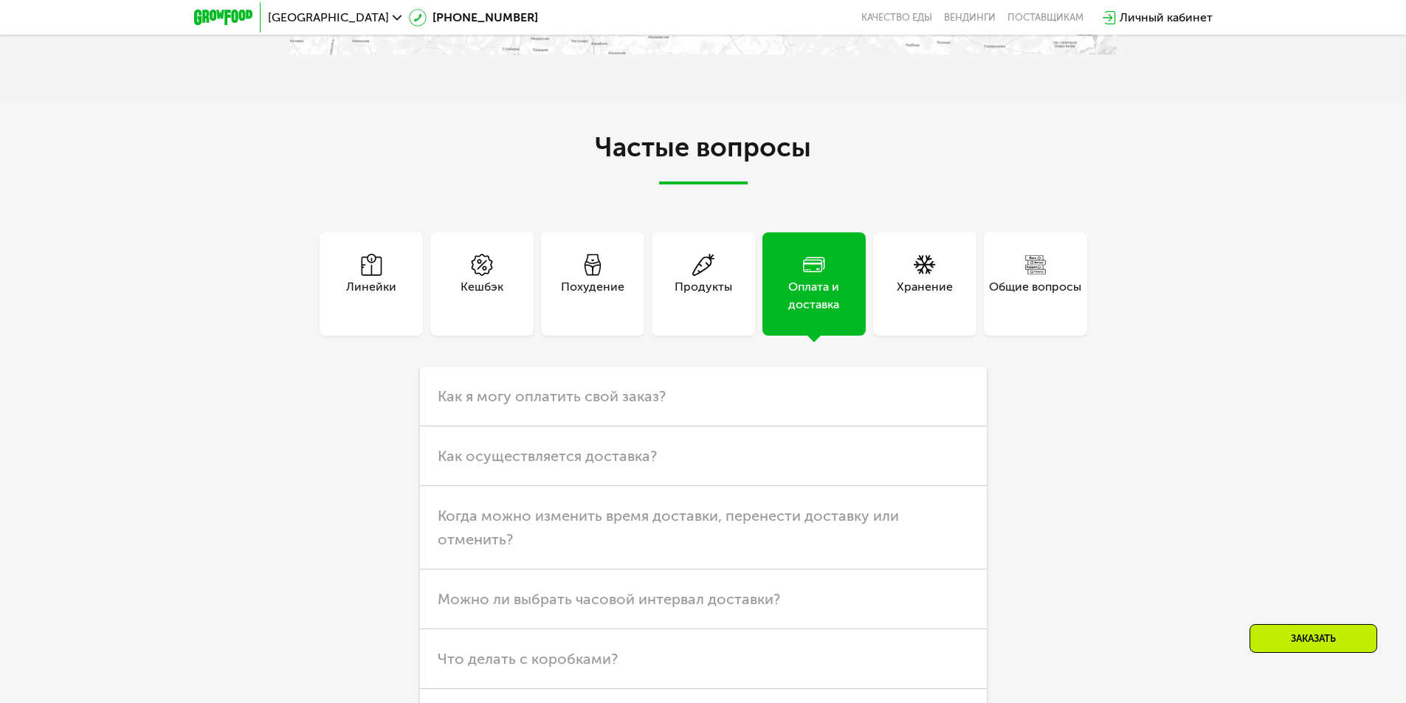
scroll to position [3940, 0]
click at [364, 279] on div "Линейки" at bounding box center [371, 296] width 50 height 35
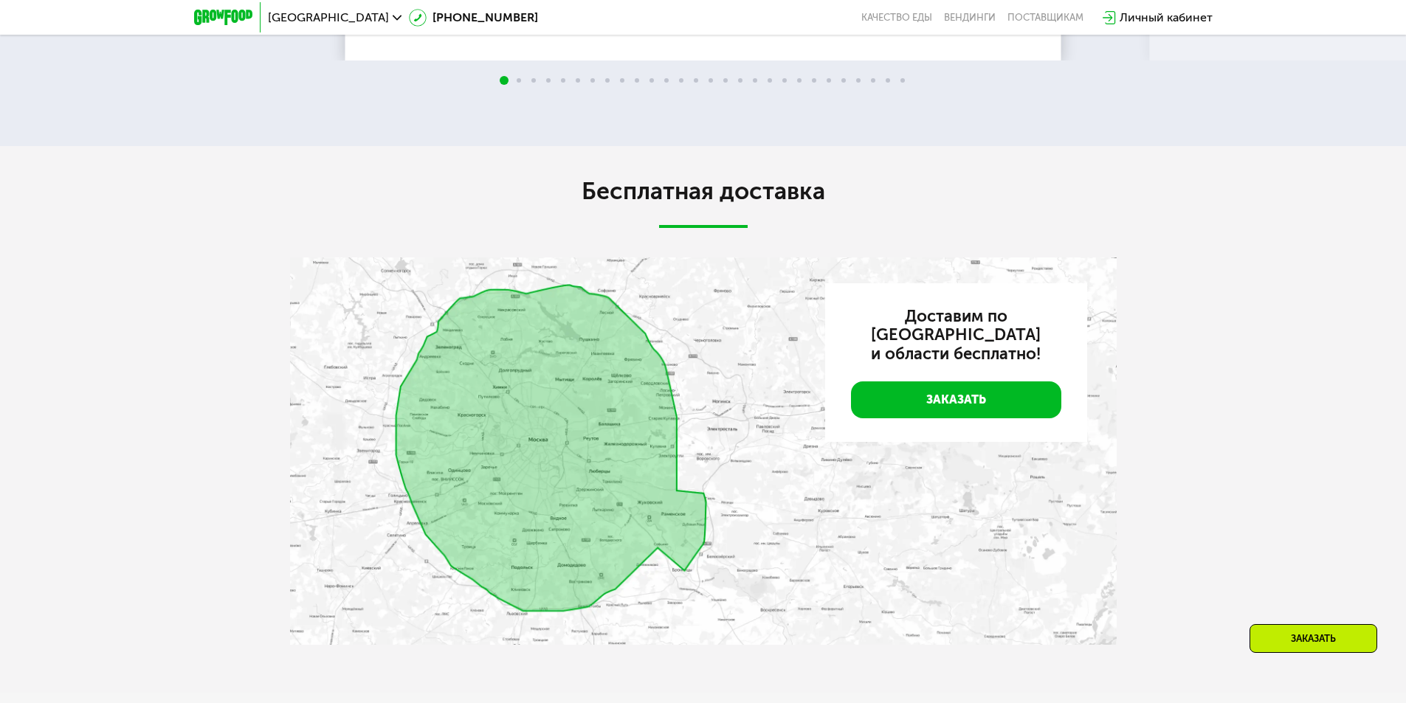
scroll to position [3349, 0]
click at [806, 220] on div "Бесплатная доставка Доставим по Москве и области бесплатно! Заказать" at bounding box center [703, 417] width 827 height 480
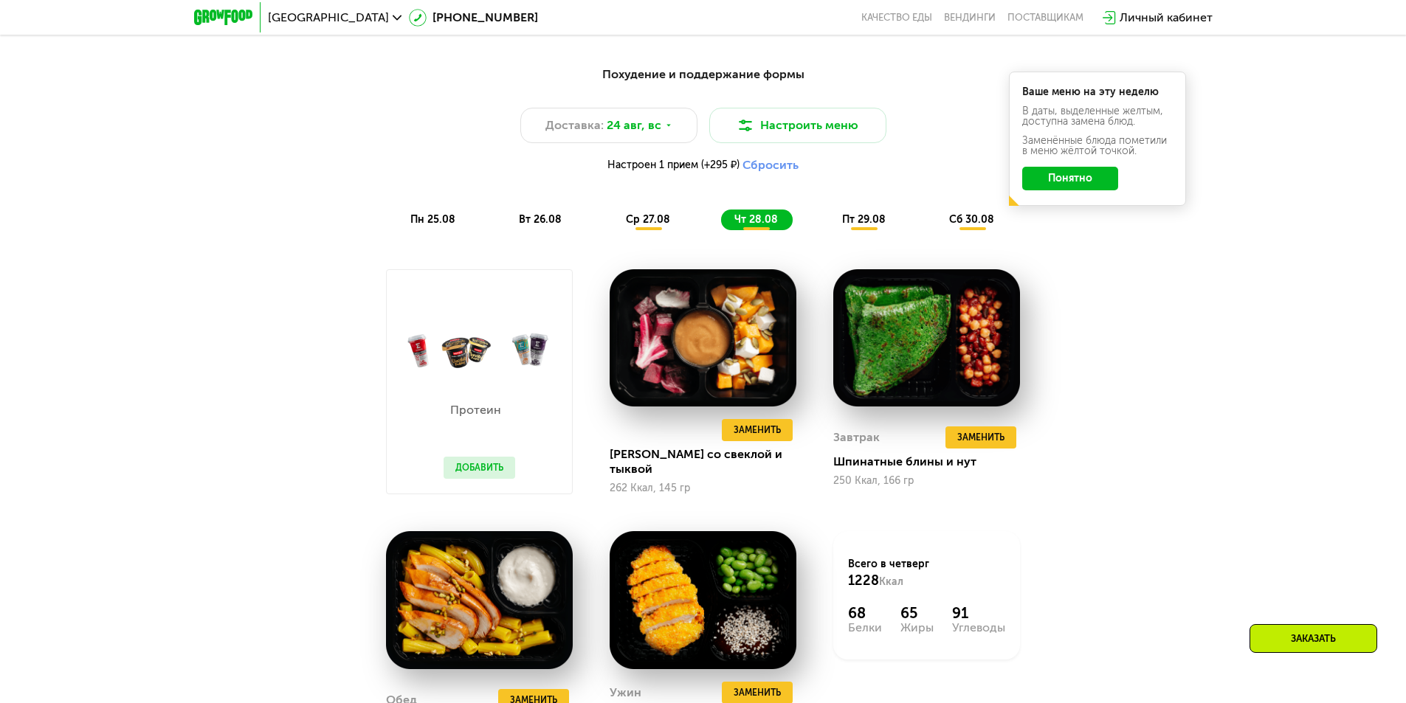
scroll to position [692, 0]
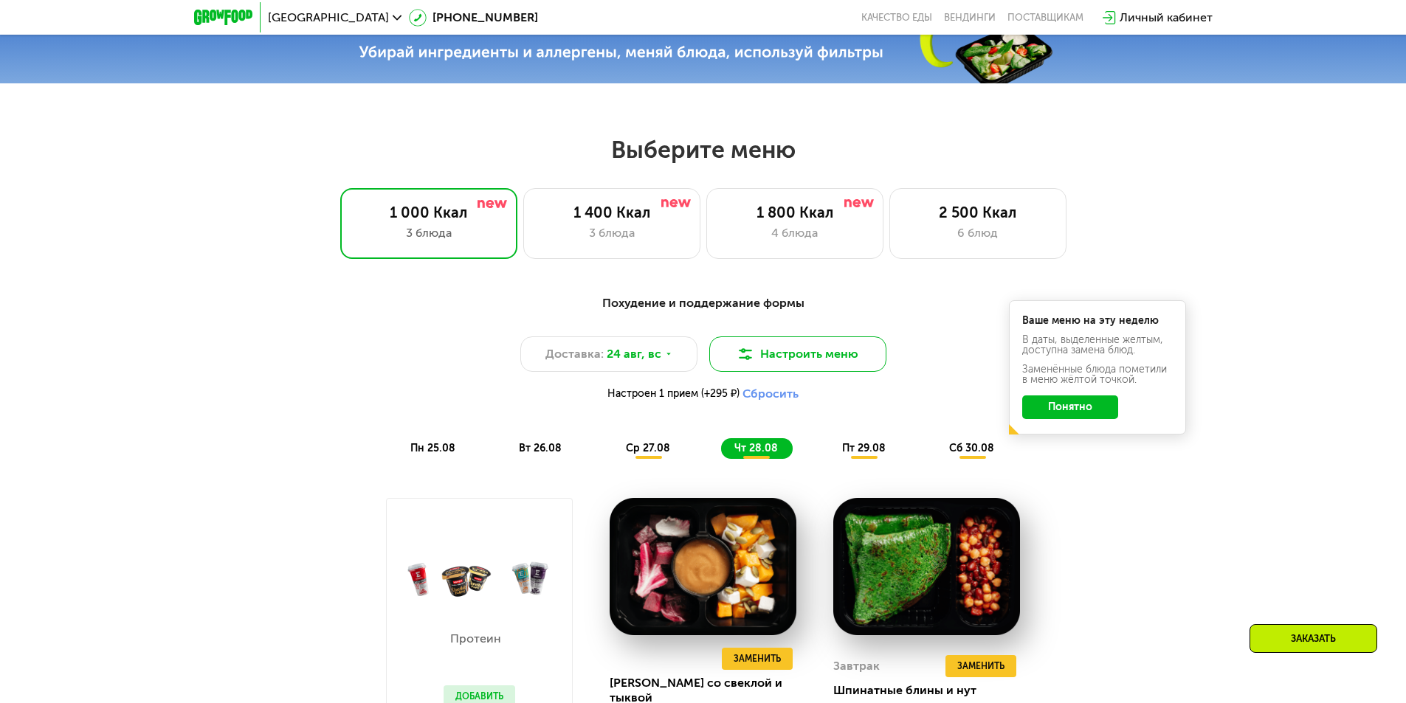
click at [811, 357] on button "Настроить меню" at bounding box center [797, 354] width 177 height 35
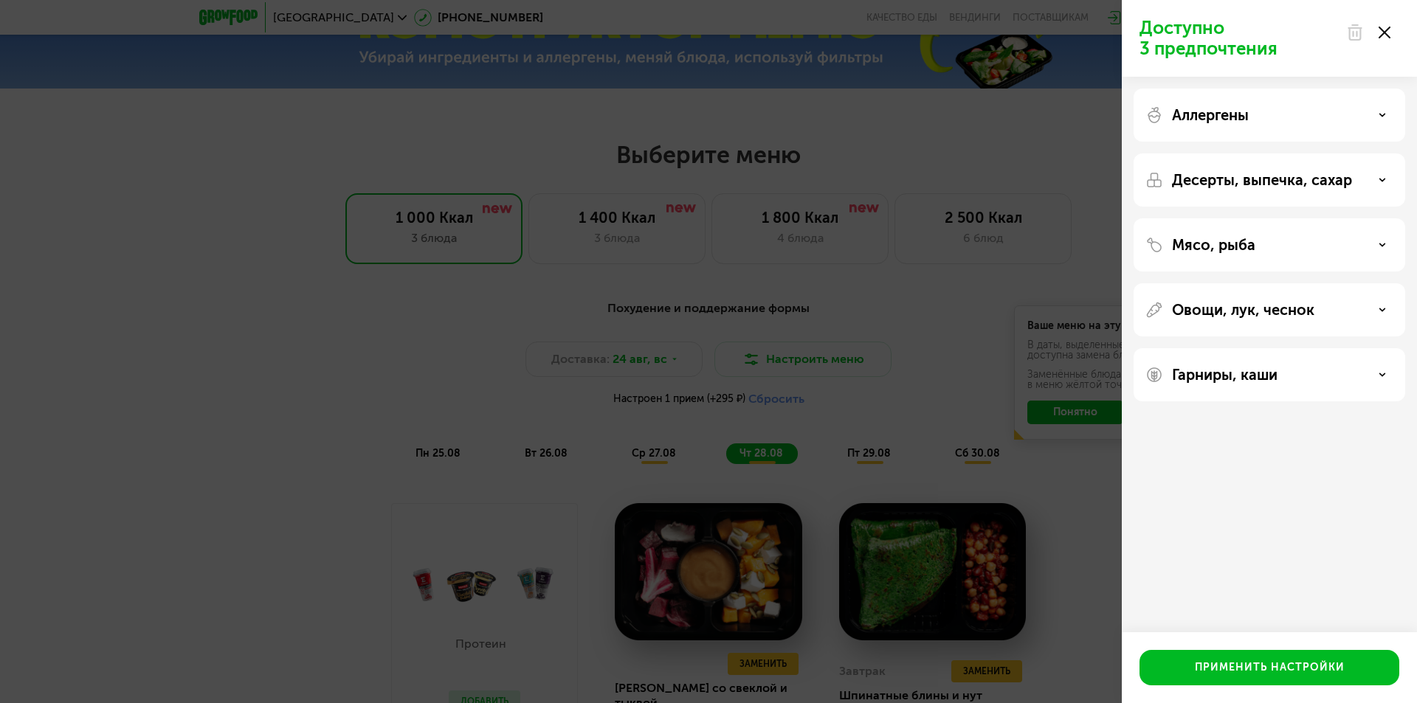
click at [1379, 117] on icon at bounding box center [1382, 114] width 7 height 7
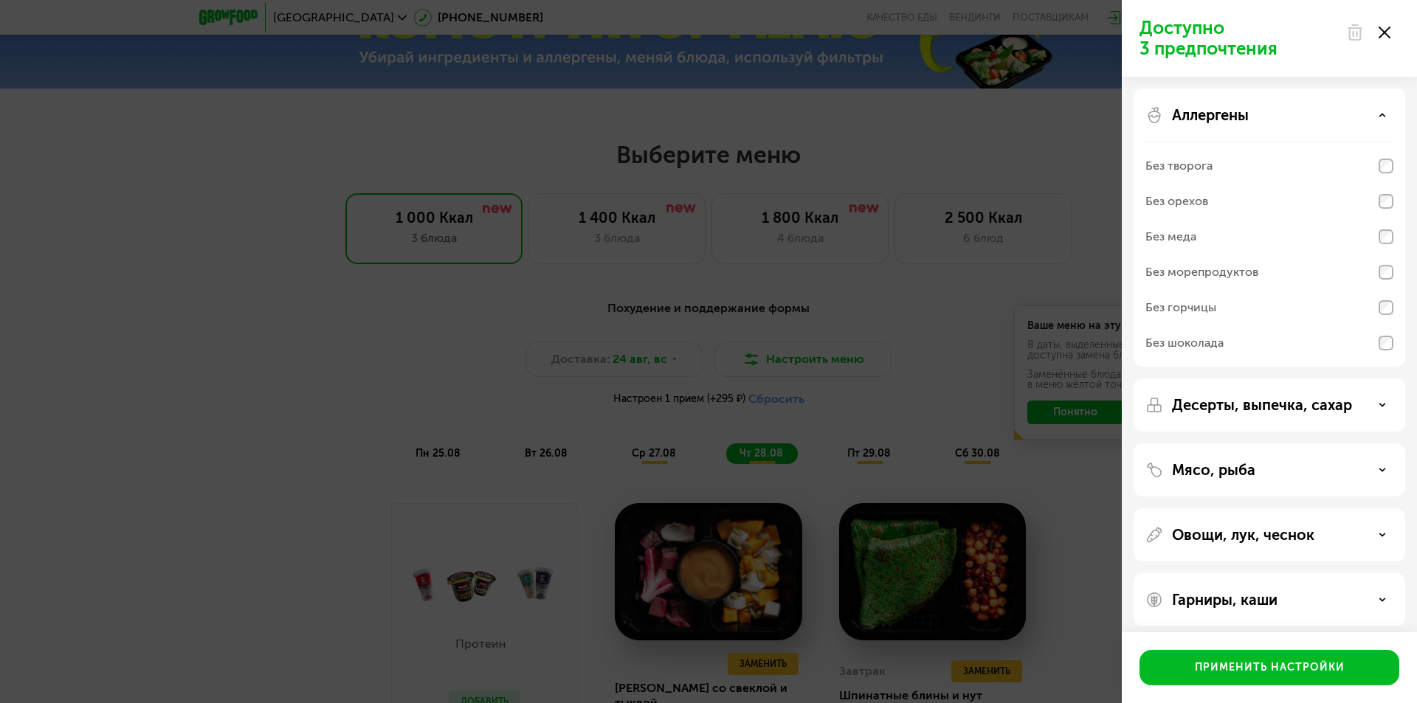
click at [1379, 117] on icon at bounding box center [1382, 114] width 7 height 7
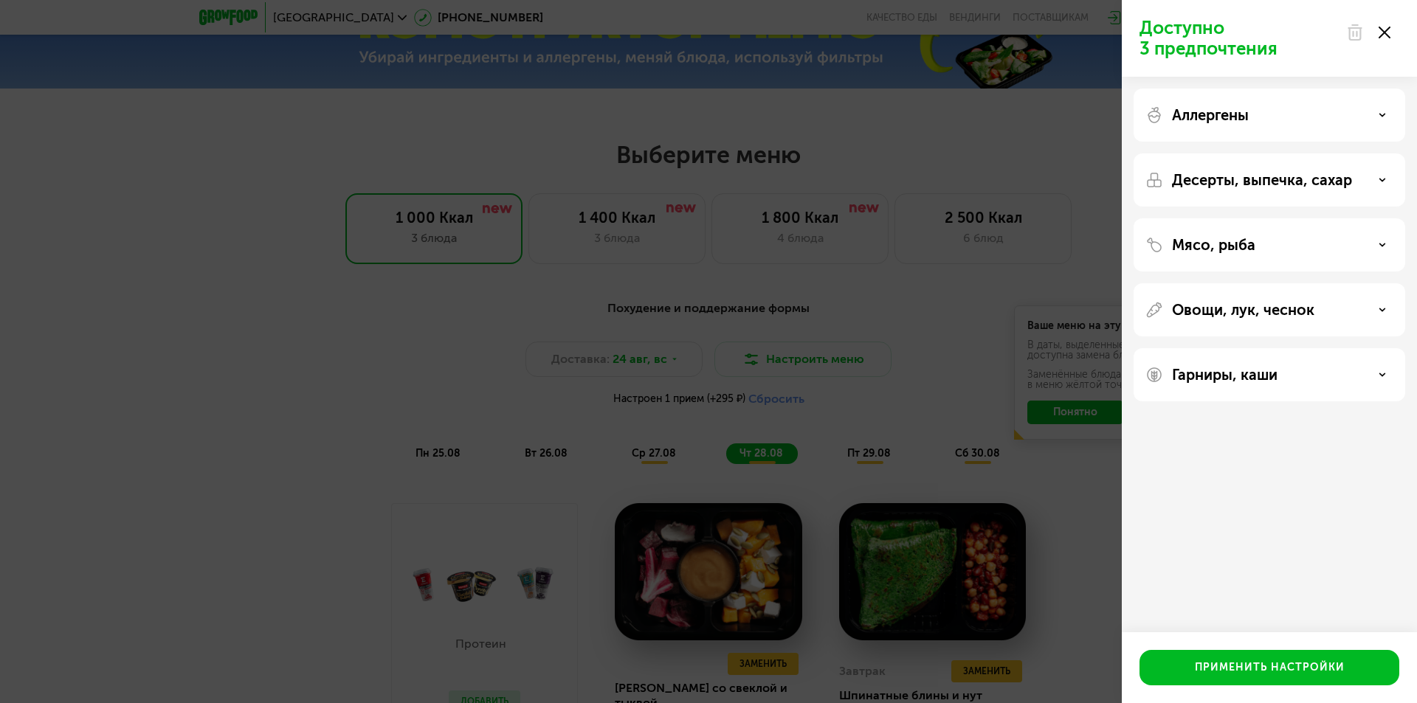
click at [1388, 34] on icon at bounding box center [1385, 33] width 12 height 12
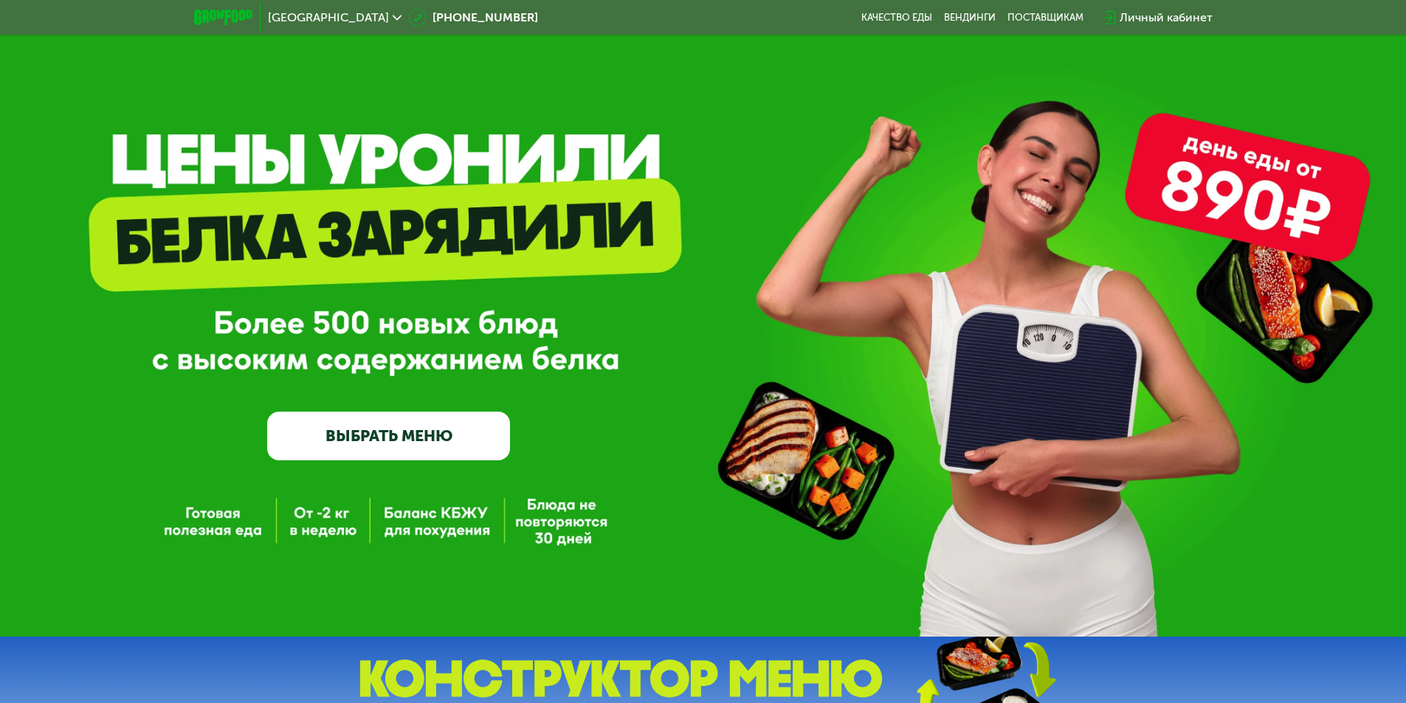
scroll to position [0, 0]
